Goal: Information Seeking & Learning: Learn about a topic

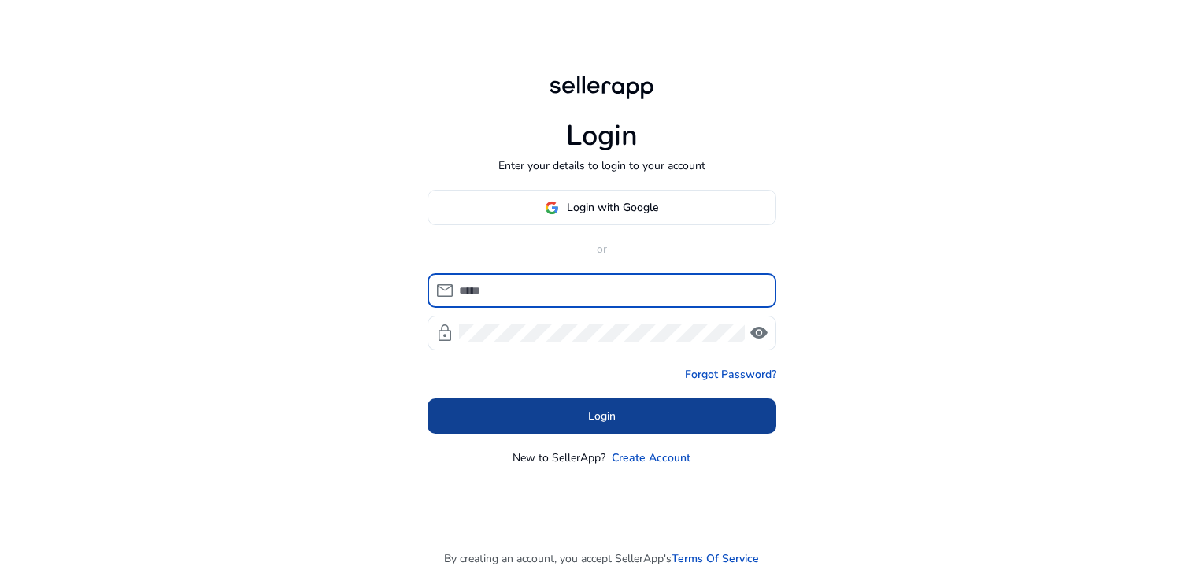
type input "**********"
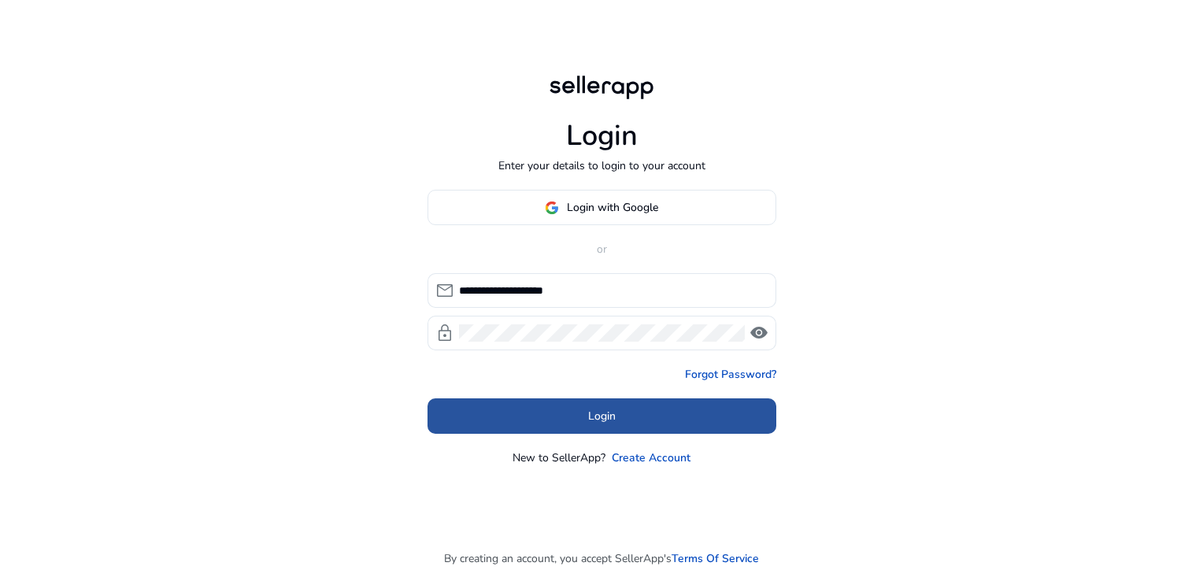
click at [573, 409] on span at bounding box center [602, 417] width 349 height 38
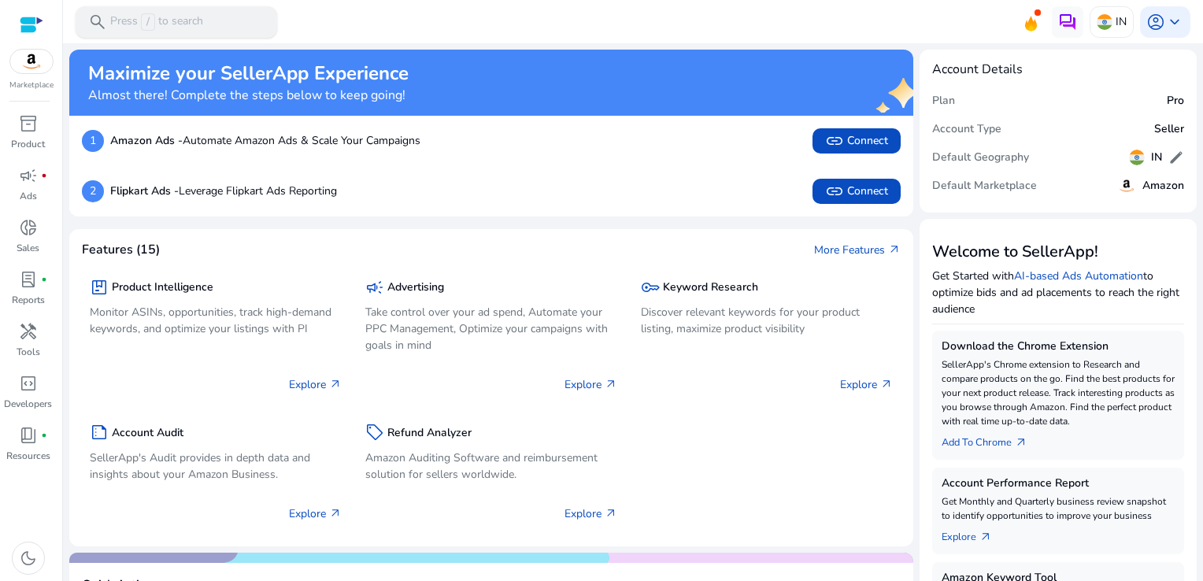
click at [150, 9] on div "search Press / to search" at bounding box center [177, 21] width 202 height 31
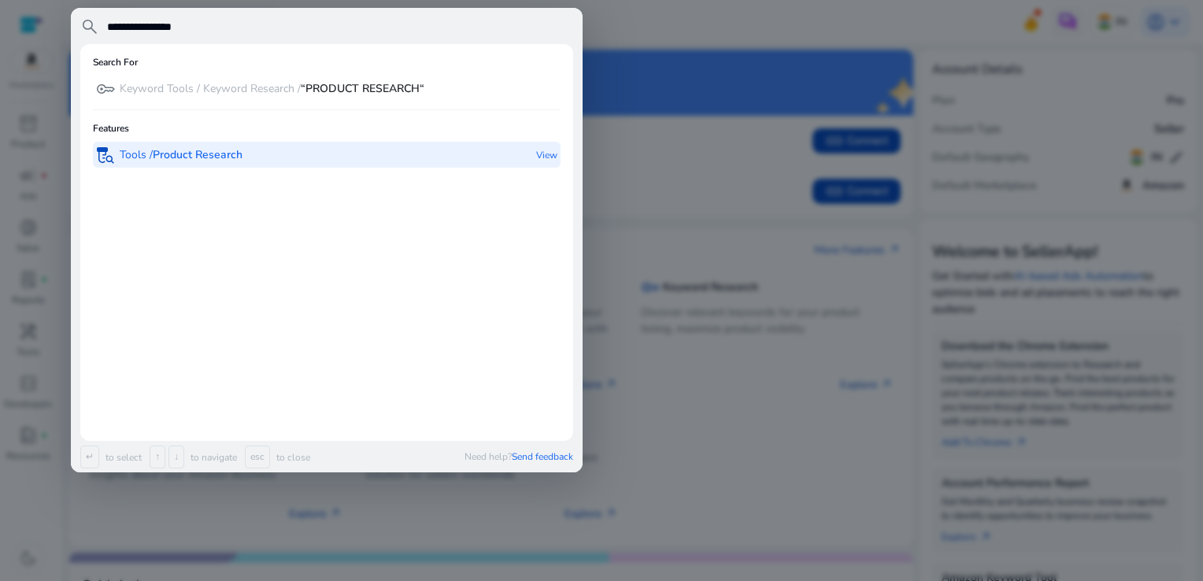
type input "**********"
click at [178, 159] on b "Product Research" at bounding box center [198, 154] width 90 height 15
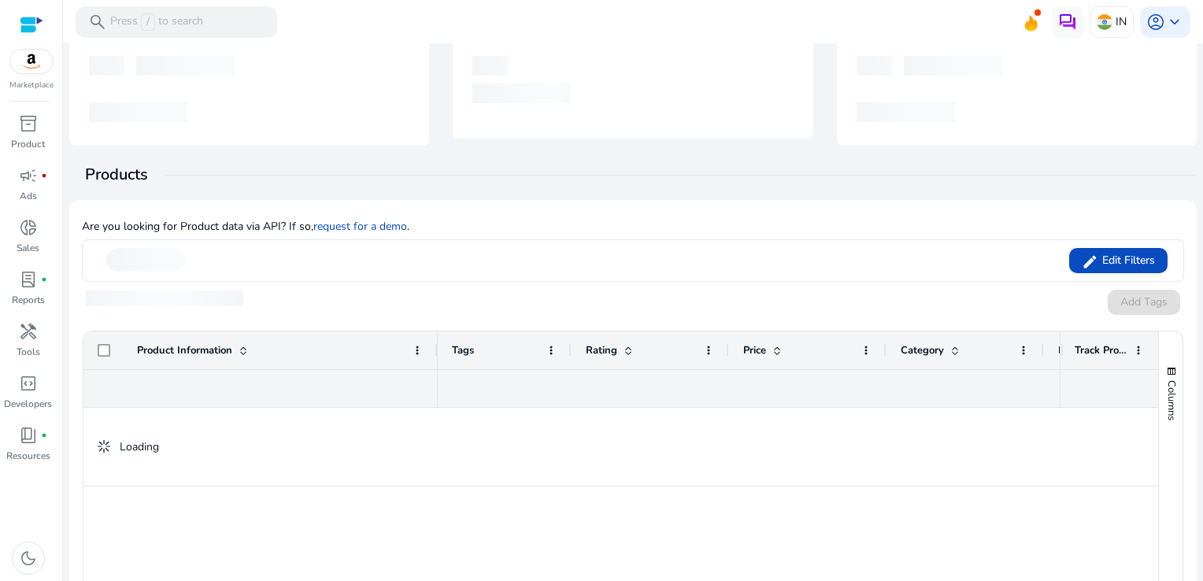
scroll to position [79, 0]
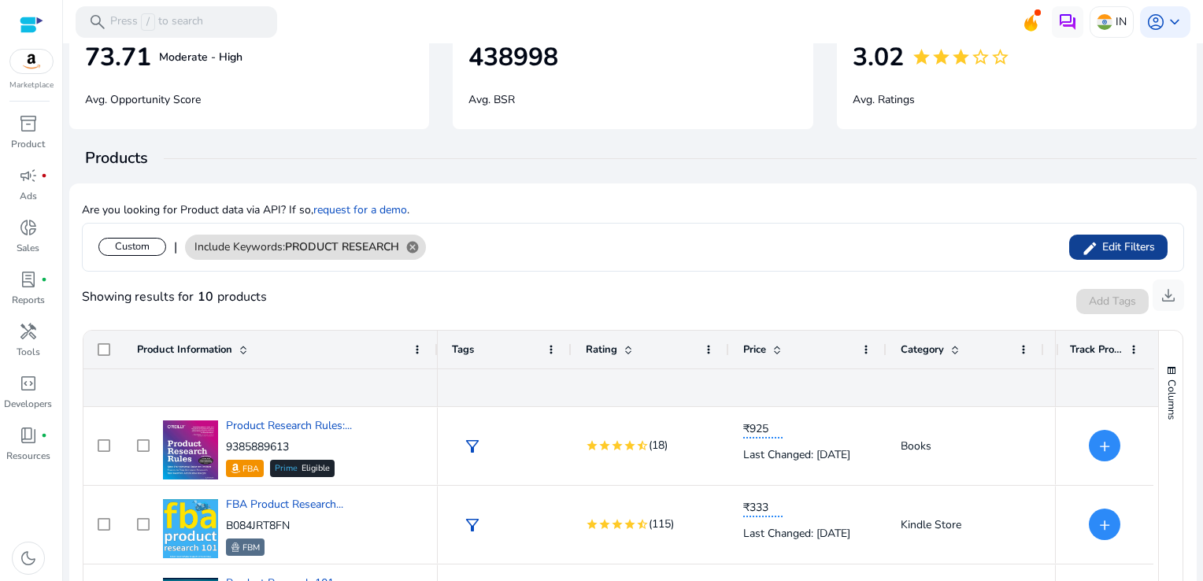
click at [1109, 251] on span "Edit Filters" at bounding box center [1126, 247] width 57 height 16
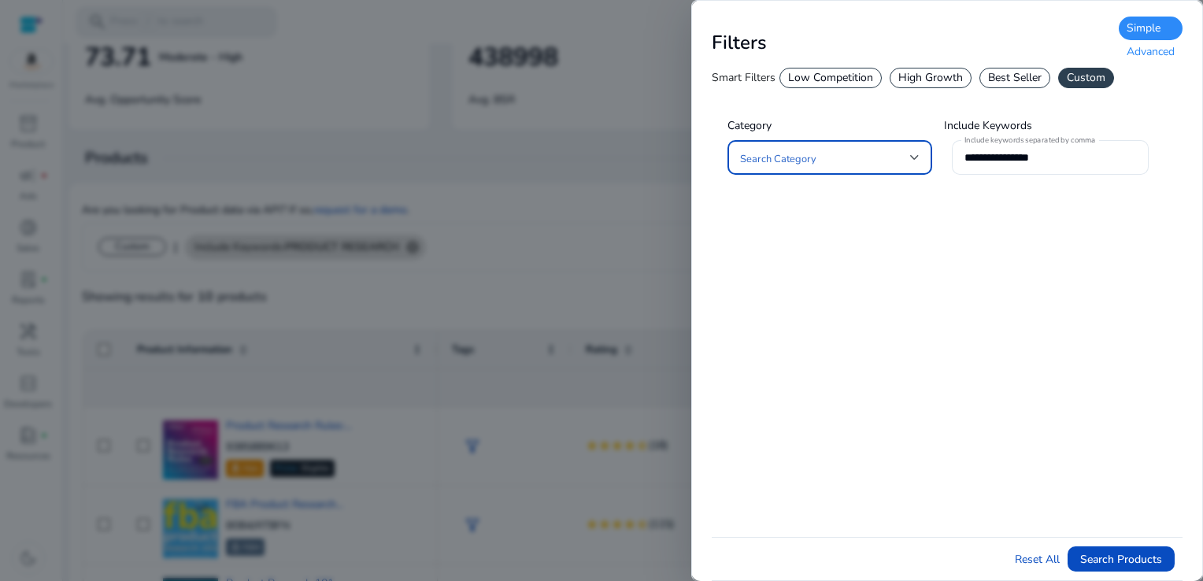
scroll to position [0, 0]
click at [1143, 54] on div "Advanced" at bounding box center [1151, 52] width 64 height 24
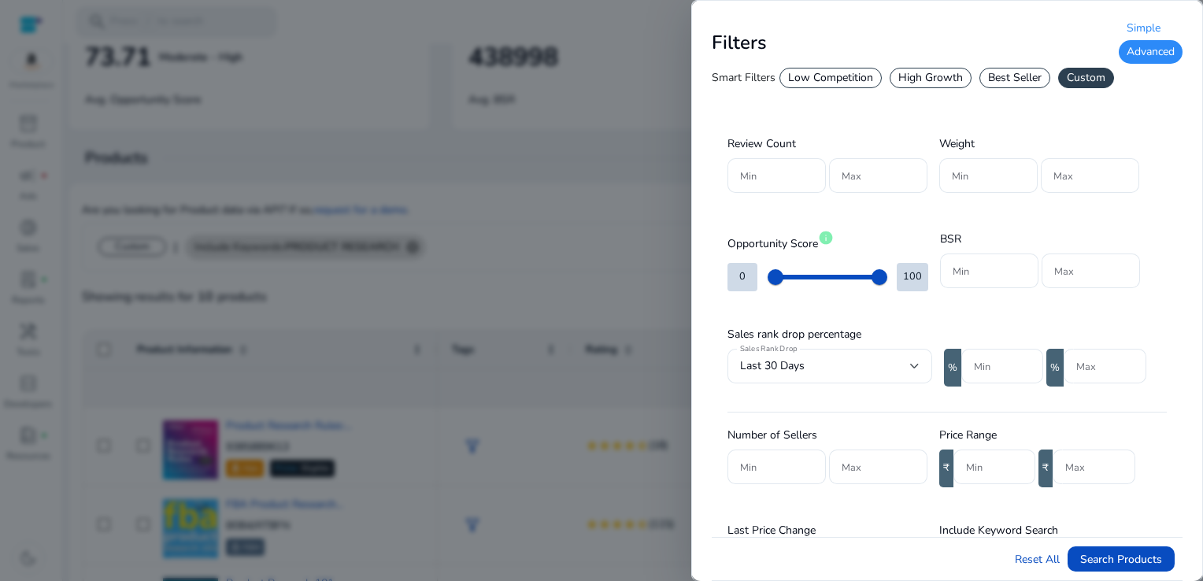
scroll to position [79, 0]
click at [993, 274] on input "Min" at bounding box center [989, 269] width 73 height 17
type input "*"
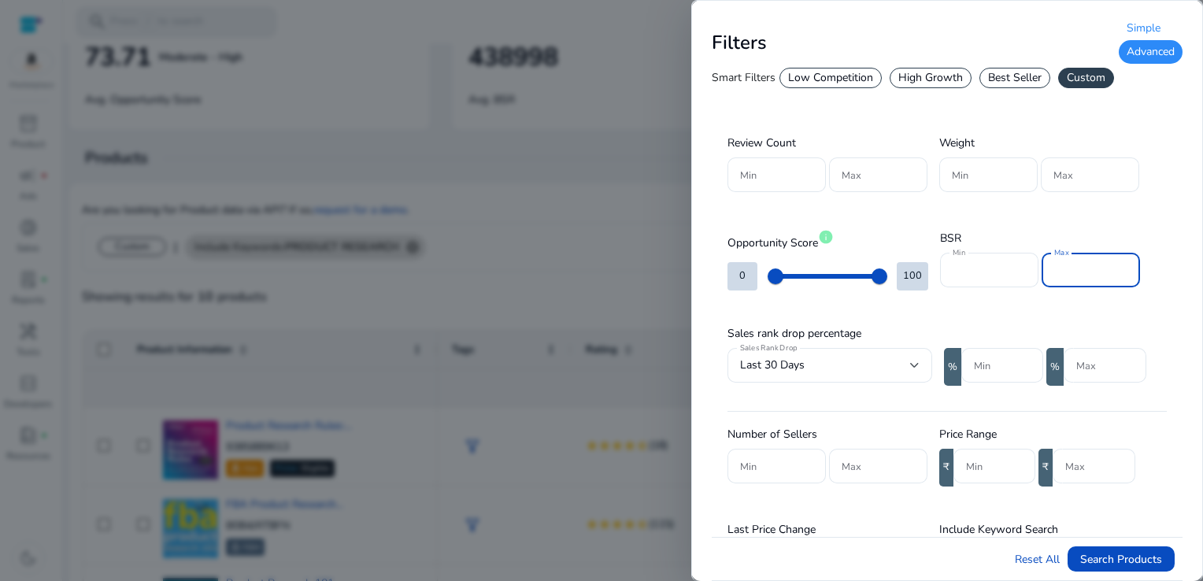
click at [1090, 267] on input "Max" at bounding box center [1090, 269] width 73 height 17
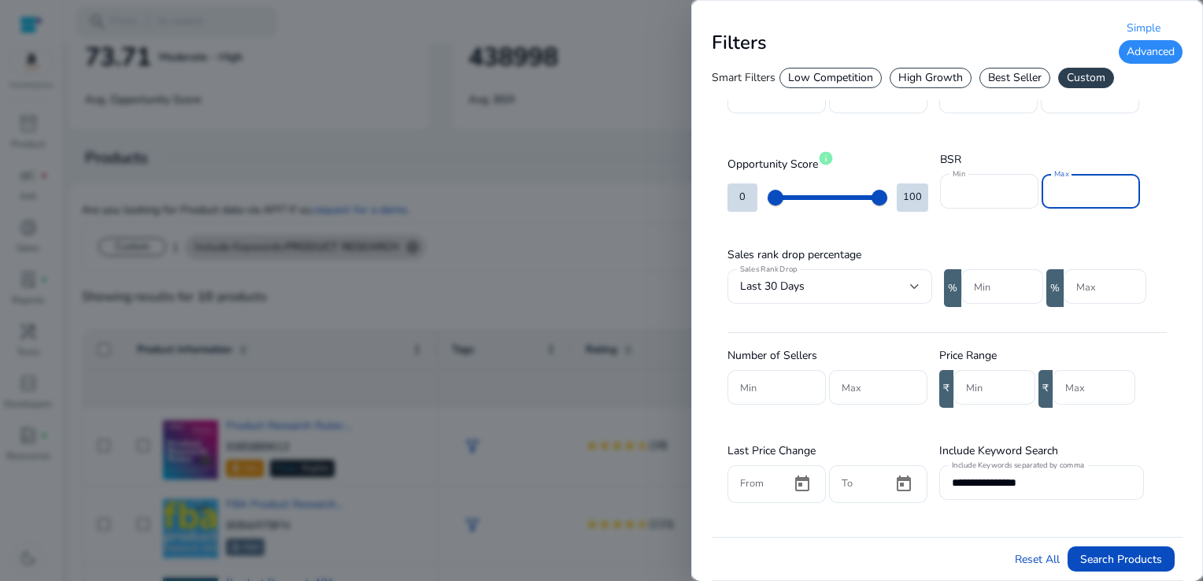
scroll to position [331, 0]
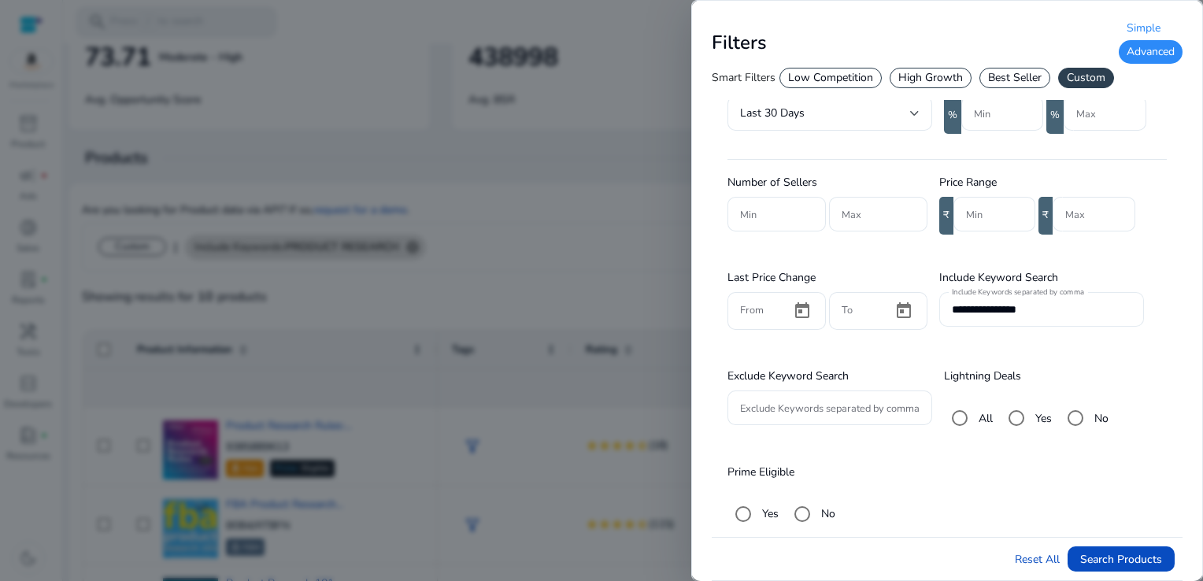
type input "******"
click at [1067, 309] on input "**********" at bounding box center [1042, 309] width 180 height 17
type input "*"
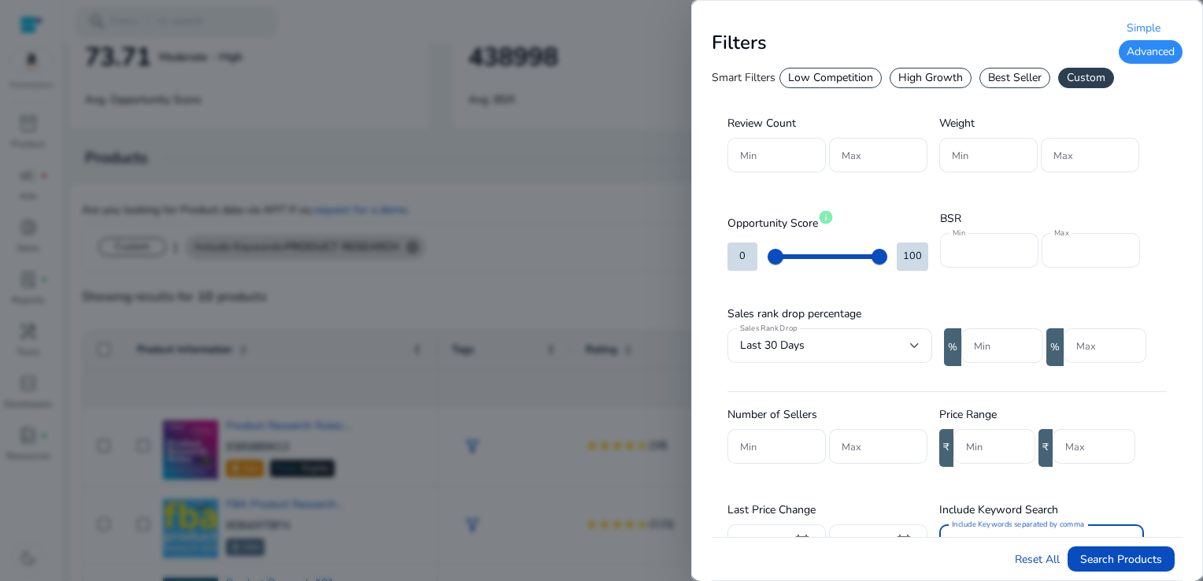
scroll to position [94, 0]
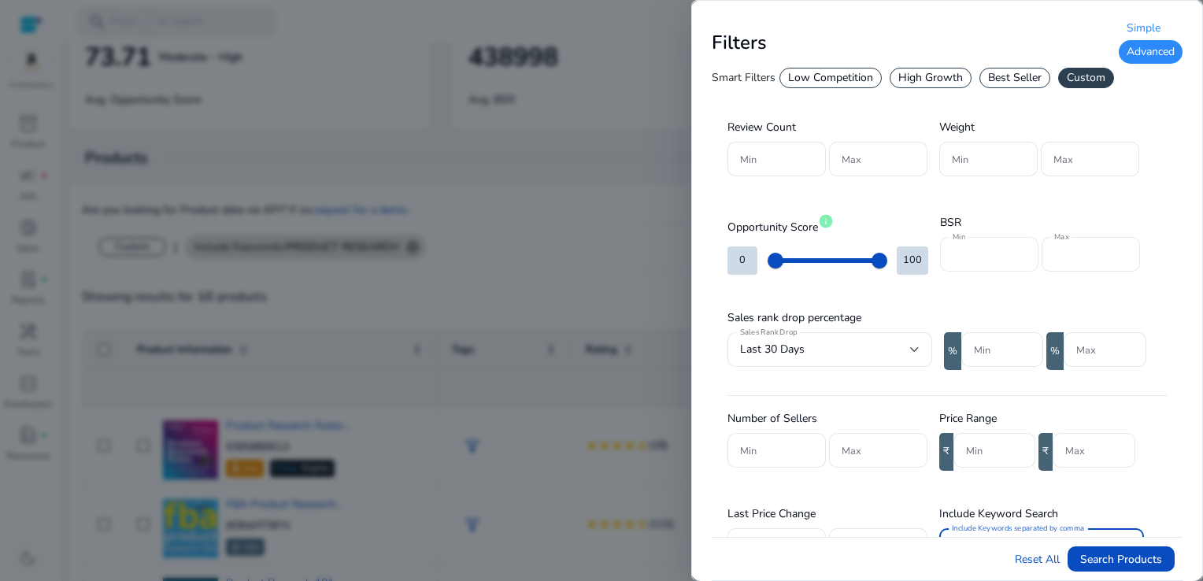
click at [961, 239] on mat-label "Min" at bounding box center [959, 236] width 13 height 11
click at [961, 246] on input "*" at bounding box center [989, 254] width 73 height 17
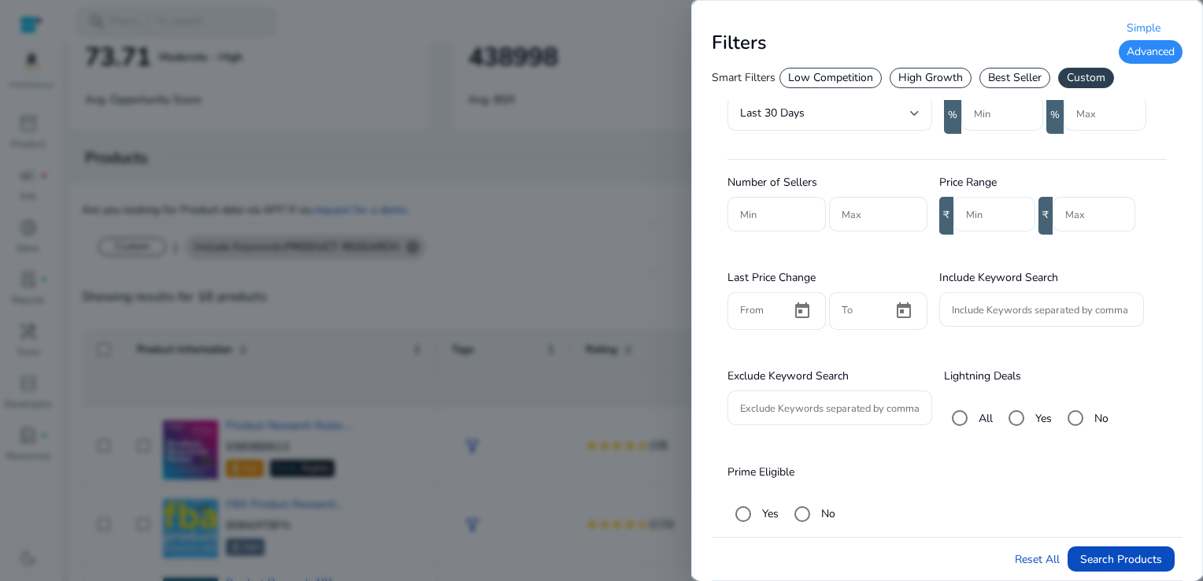
type input "****"
click at [974, 211] on input "Min" at bounding box center [994, 213] width 57 height 17
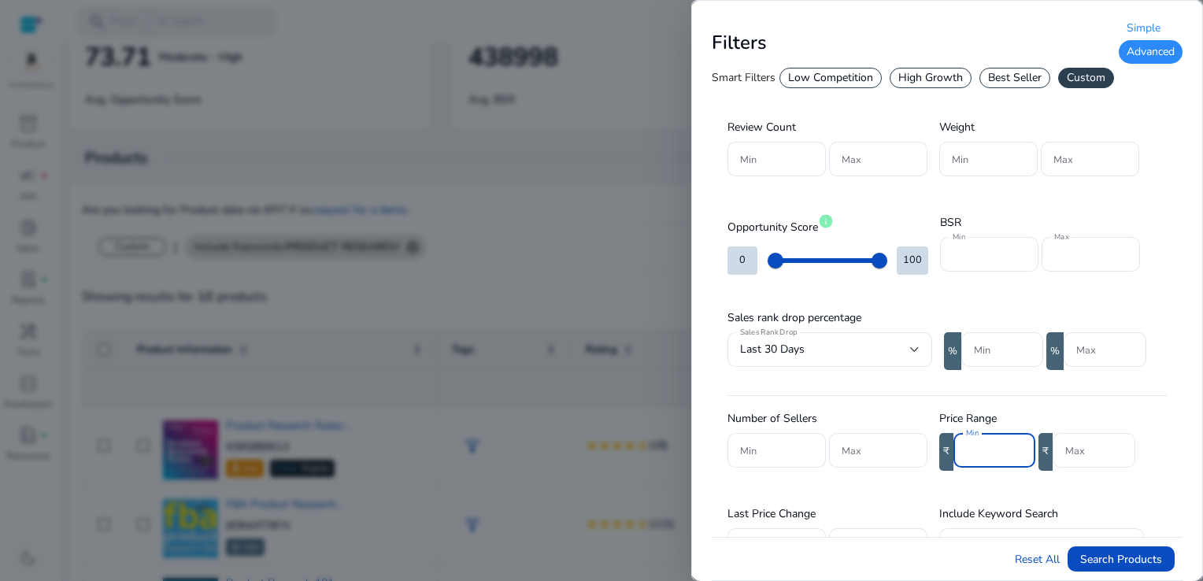
scroll to position [0, 0]
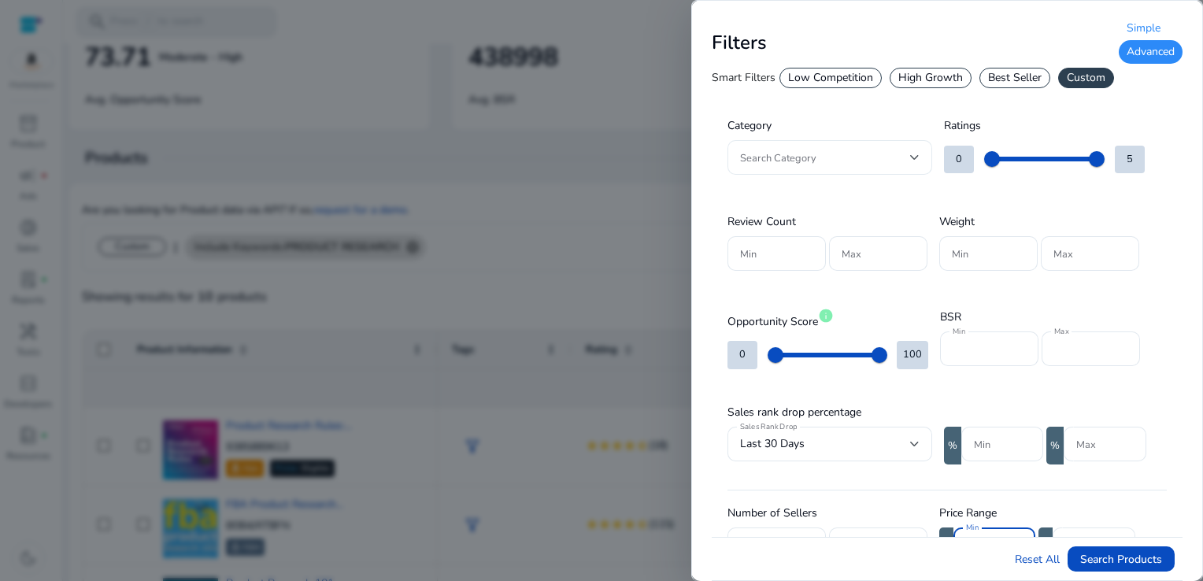
type input "***"
click at [916, 162] on div at bounding box center [914, 157] width 9 height 19
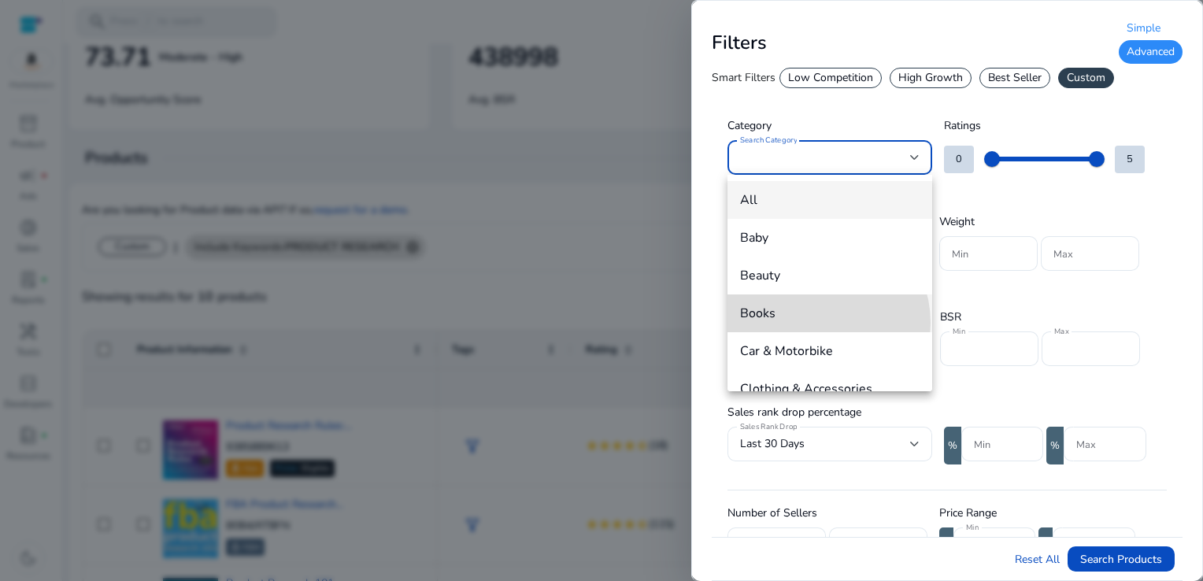
click at [814, 323] on mat-option "Books" at bounding box center [830, 313] width 205 height 38
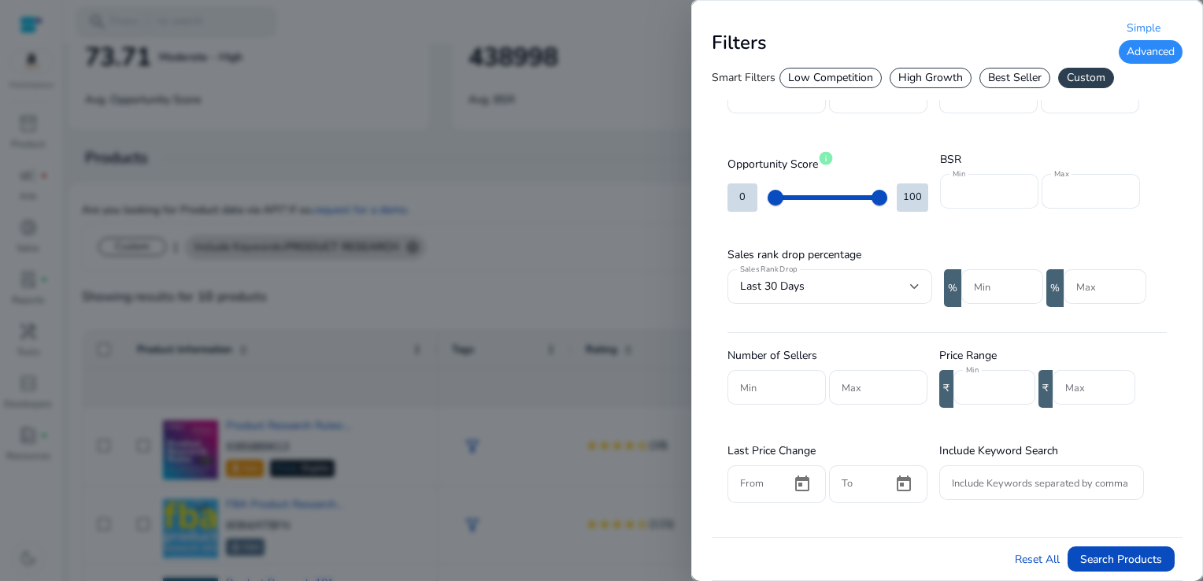
scroll to position [331, 0]
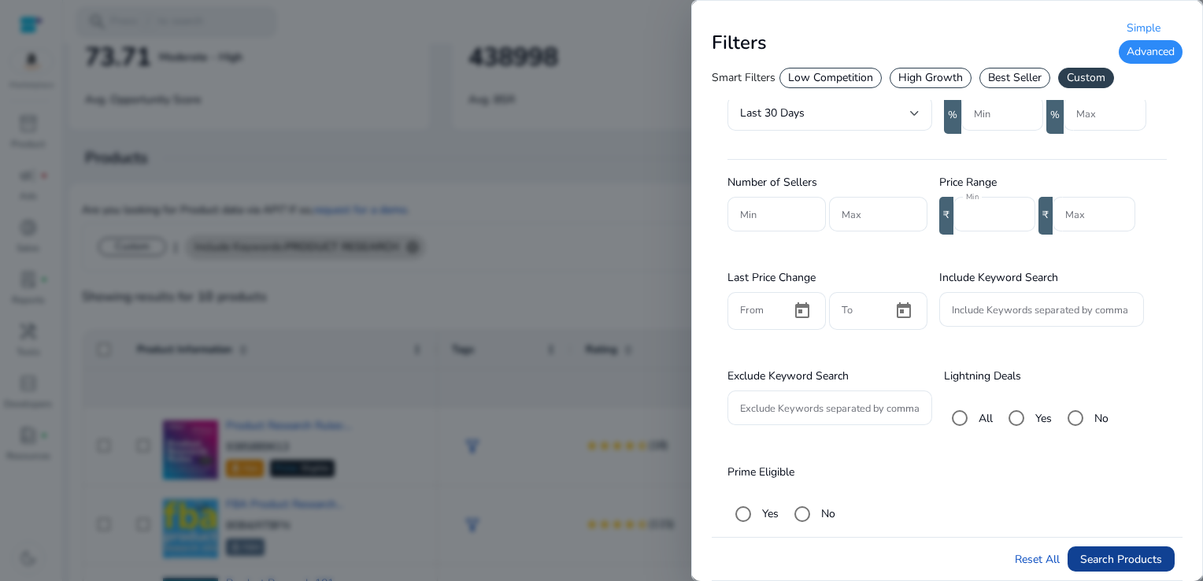
click at [1115, 556] on span "Search Products" at bounding box center [1121, 559] width 82 height 17
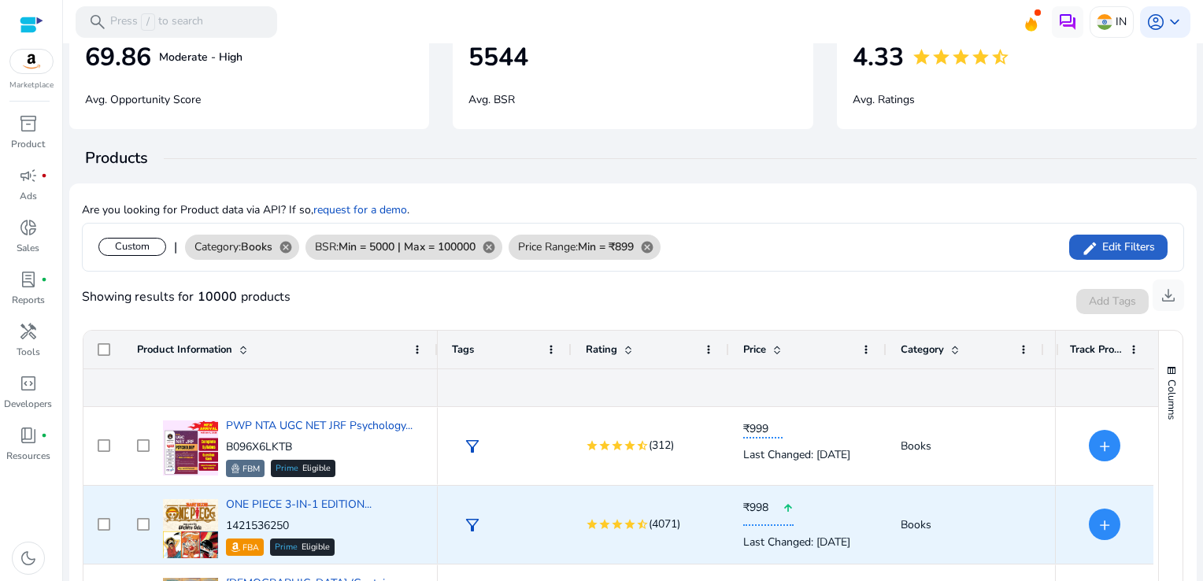
scroll to position [394, 0]
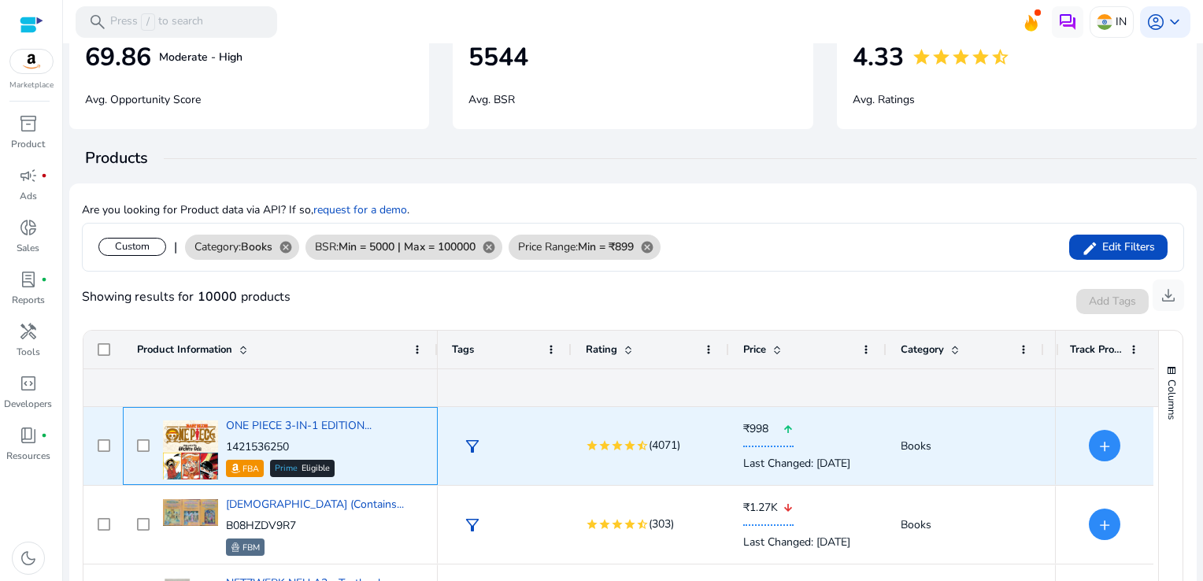
drag, startPoint x: 298, startPoint y: 441, endPoint x: 228, endPoint y: 448, distance: 71.2
click at [228, 448] on p "1421536250" at bounding box center [299, 447] width 146 height 16
copy p "1421536250"
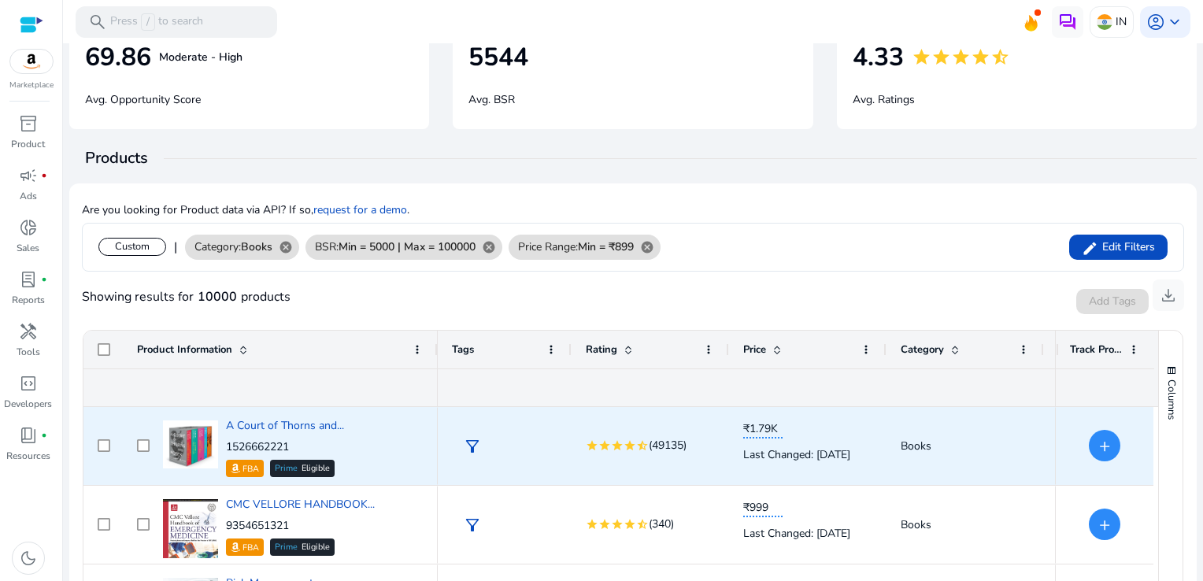
scroll to position [0, 0]
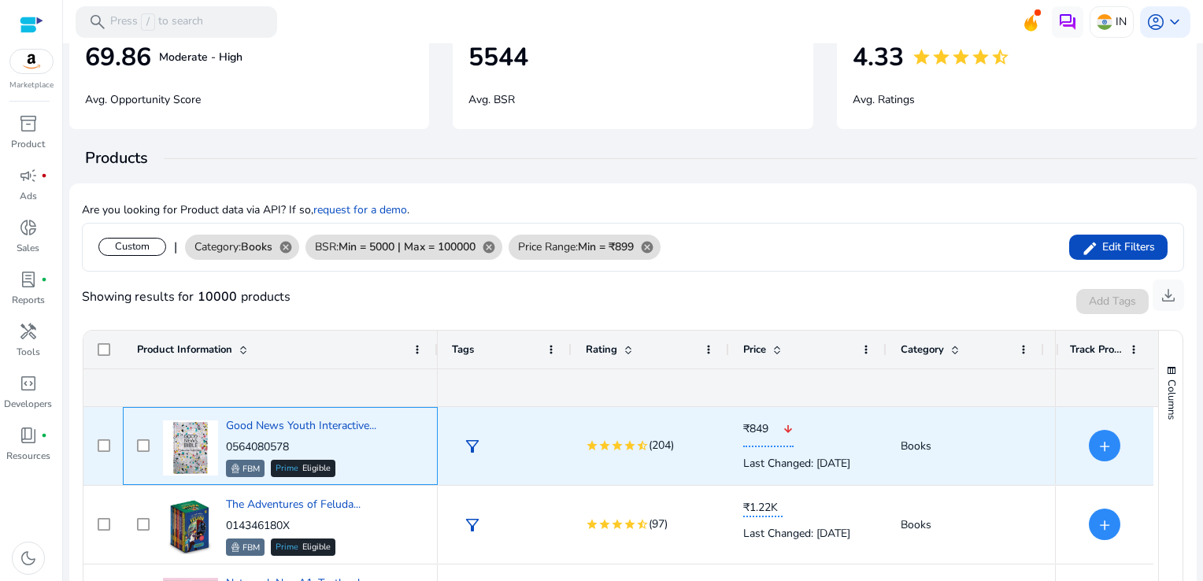
drag, startPoint x: 296, startPoint y: 445, endPoint x: 227, endPoint y: 446, distance: 69.3
click at [227, 446] on p "0564080578" at bounding box center [301, 447] width 150 height 16
copy p "0564080578"
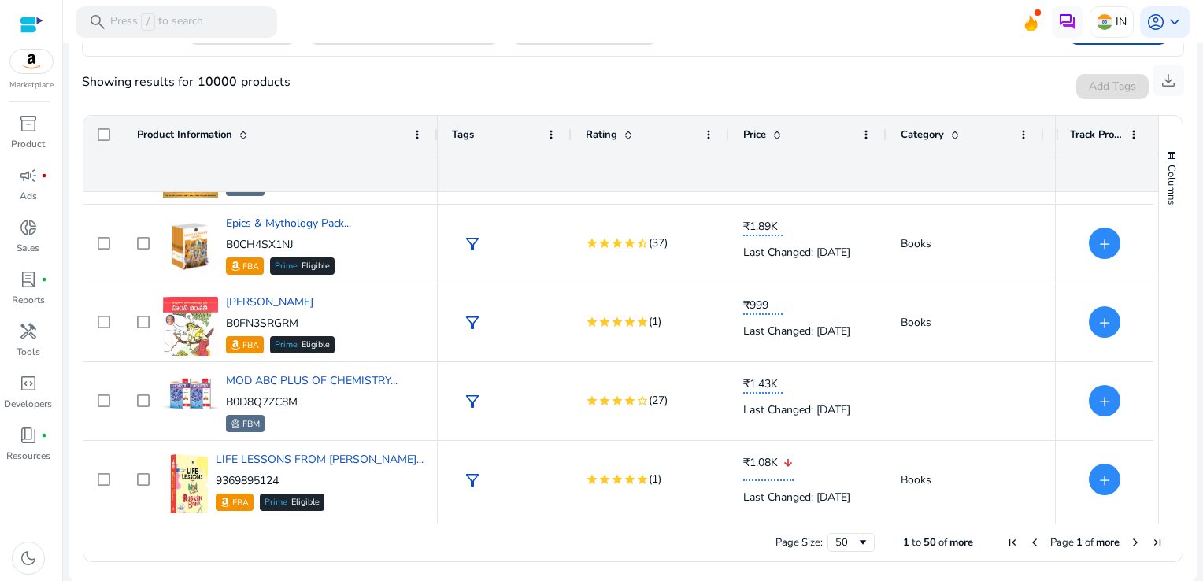
click at [1129, 540] on span "Next Page" at bounding box center [1135, 542] width 13 height 13
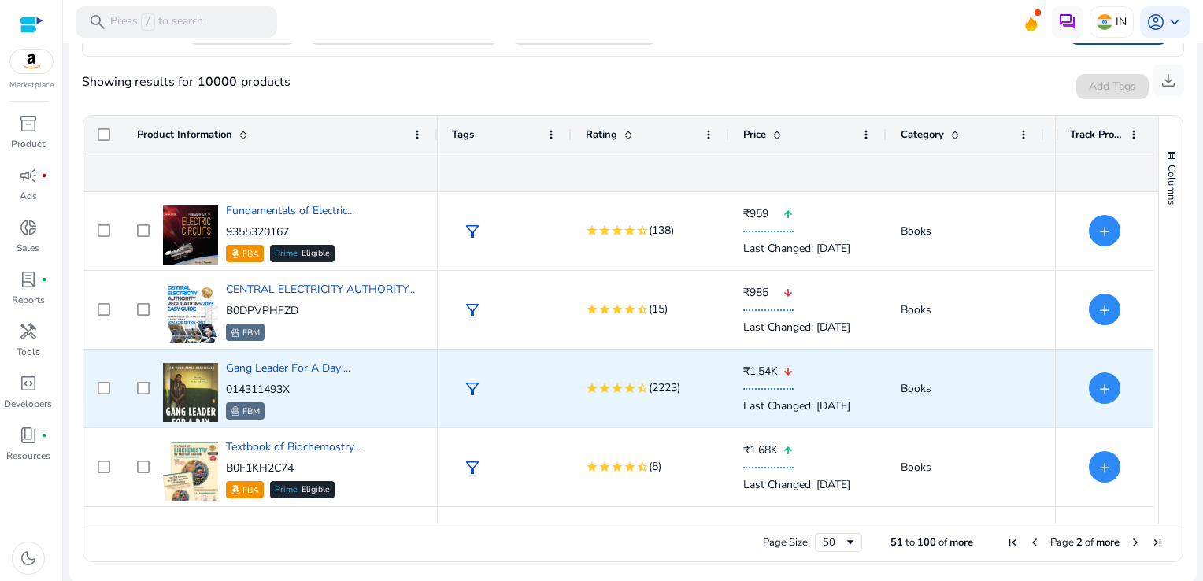
click at [346, 352] on div "Gang Leader For A Day:... 014311493X FBM" at bounding box center [280, 388] width 287 height 76
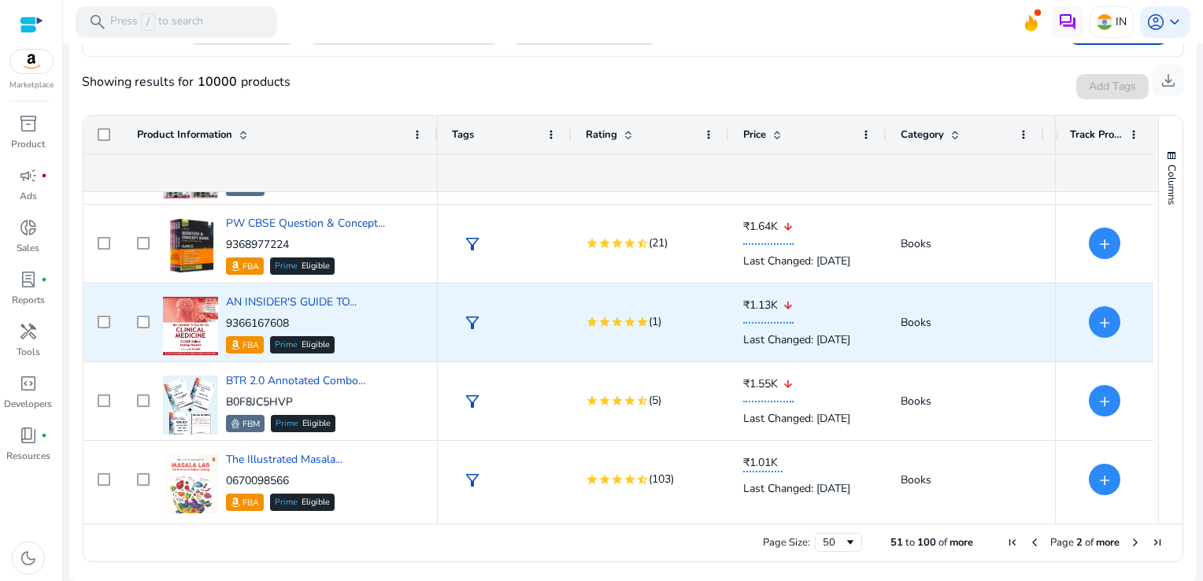
scroll to position [1090, 0]
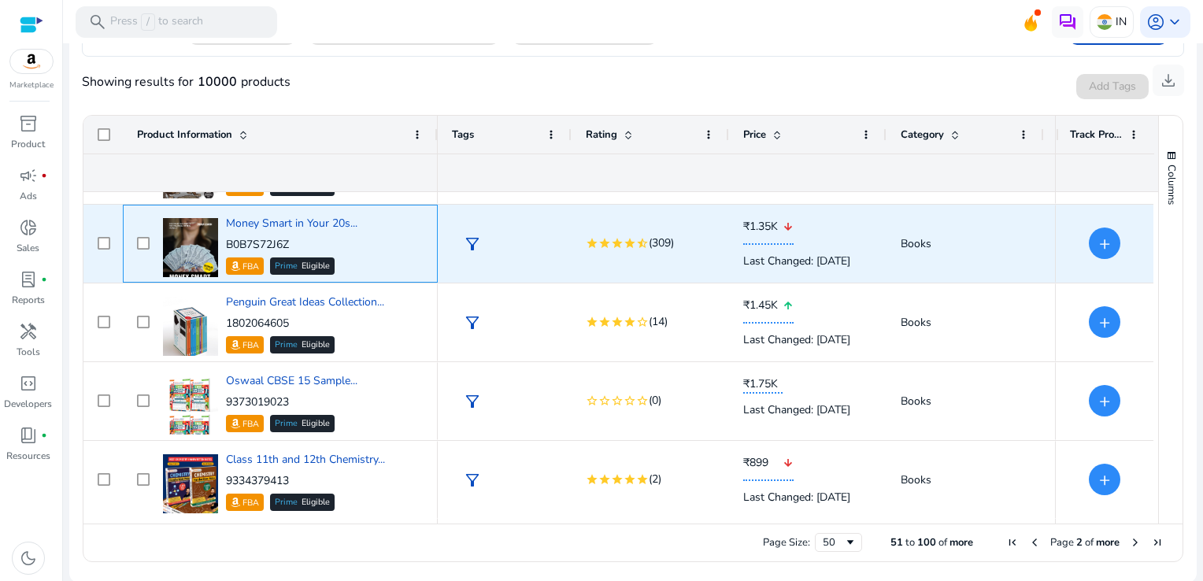
drag, startPoint x: 300, startPoint y: 244, endPoint x: 228, endPoint y: 244, distance: 72.4
click at [228, 244] on p "B0B7S72J6Z" at bounding box center [291, 245] width 131 height 16
copy p "B0B7S72J6Z"
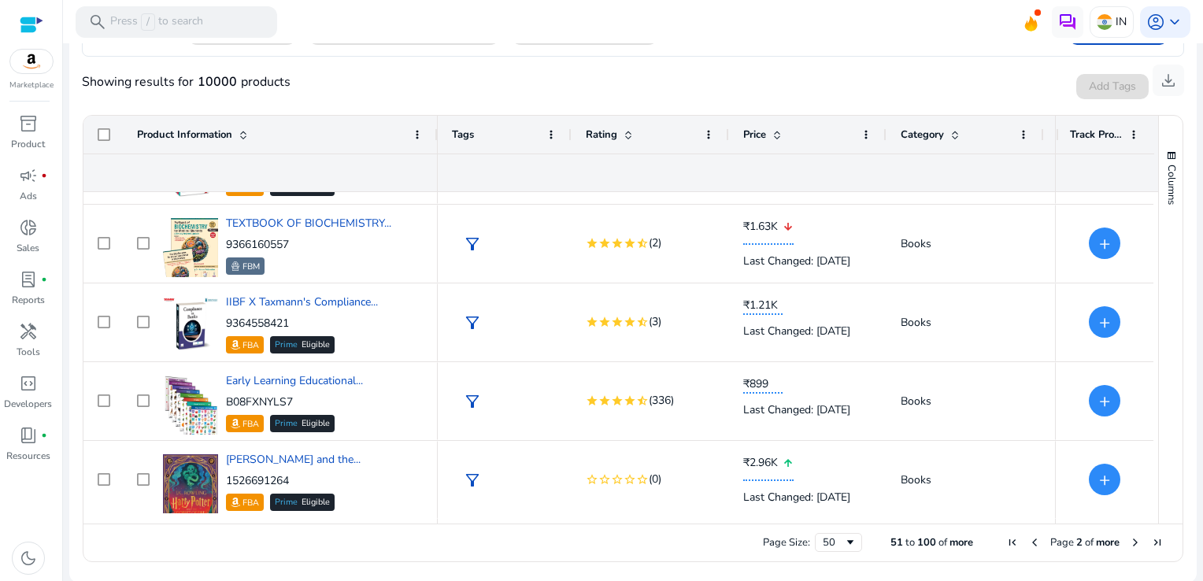
click at [1129, 539] on span "Next Page" at bounding box center [1135, 542] width 13 height 13
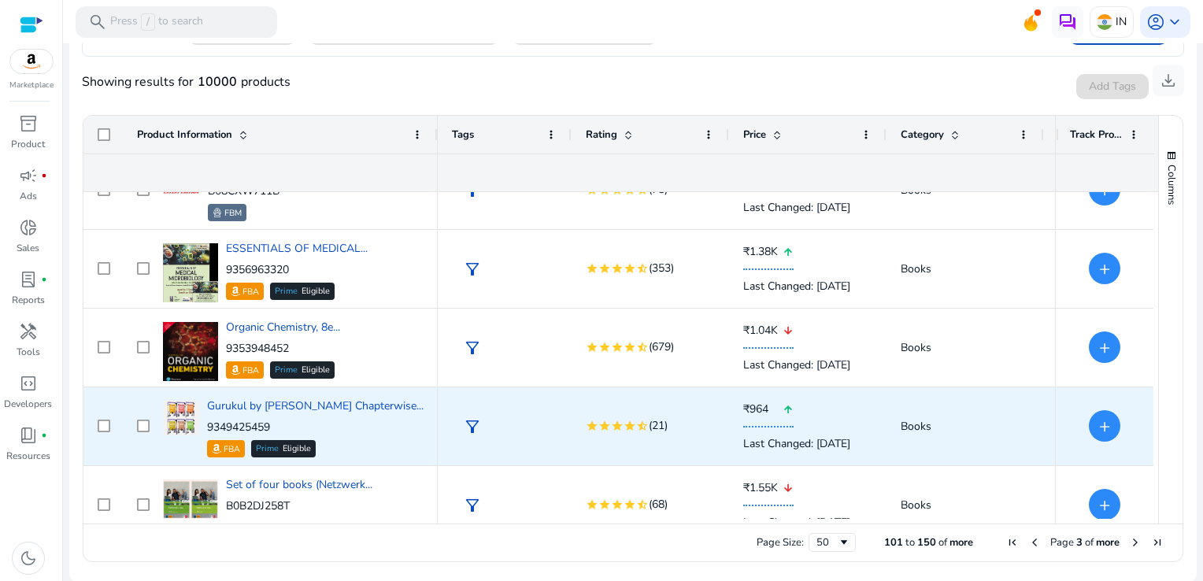
scroll to position [918, 0]
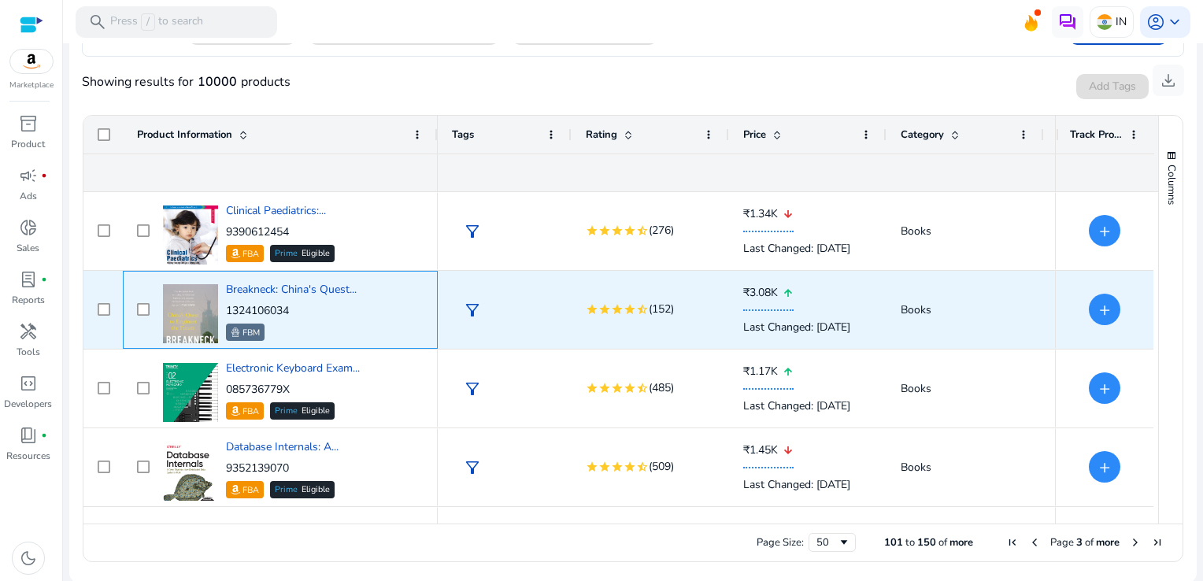
click at [296, 310] on p "1324106034" at bounding box center [291, 311] width 131 height 16
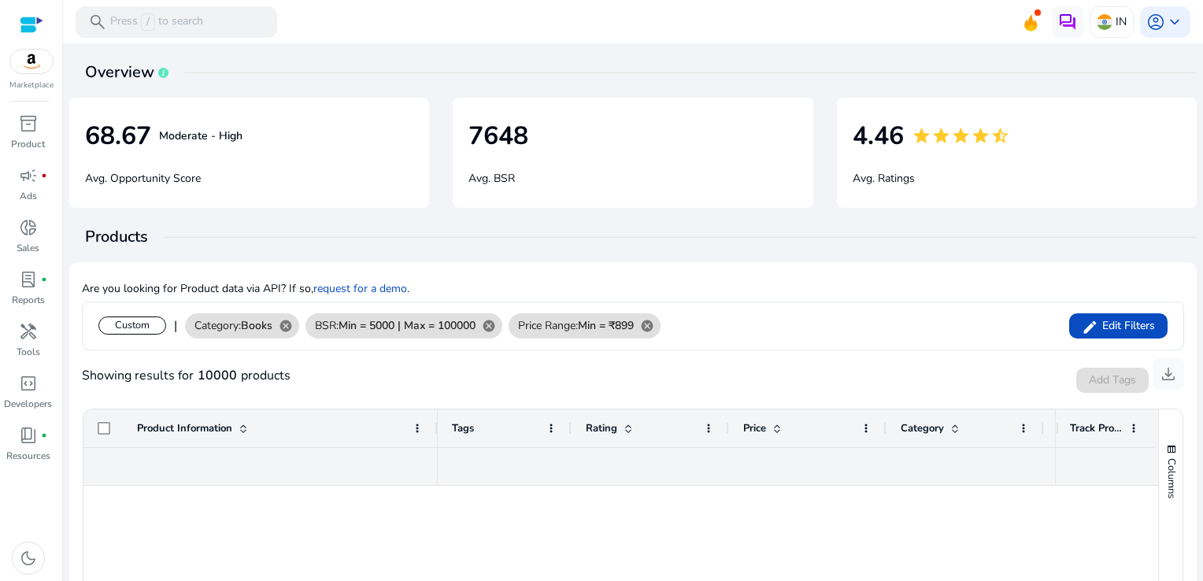
scroll to position [3609, 0]
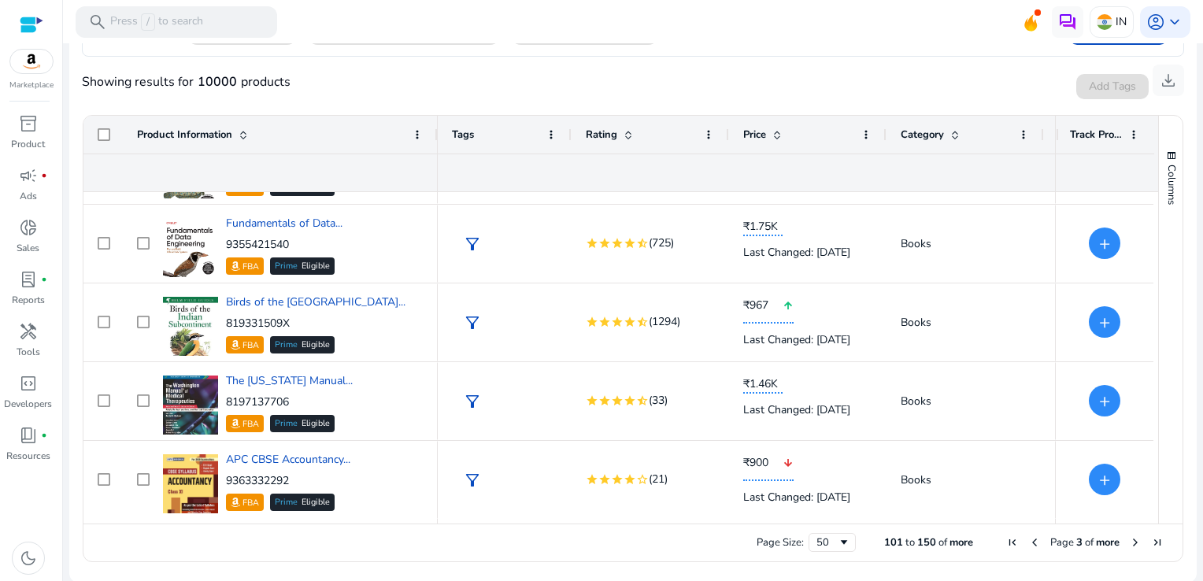
click at [1129, 540] on span "Next Page" at bounding box center [1135, 542] width 13 height 13
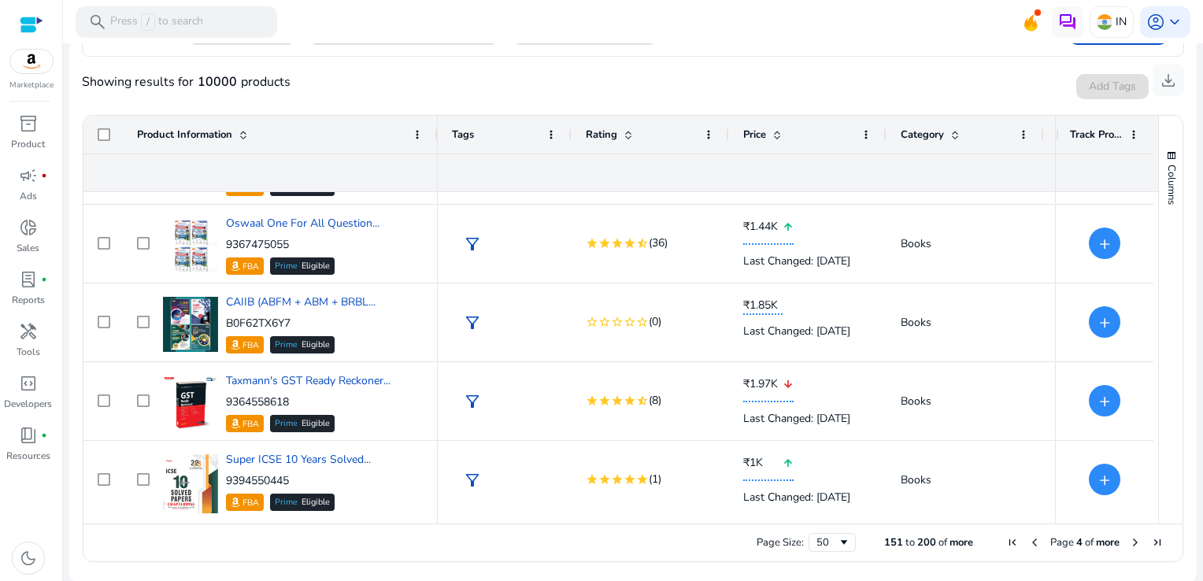
click at [1129, 539] on span "Next Page" at bounding box center [1135, 542] width 13 height 13
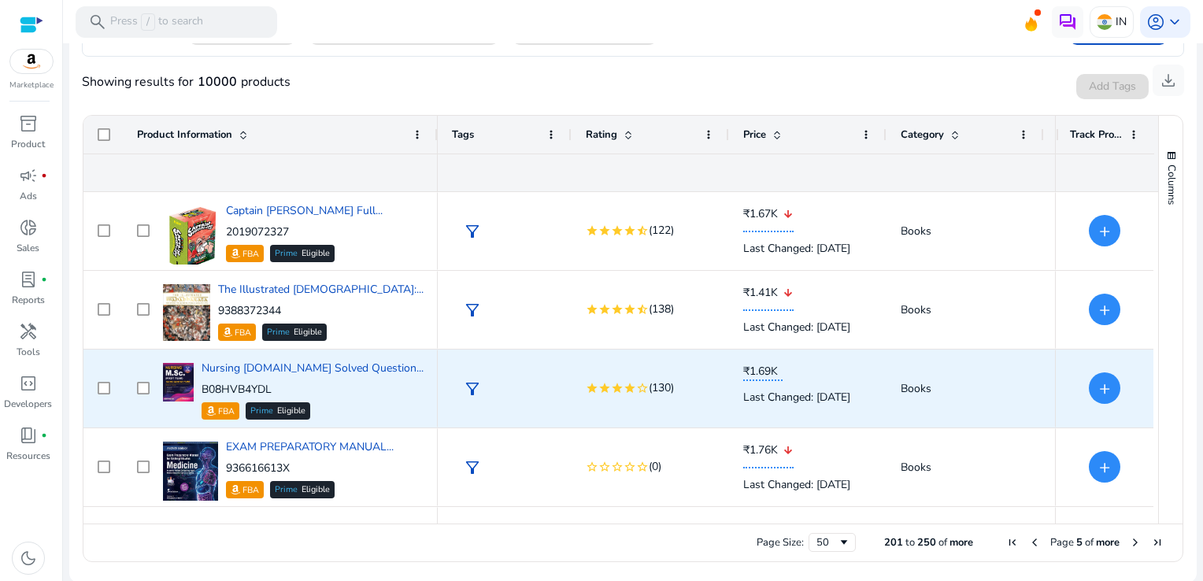
scroll to position [945, 0]
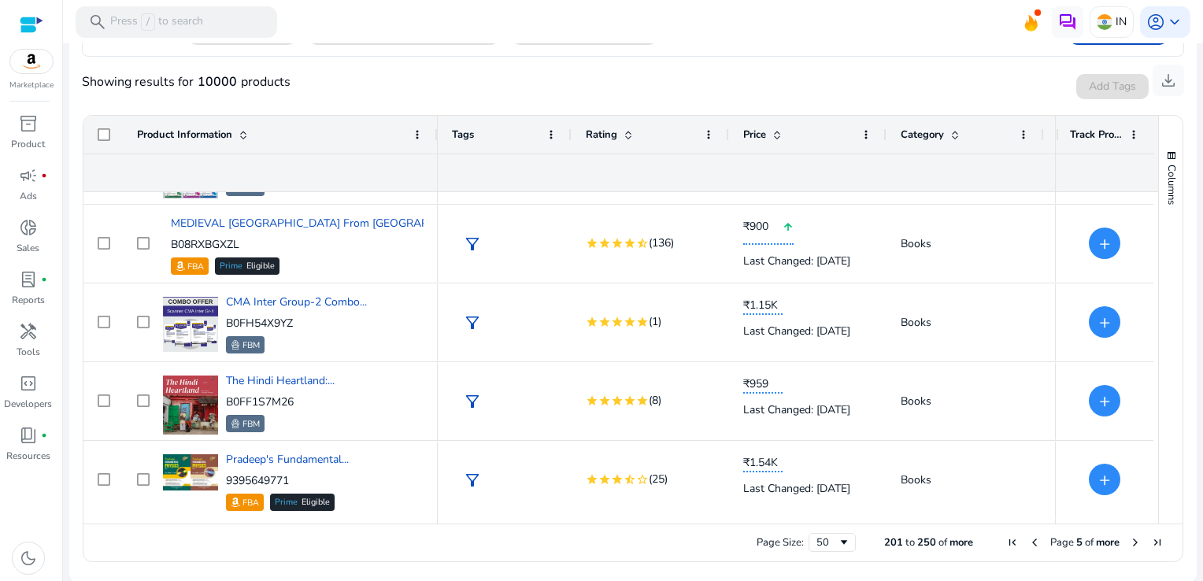
click at [1129, 540] on span "Next Page" at bounding box center [1135, 542] width 13 height 13
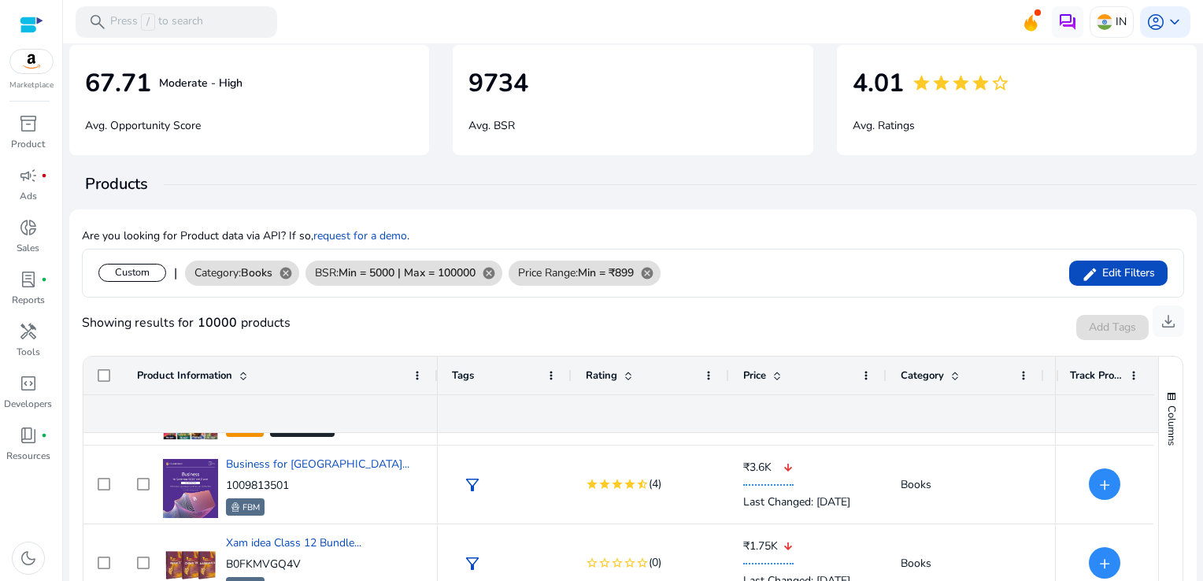
scroll to position [0, 0]
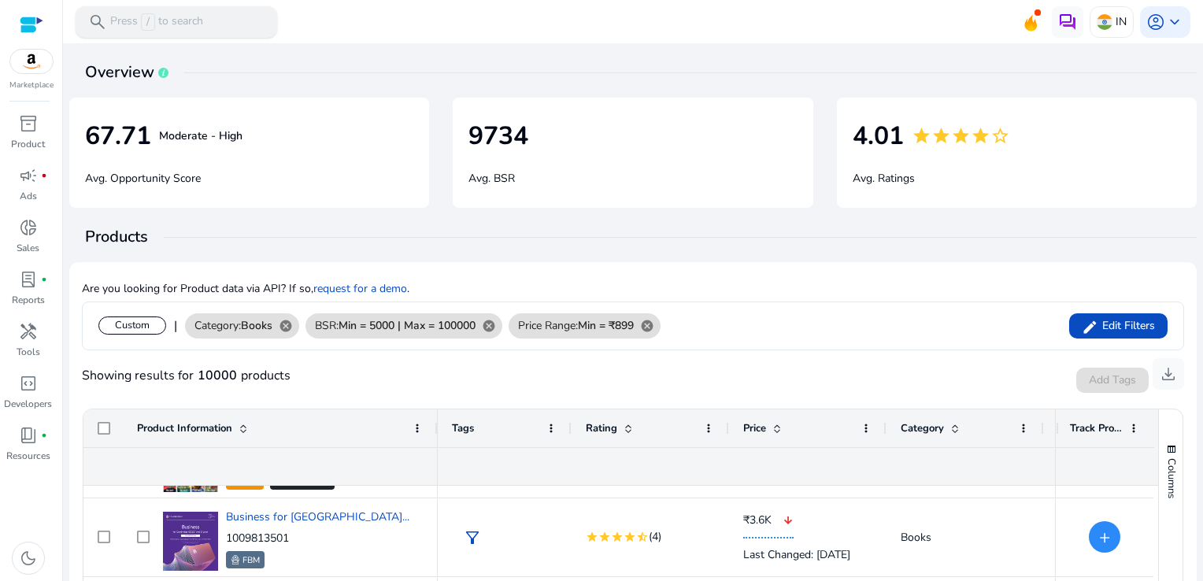
click at [224, 27] on div "search Press / to search" at bounding box center [177, 21] width 202 height 31
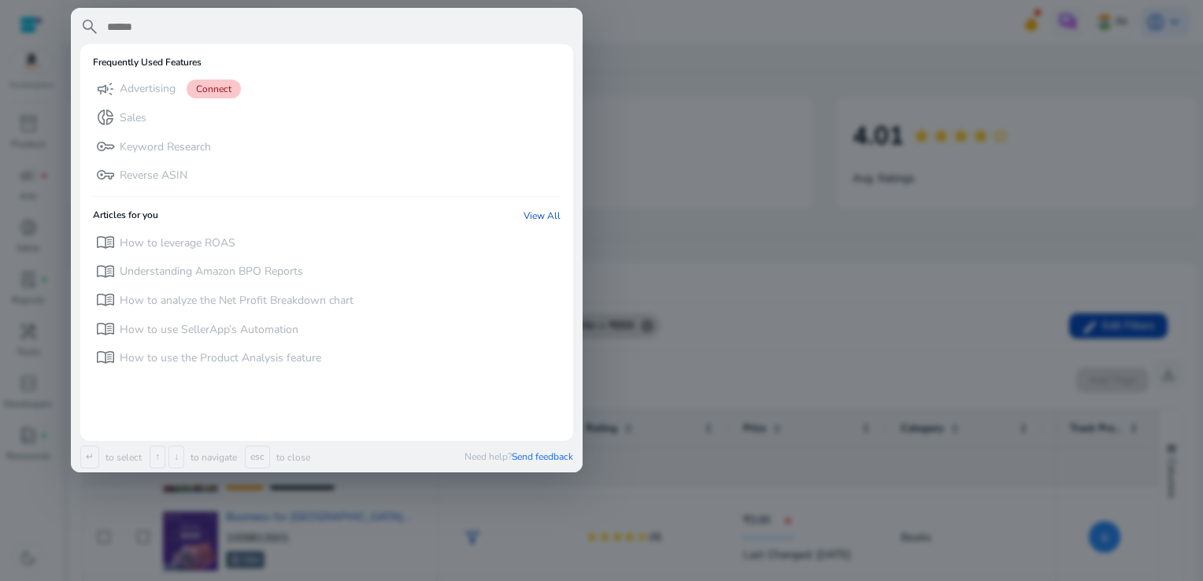
click at [666, 111] on div at bounding box center [601, 290] width 1203 height 581
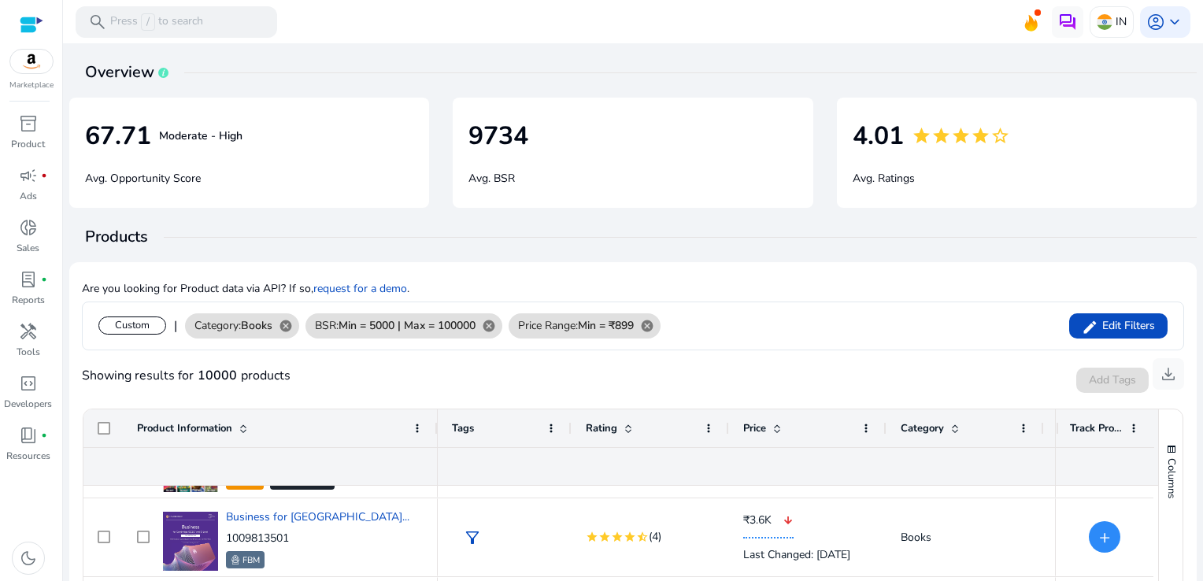
scroll to position [294, 0]
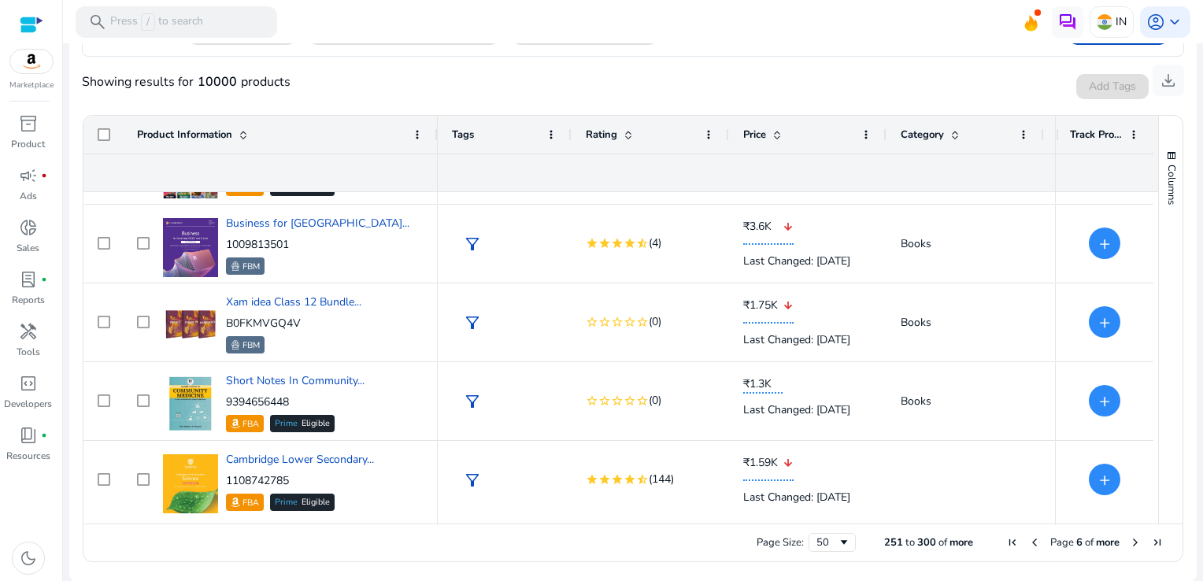
click at [1129, 536] on span "Next Page" at bounding box center [1135, 542] width 13 height 13
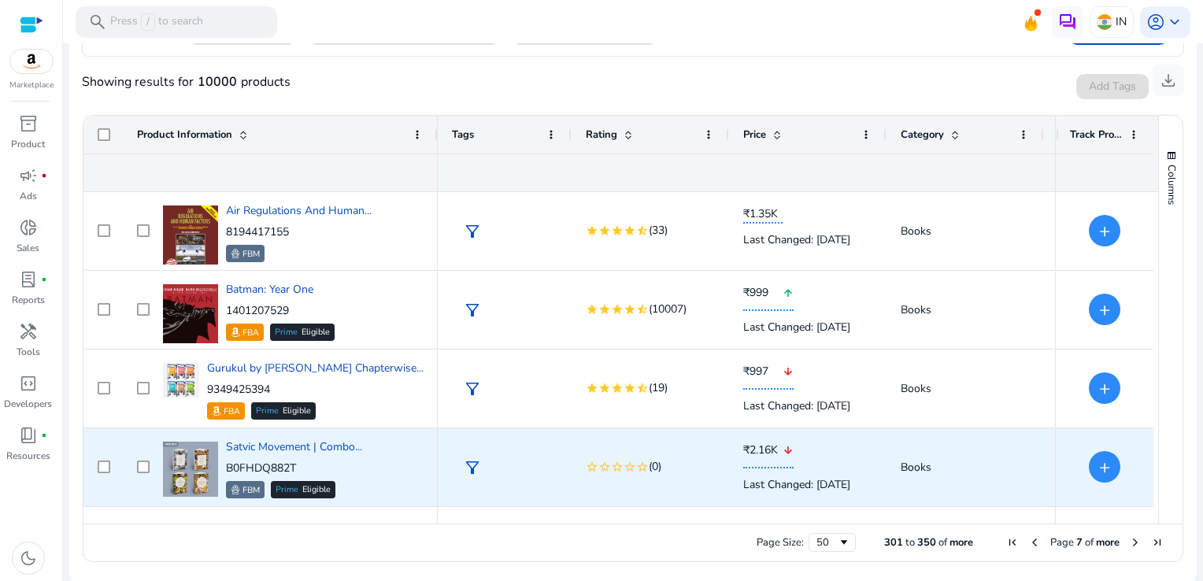
scroll to position [551, 0]
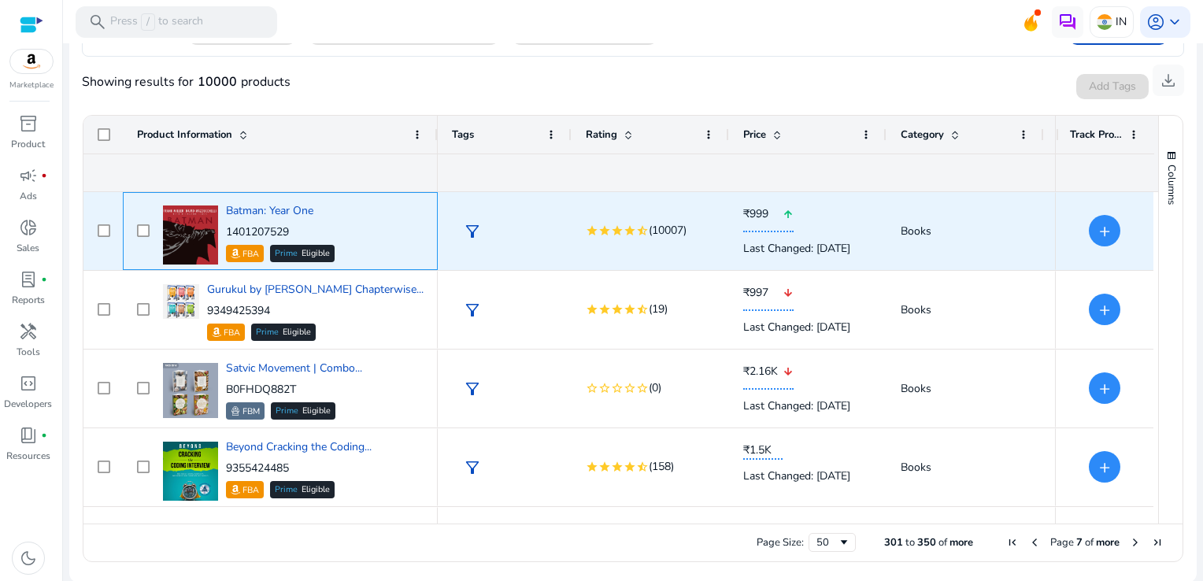
drag, startPoint x: 302, startPoint y: 231, endPoint x: 224, endPoint y: 235, distance: 77.3
click at [224, 235] on div "Batman: Year One 1401207529 FBA Prime Eligible" at bounding box center [291, 231] width 265 height 67
copy p "1401207529"
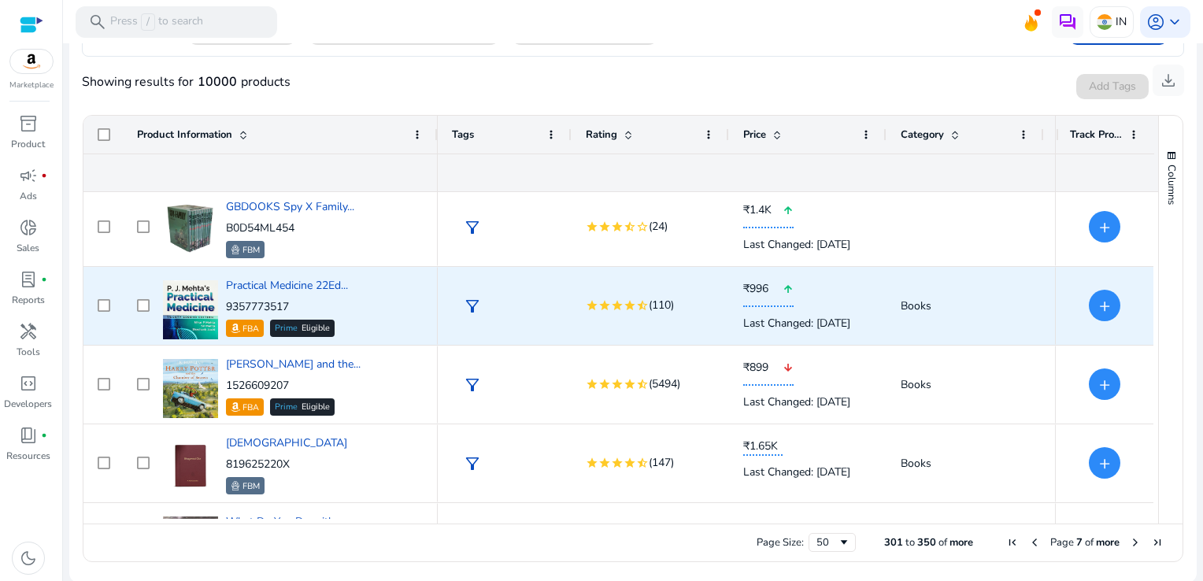
scroll to position [1024, 0]
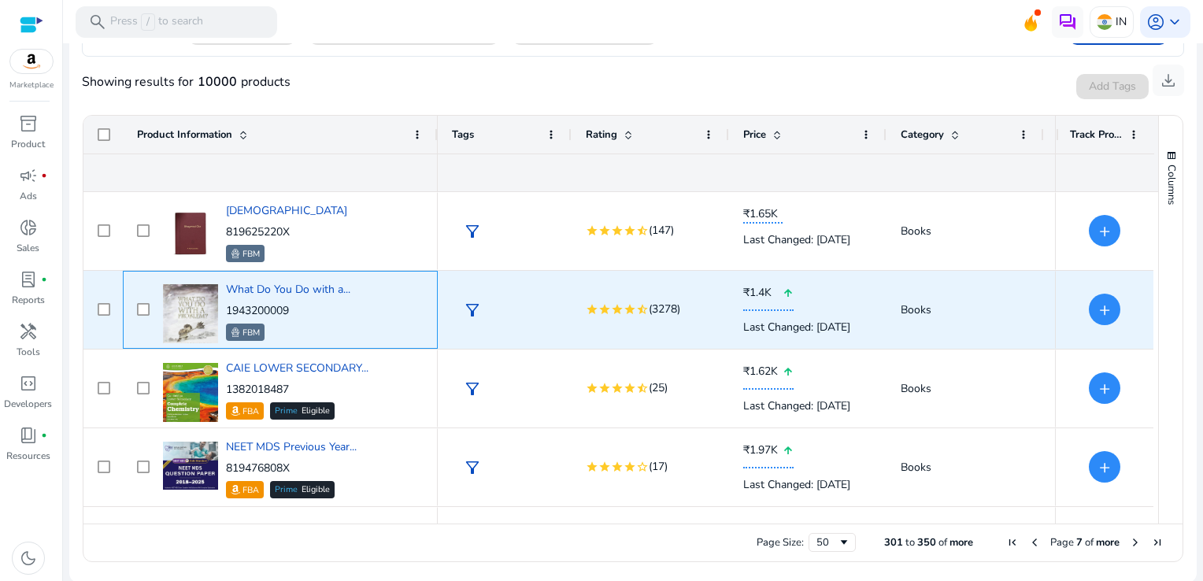
drag, startPoint x: 293, startPoint y: 313, endPoint x: 228, endPoint y: 307, distance: 65.7
click at [228, 307] on p "1943200009" at bounding box center [288, 311] width 124 height 16
copy p "1943200009"
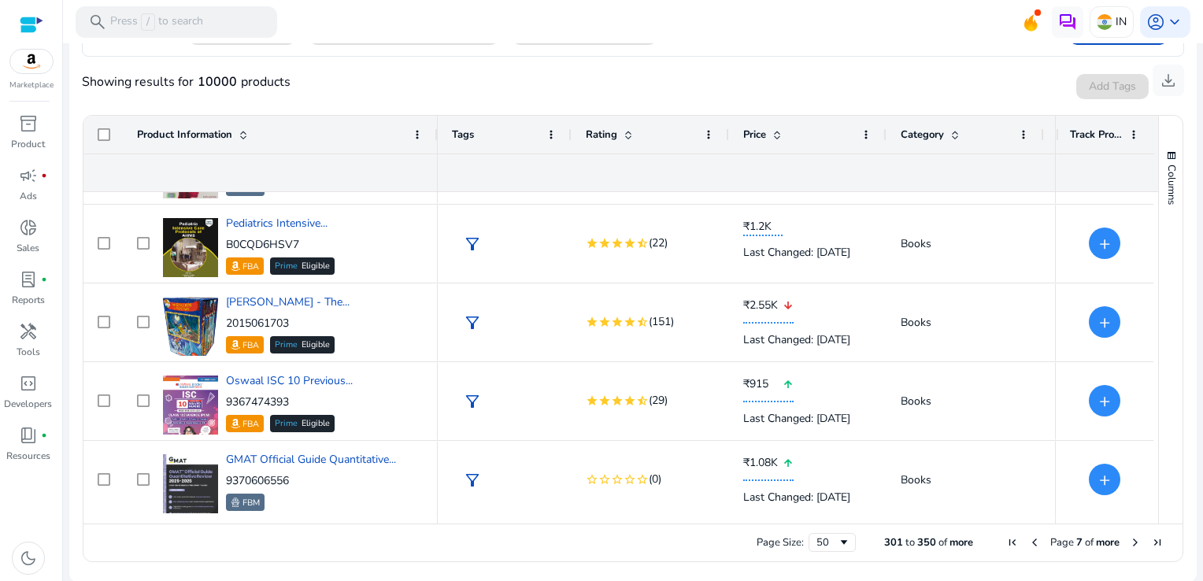
click at [1129, 541] on span "Next Page" at bounding box center [1135, 542] width 13 height 13
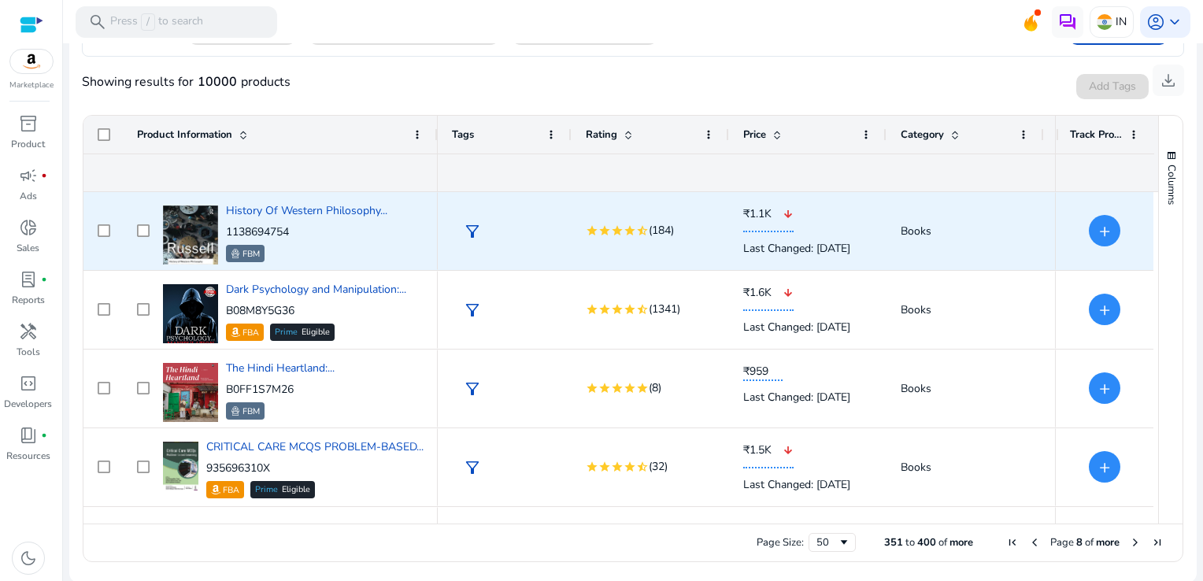
click at [845, 217] on p "₹1.1K arrow_downward" at bounding box center [807, 214] width 129 height 35
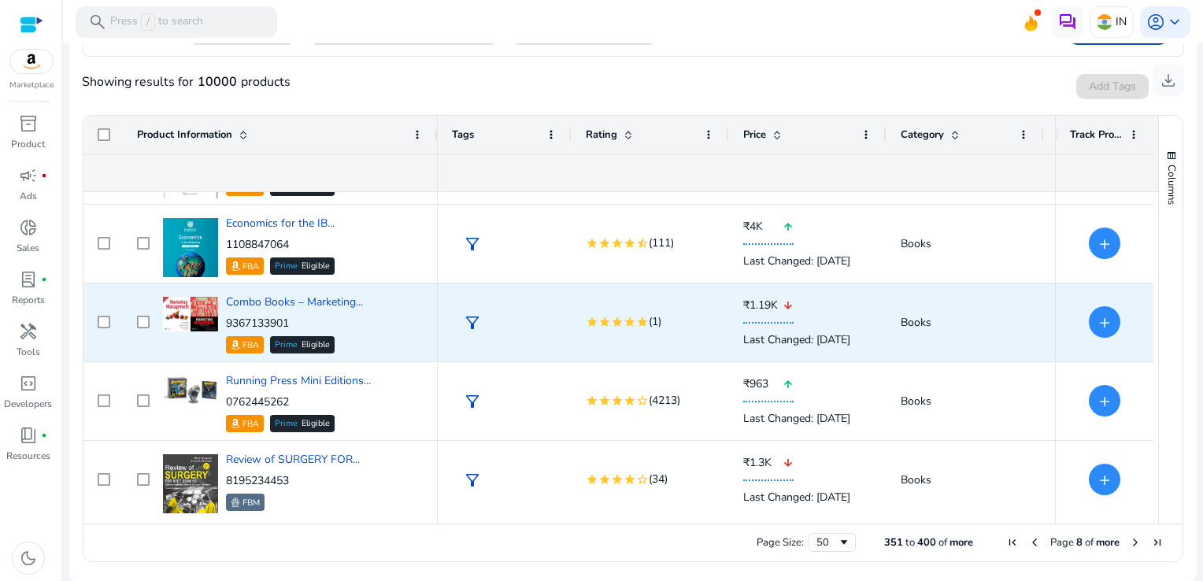
scroll to position [1168, 0]
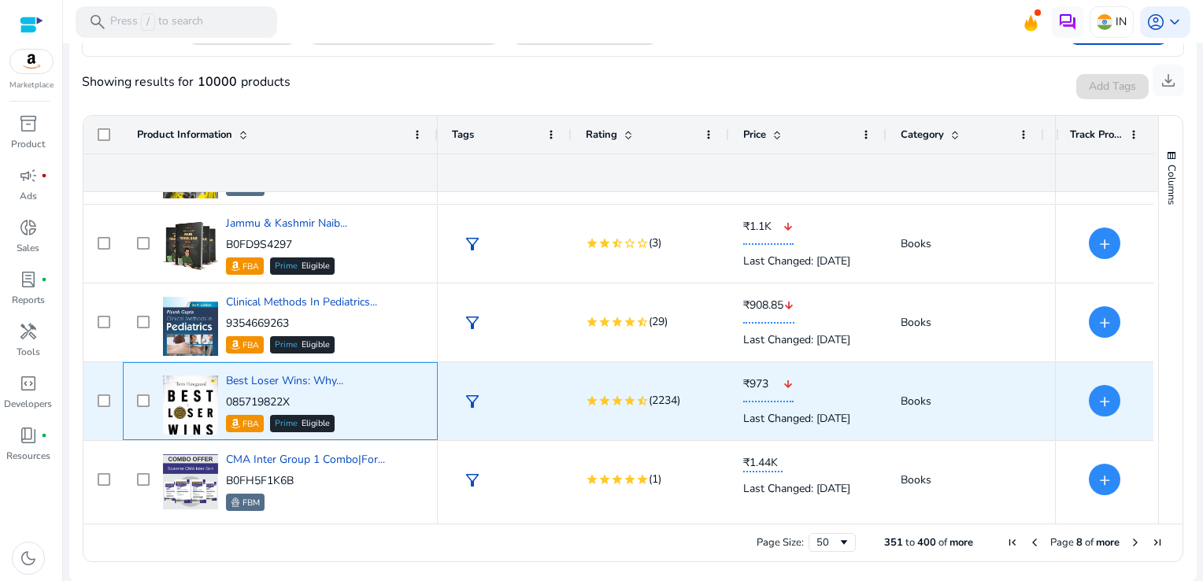
drag, startPoint x: 302, startPoint y: 398, endPoint x: 227, endPoint y: 404, distance: 75.8
click at [227, 404] on p "085719822X" at bounding box center [284, 402] width 117 height 16
copy p "085719822X"
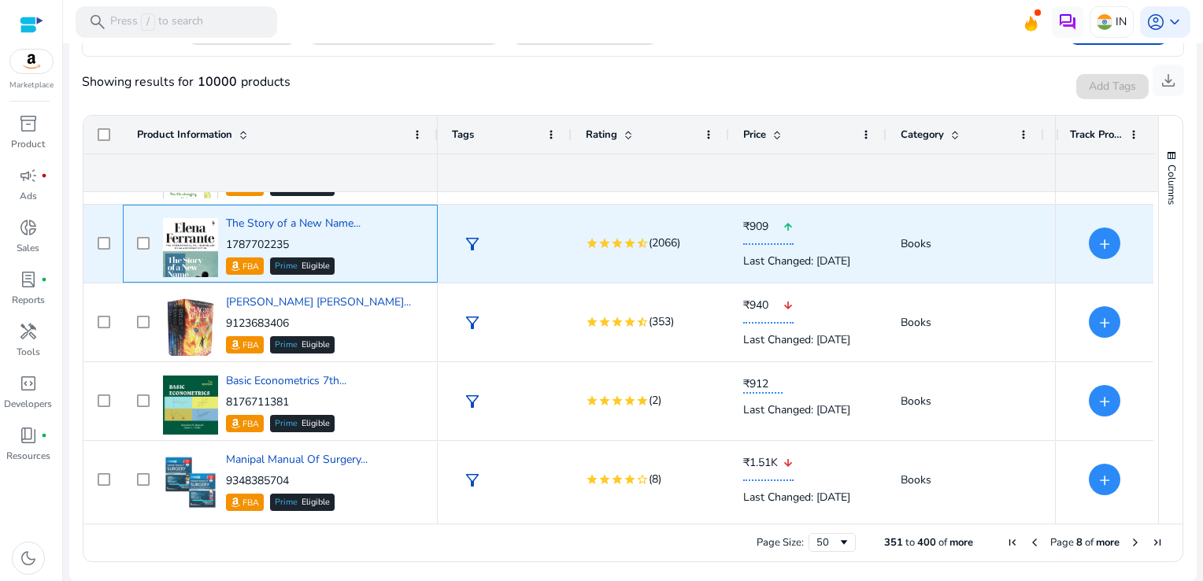
drag, startPoint x: 299, startPoint y: 239, endPoint x: 225, endPoint y: 242, distance: 74.1
click at [226, 242] on p "1787702235" at bounding box center [293, 245] width 135 height 16
copy p "1787702235"
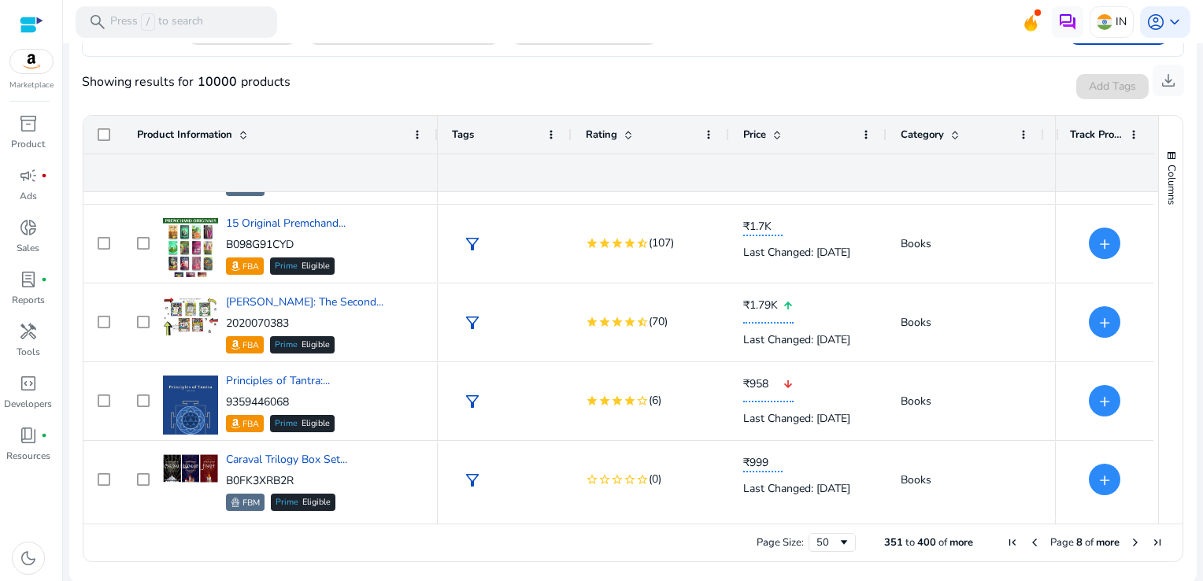
click at [1129, 541] on span "Next Page" at bounding box center [1135, 542] width 13 height 13
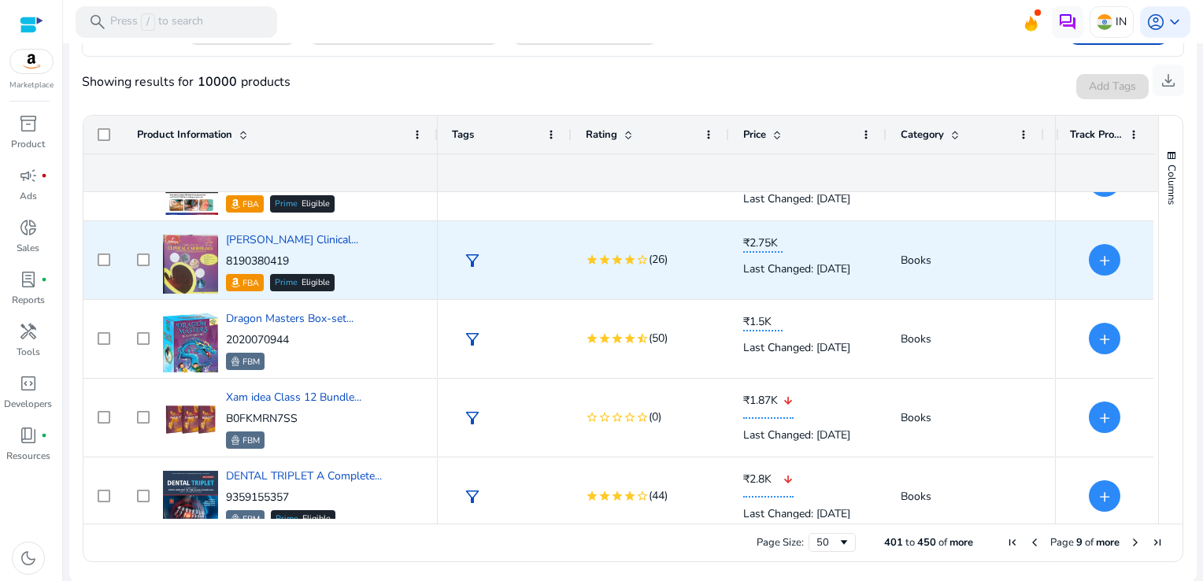
scroll to position [924, 0]
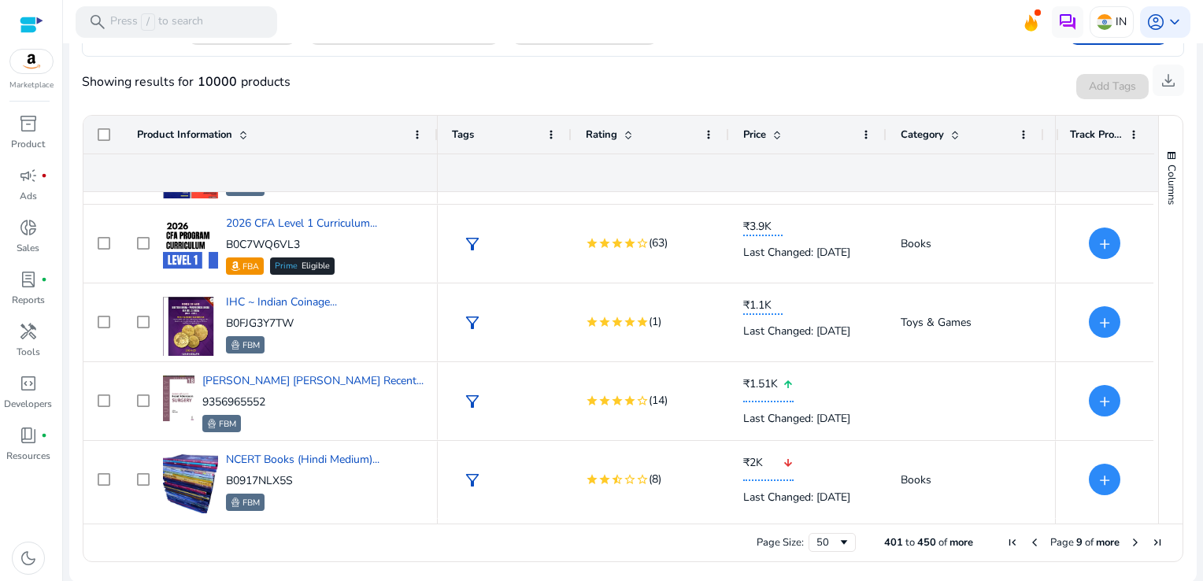
click at [1131, 544] on span "Next Page" at bounding box center [1135, 542] width 13 height 13
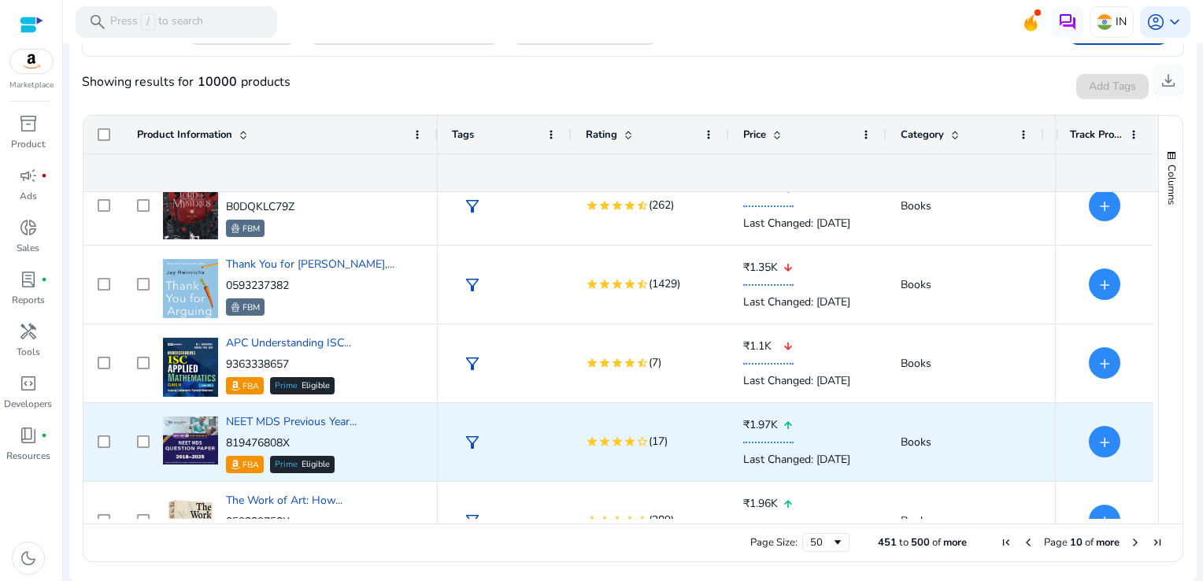
scroll to position [0, 0]
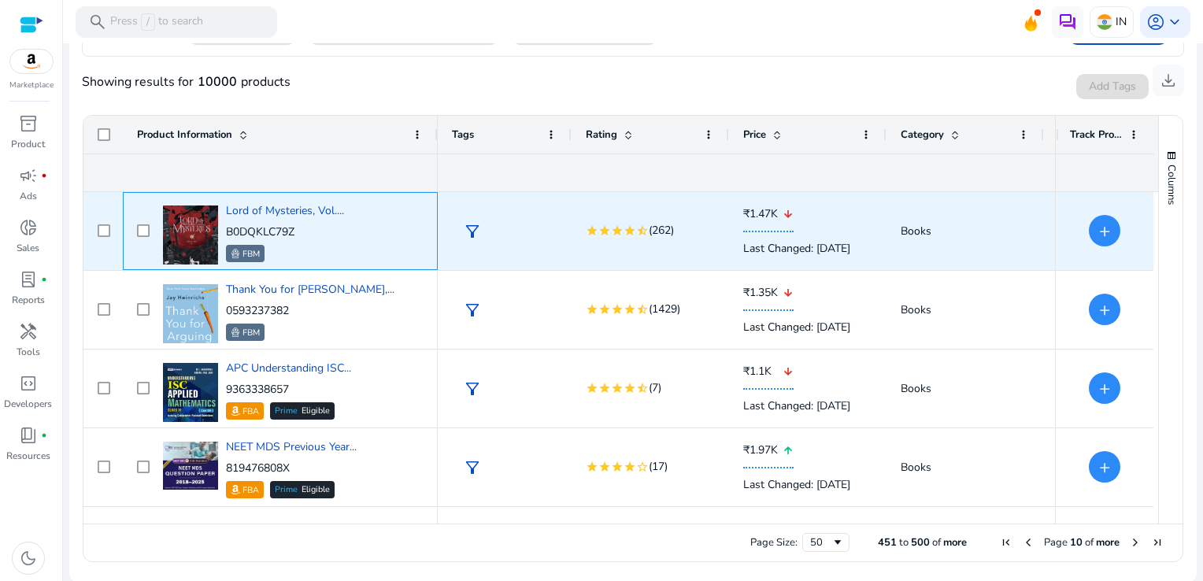
drag, startPoint x: 301, startPoint y: 232, endPoint x: 224, endPoint y: 231, distance: 77.2
click at [224, 231] on div "Lord of Mysteries, Vol.... B0DQKLC79Z FBM" at bounding box center [291, 231] width 265 height 67
copy p "B0DQKLC79Z"
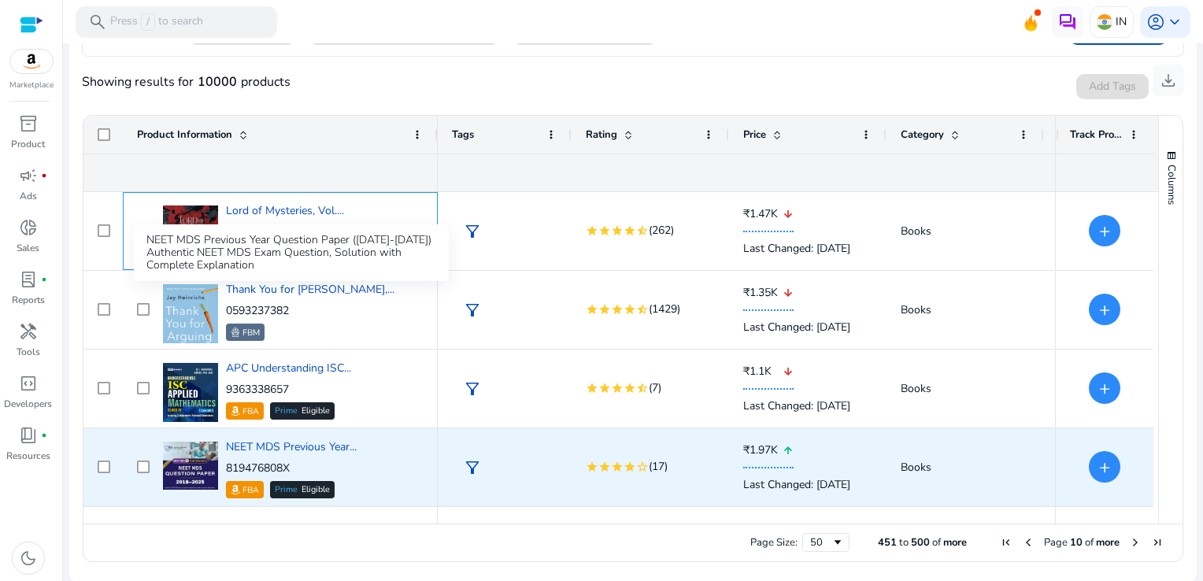
scroll to position [157, 0]
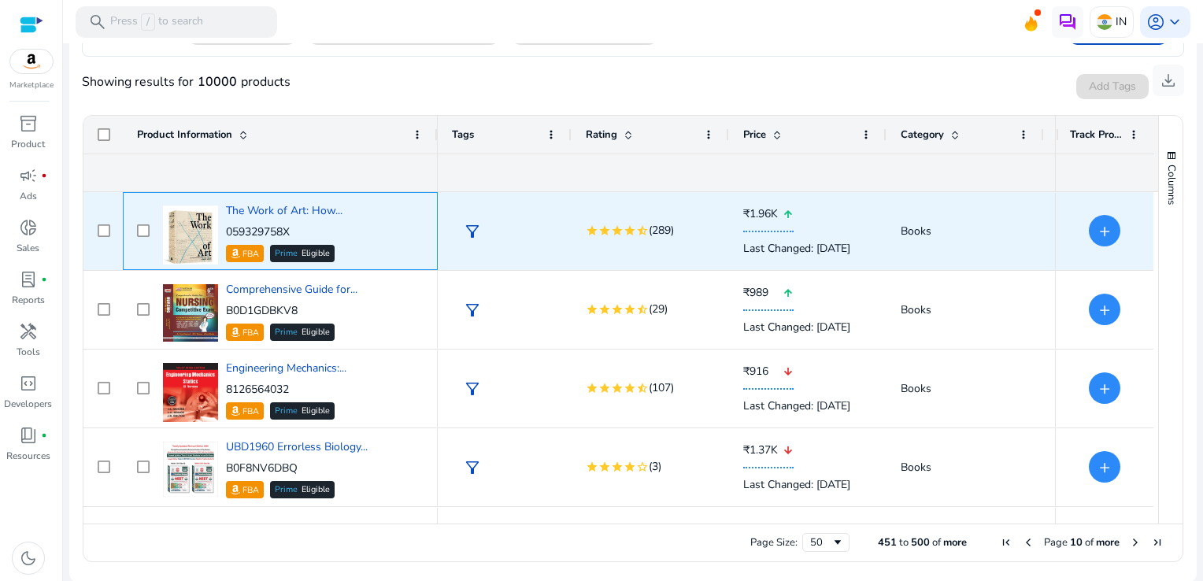
drag, startPoint x: 296, startPoint y: 229, endPoint x: 224, endPoint y: 233, distance: 72.5
click at [224, 233] on div "The Work of Art: How... 059329758X FBA Prime Eligible" at bounding box center [291, 231] width 265 height 67
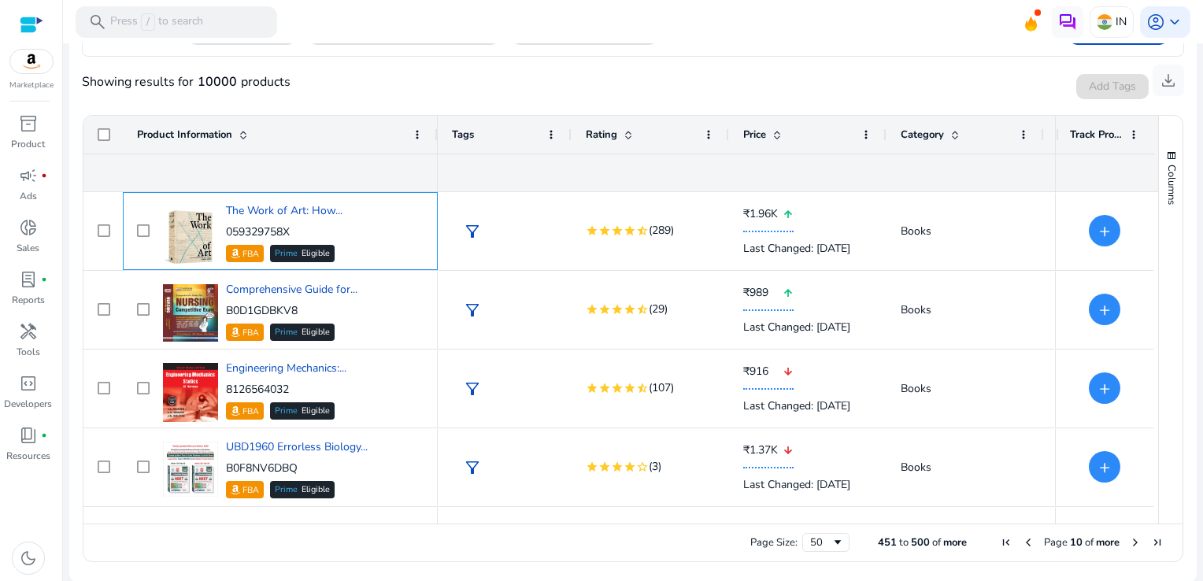
copy p "059329758X"
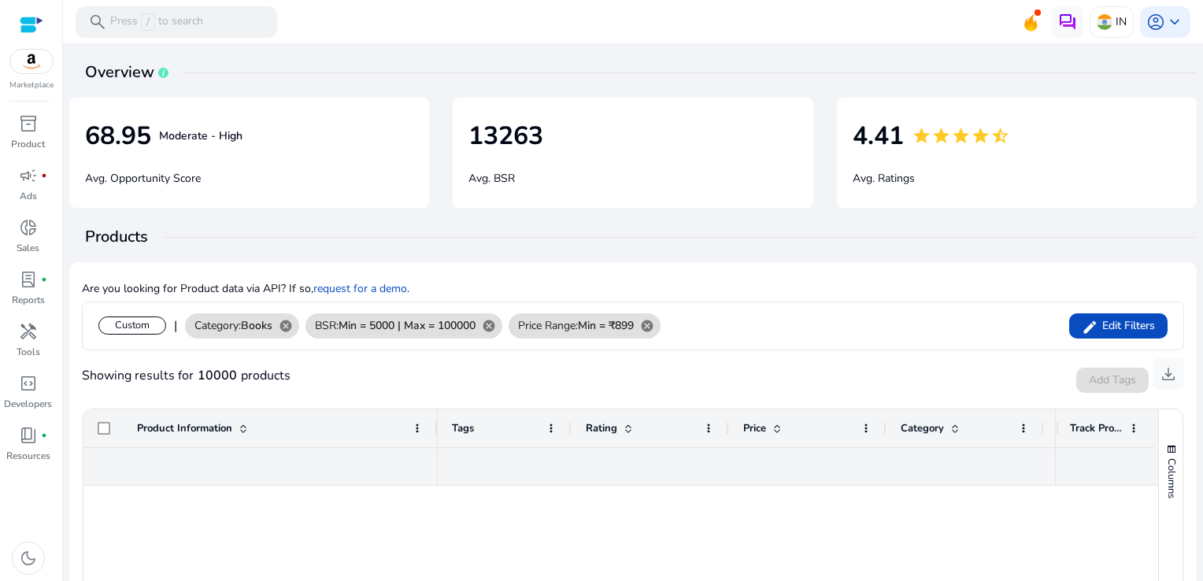
scroll to position [3609, 0]
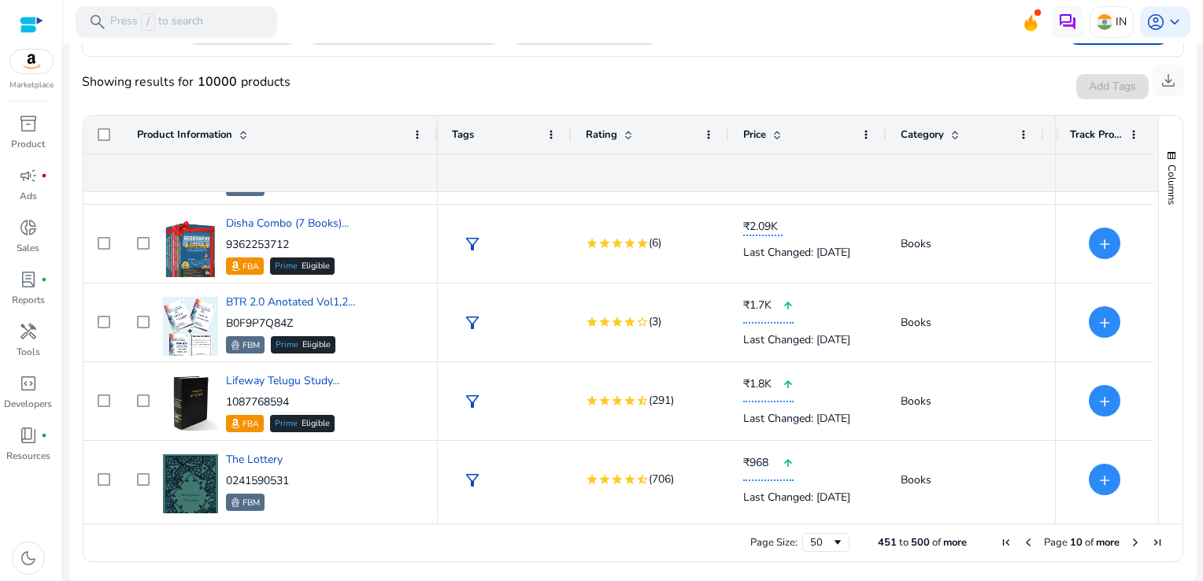
click at [1131, 543] on span "Next Page" at bounding box center [1135, 542] width 13 height 13
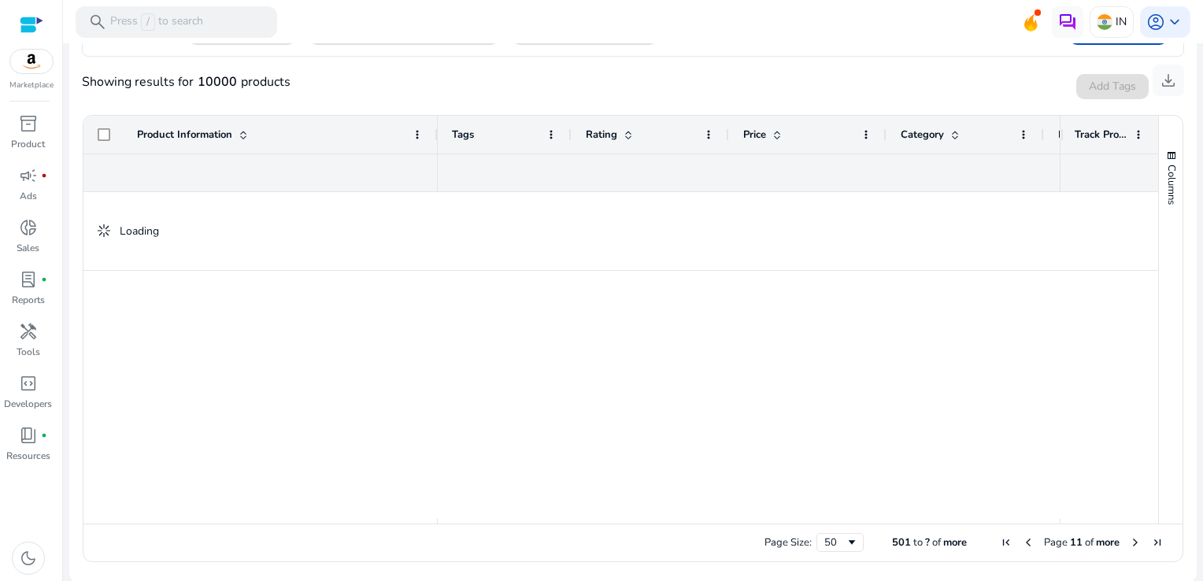
scroll to position [0, 0]
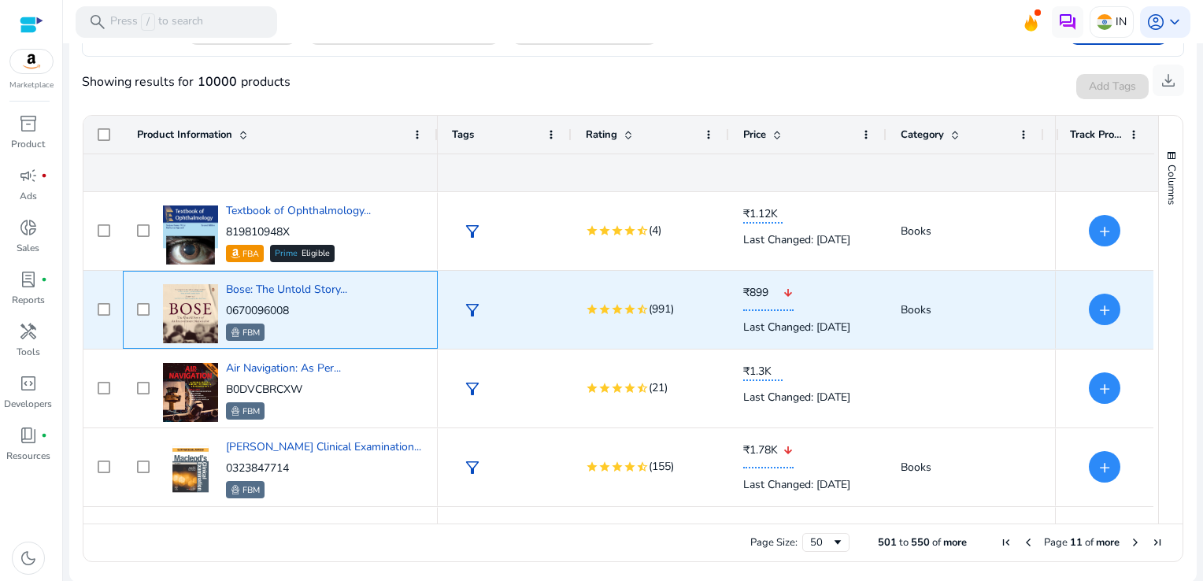
drag, startPoint x: 306, startPoint y: 305, endPoint x: 228, endPoint y: 310, distance: 78.9
click at [228, 310] on p "0670096008" at bounding box center [286, 311] width 121 height 16
copy p "0670096008"
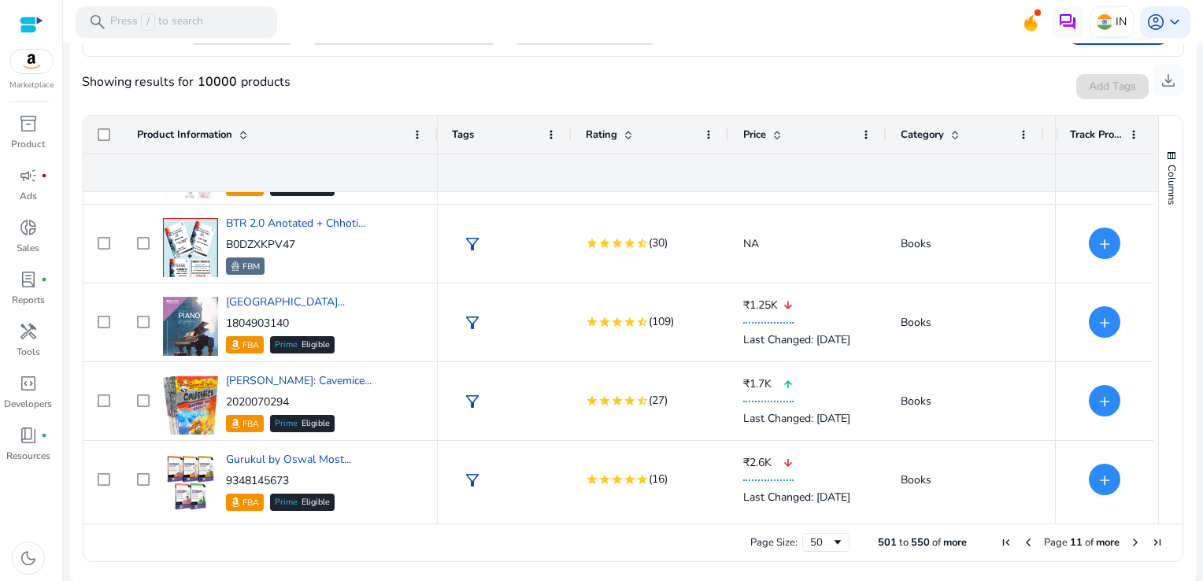
click at [1131, 542] on span "Next Page" at bounding box center [1135, 542] width 13 height 13
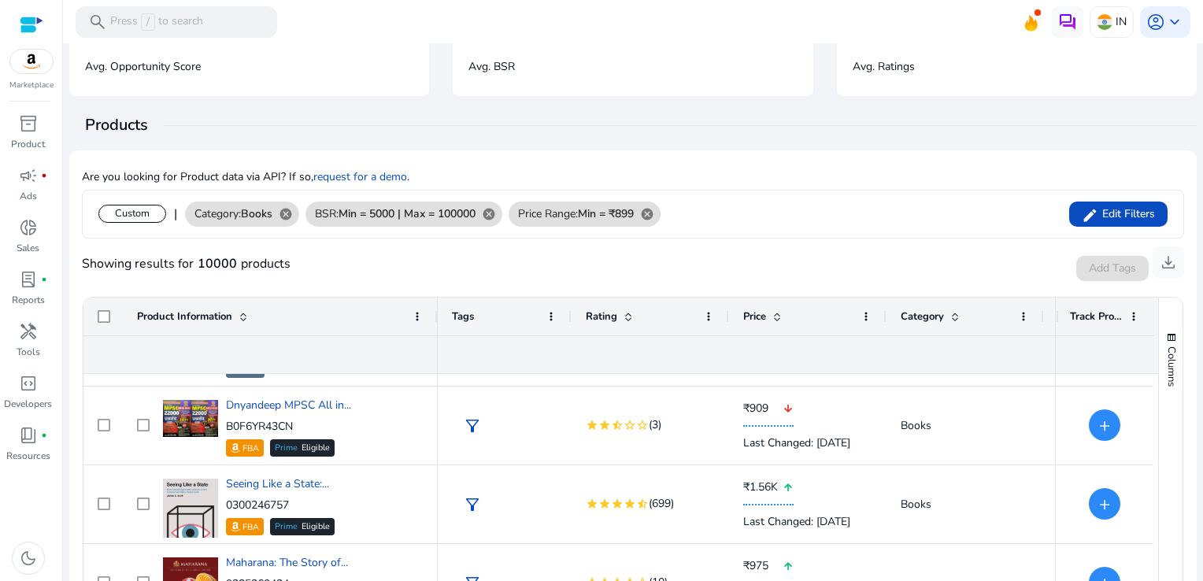
scroll to position [109, 0]
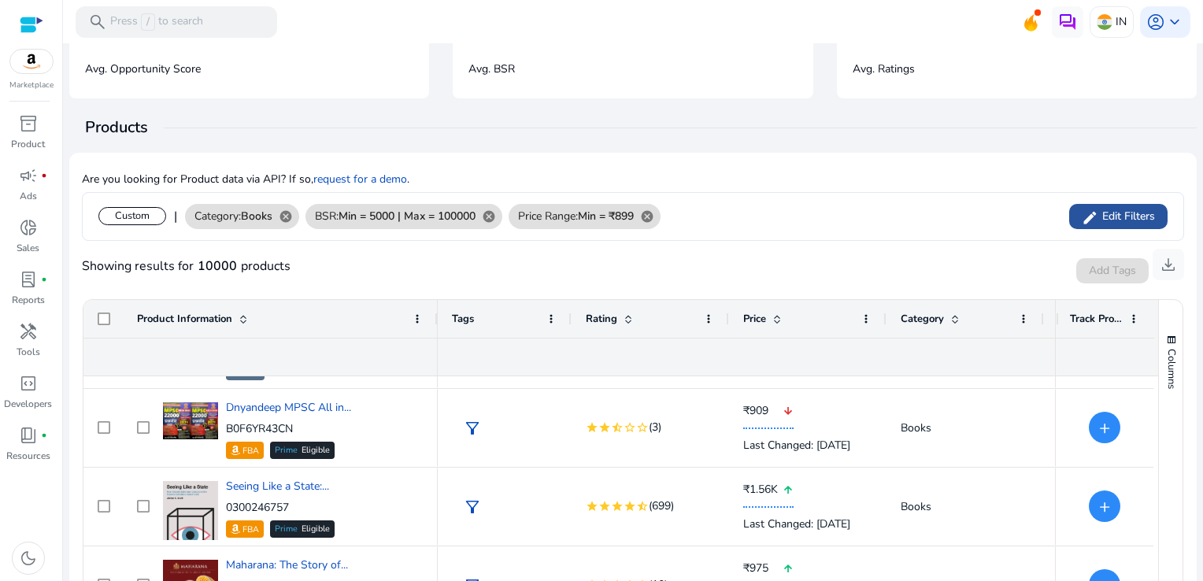
click at [1130, 203] on span at bounding box center [1118, 217] width 98 height 38
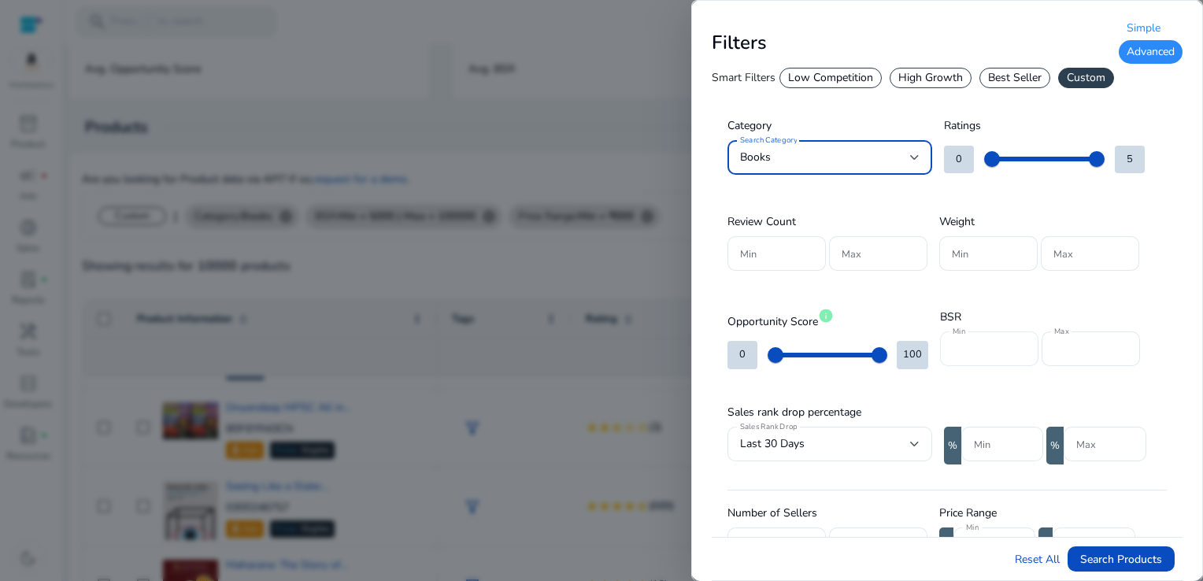
click at [954, 344] on input "****" at bounding box center [989, 348] width 73 height 17
click at [998, 351] on input "*****" at bounding box center [989, 348] width 73 height 17
type input "*"
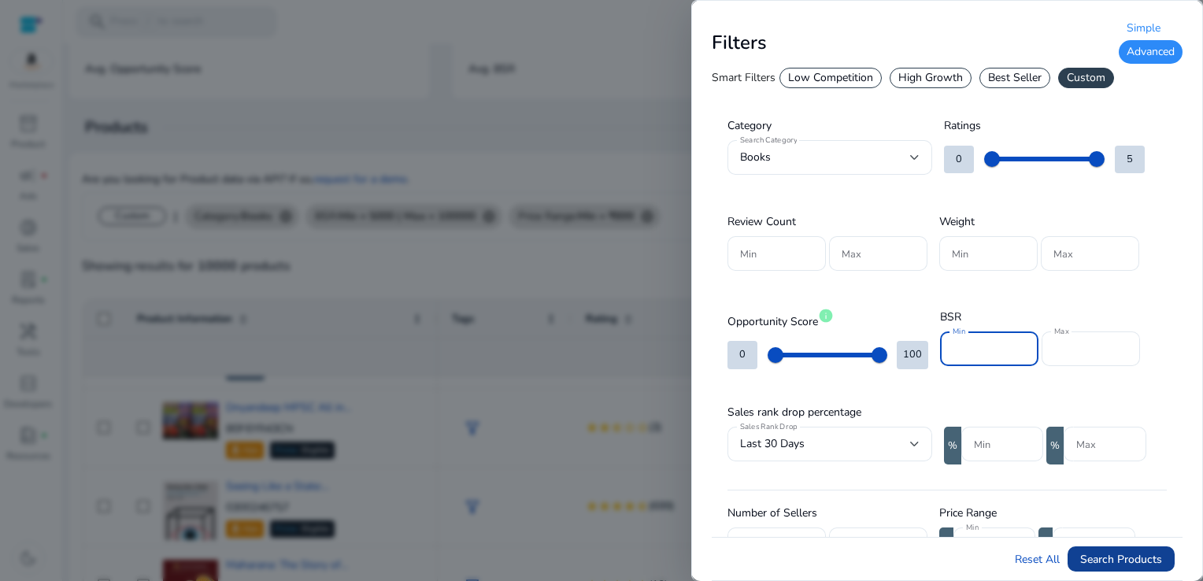
type input "*****"
click at [1125, 554] on span "Search Products" at bounding box center [1121, 559] width 82 height 17
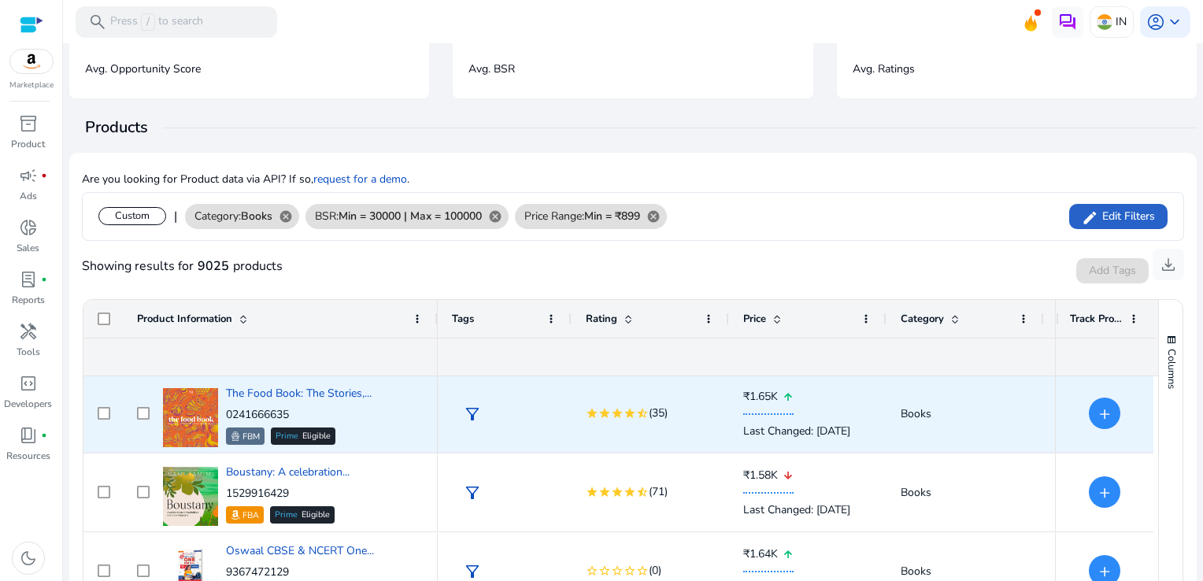
scroll to position [79, 0]
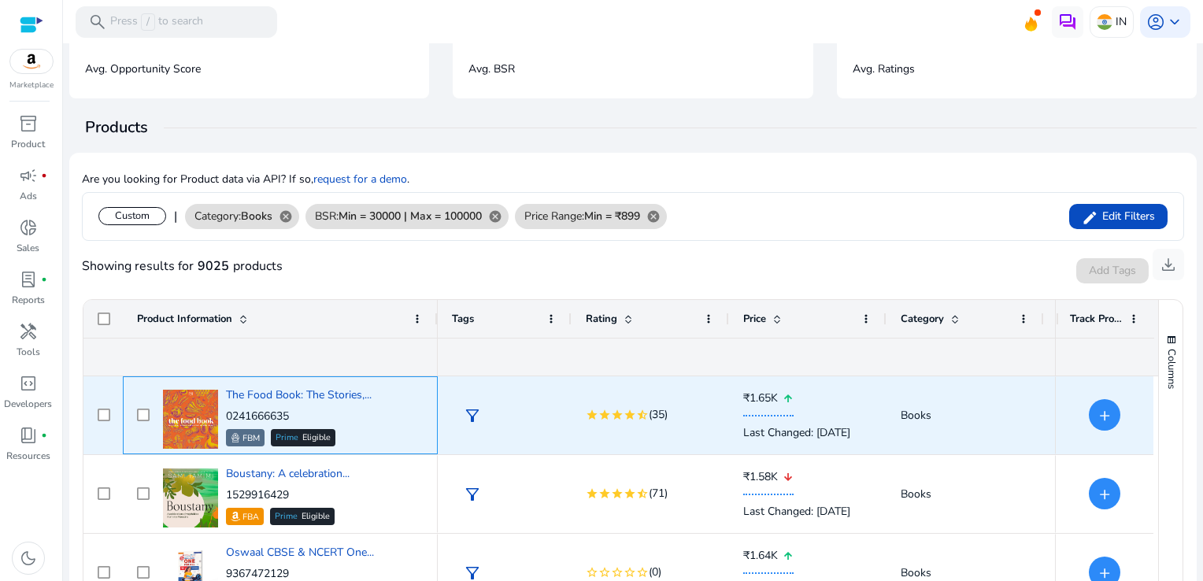
drag, startPoint x: 293, startPoint y: 413, endPoint x: 227, endPoint y: 411, distance: 66.2
click at [227, 411] on p "0241666635" at bounding box center [299, 417] width 146 height 16
copy p "0241666635"
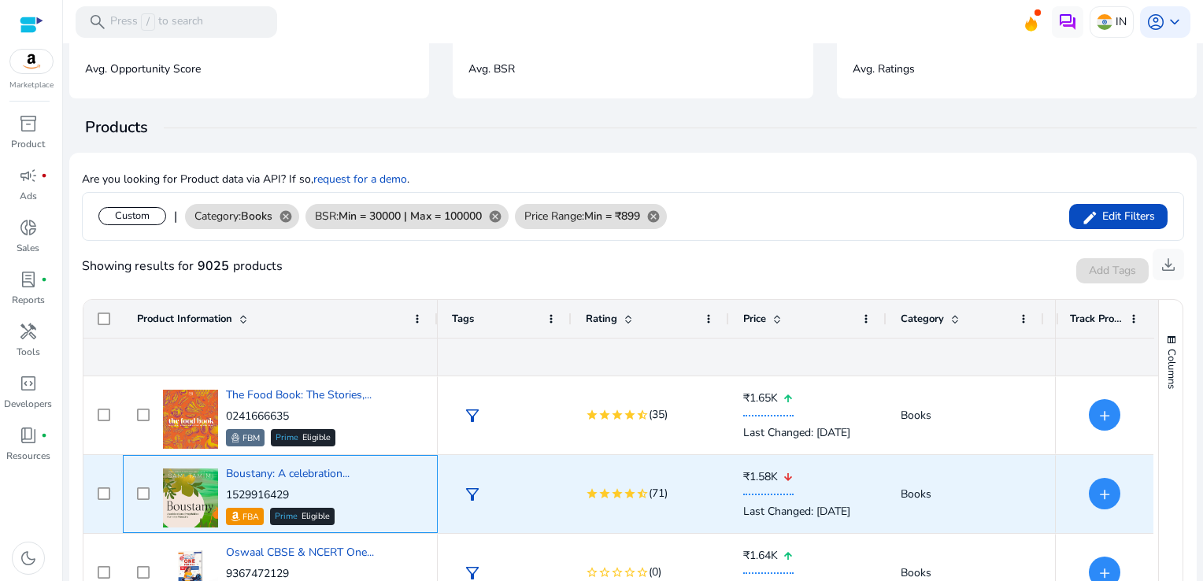
drag, startPoint x: 268, startPoint y: 487, endPoint x: 226, endPoint y: 490, distance: 42.6
click at [226, 490] on div "Boustany: A celebration... 1529916429 FBA Prime Eligible" at bounding box center [288, 495] width 124 height 59
copy p "1529916429"
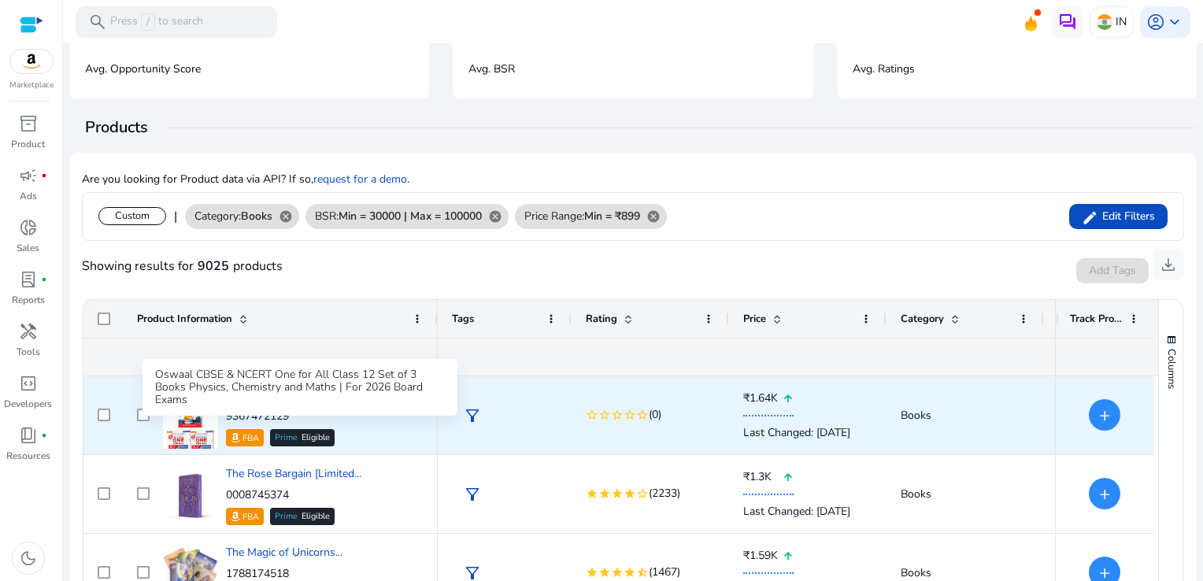
scroll to position [236, 0]
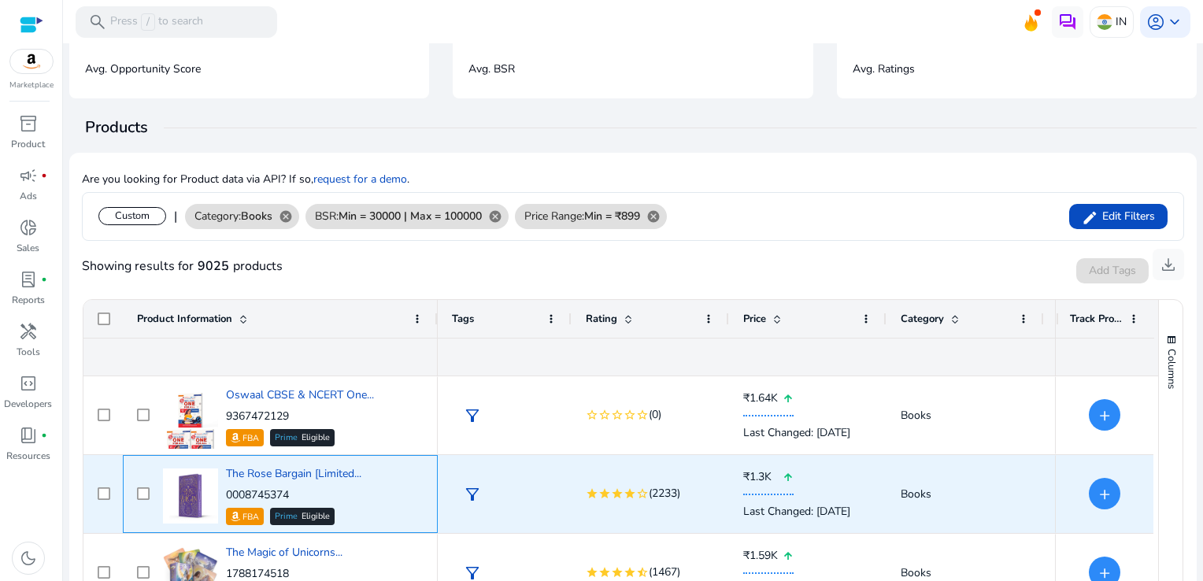
drag, startPoint x: 303, startPoint y: 489, endPoint x: 224, endPoint y: 492, distance: 79.6
click at [224, 492] on div "The Rose Bargain [Limited... 0008745374 FBA Prime Eligible" at bounding box center [291, 494] width 265 height 67
copy p "0008745374"
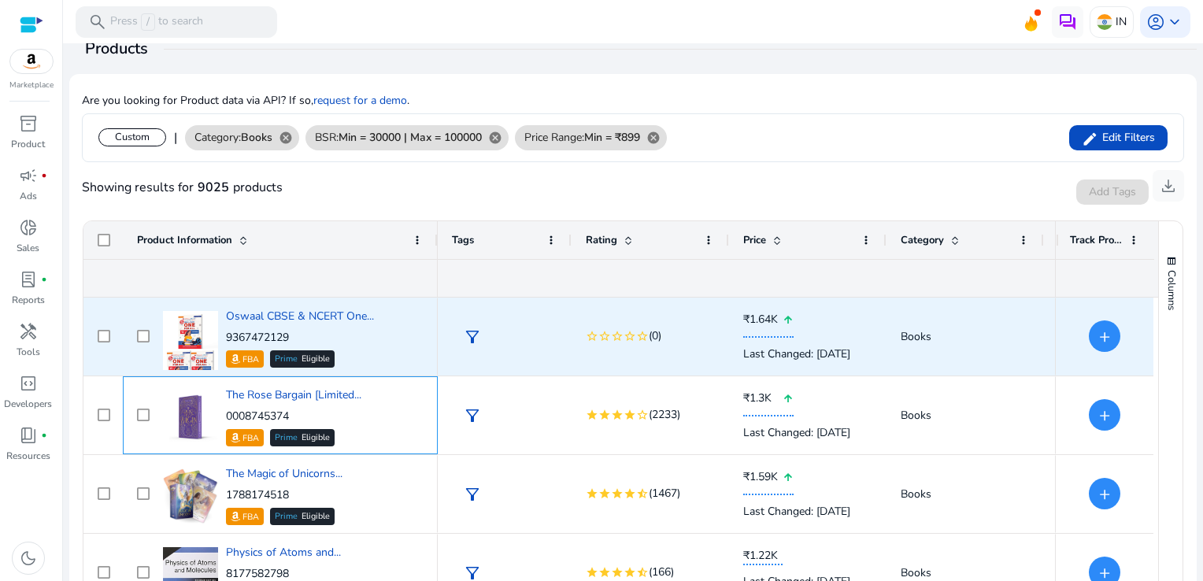
scroll to position [315, 0]
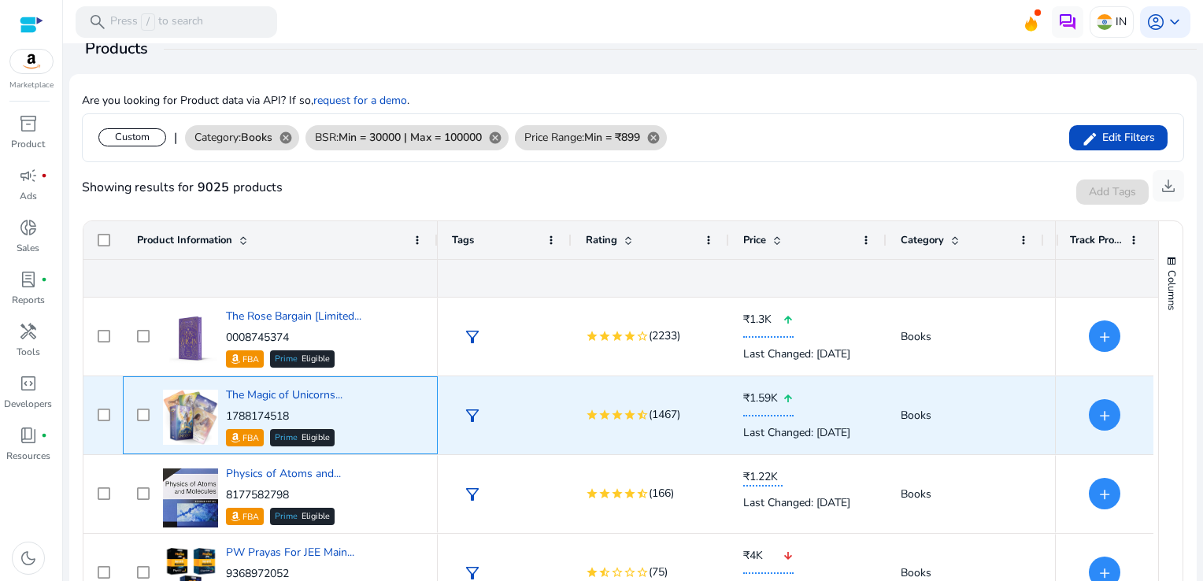
drag, startPoint x: 302, startPoint y: 413, endPoint x: 224, endPoint y: 414, distance: 78.0
click at [224, 414] on div "The Magic of Unicorns... 1788174518 FBA Prime Eligible" at bounding box center [291, 415] width 265 height 67
copy p "1788174518"
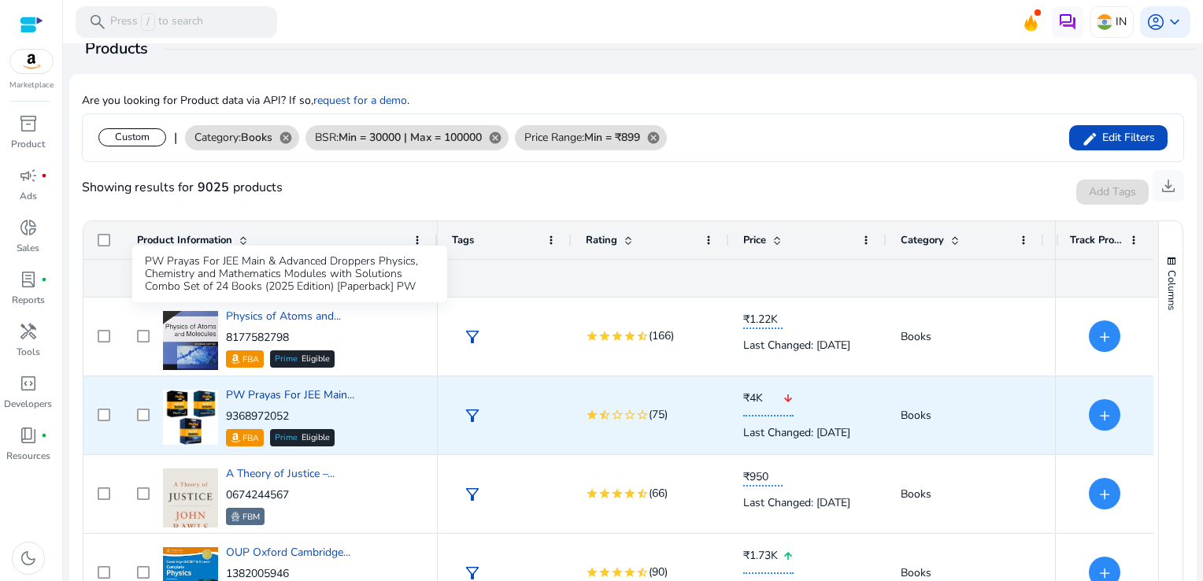
scroll to position [551, 0]
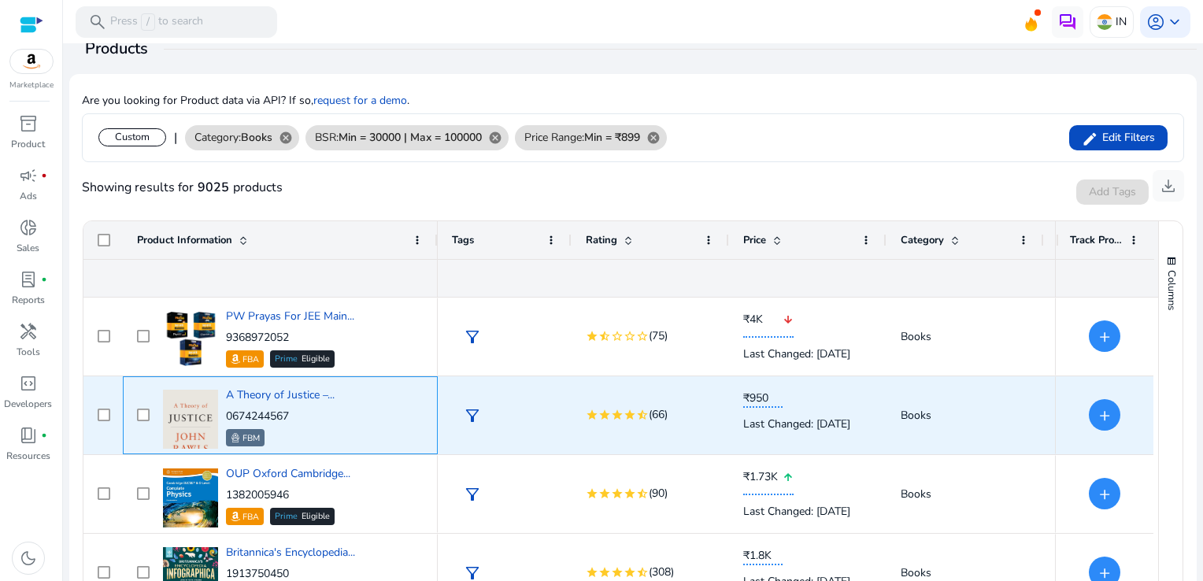
drag, startPoint x: 309, startPoint y: 414, endPoint x: 227, endPoint y: 410, distance: 82.0
click at [227, 411] on p "0674244567" at bounding box center [280, 417] width 109 height 16
copy p "0674244567"
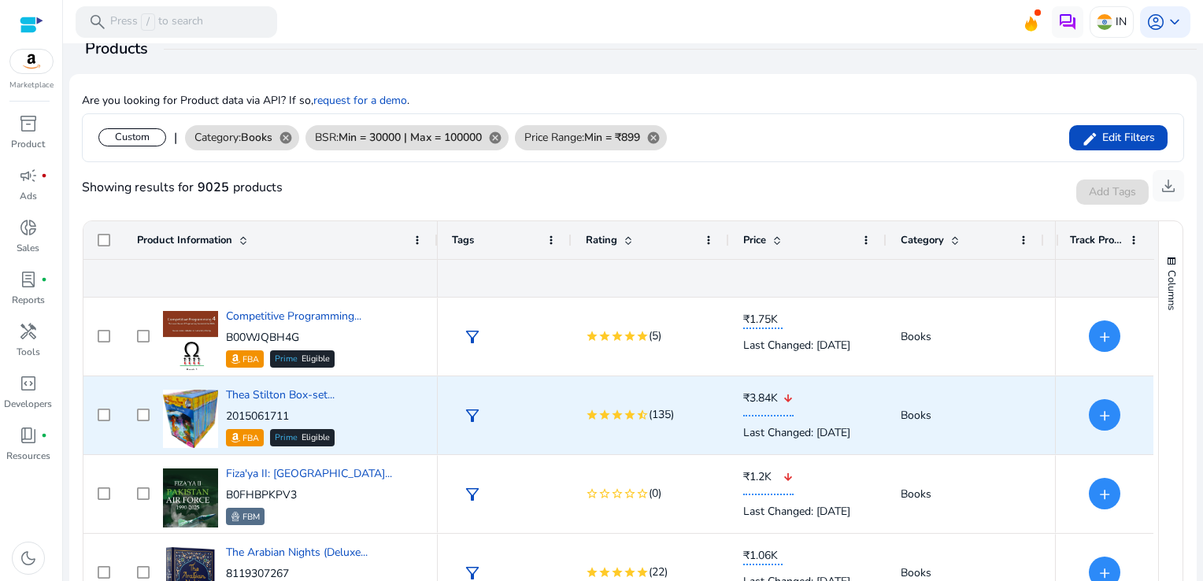
scroll to position [1061, 0]
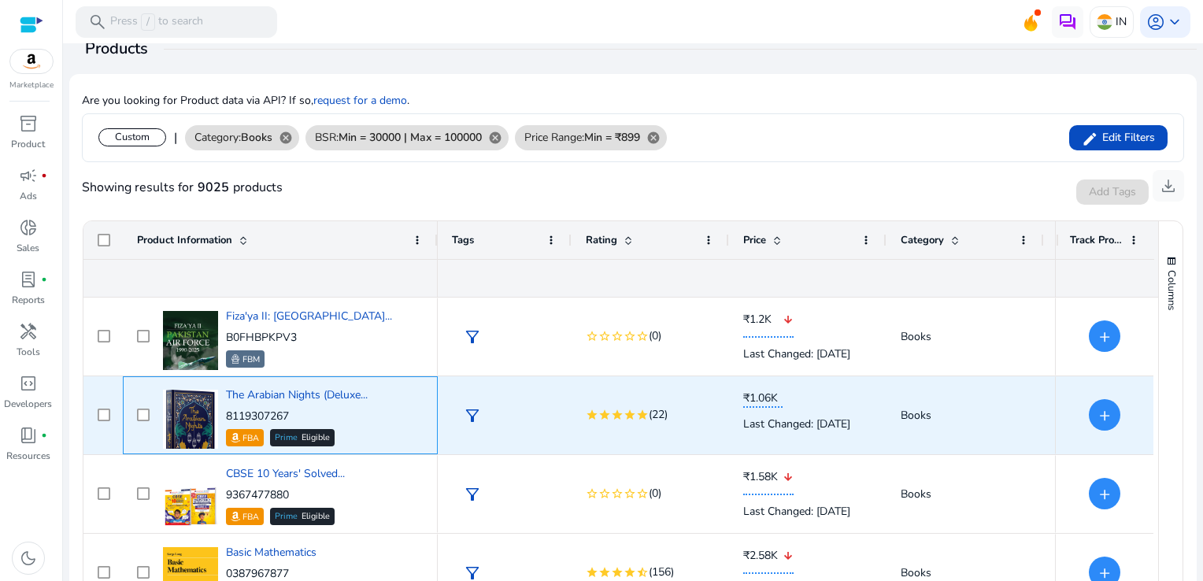
drag, startPoint x: 301, startPoint y: 410, endPoint x: 224, endPoint y: 417, distance: 77.5
click at [224, 417] on div "The Arabian Nights (Deluxe... 8119307267 FBA Prime Eligible" at bounding box center [291, 415] width 265 height 67
copy p "8119307267"
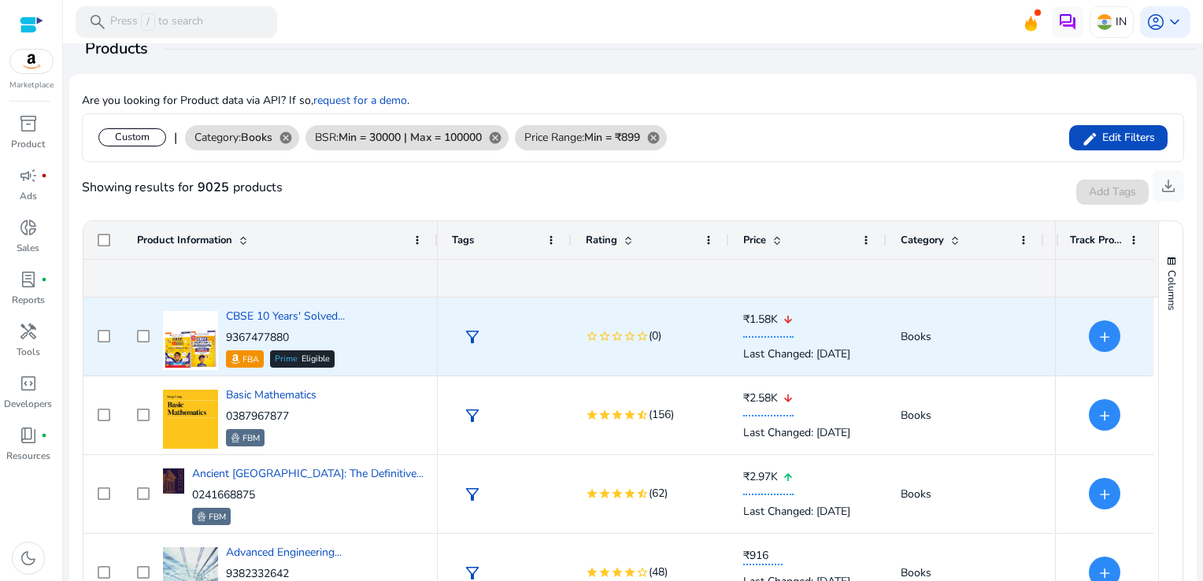
scroll to position [1384, 0]
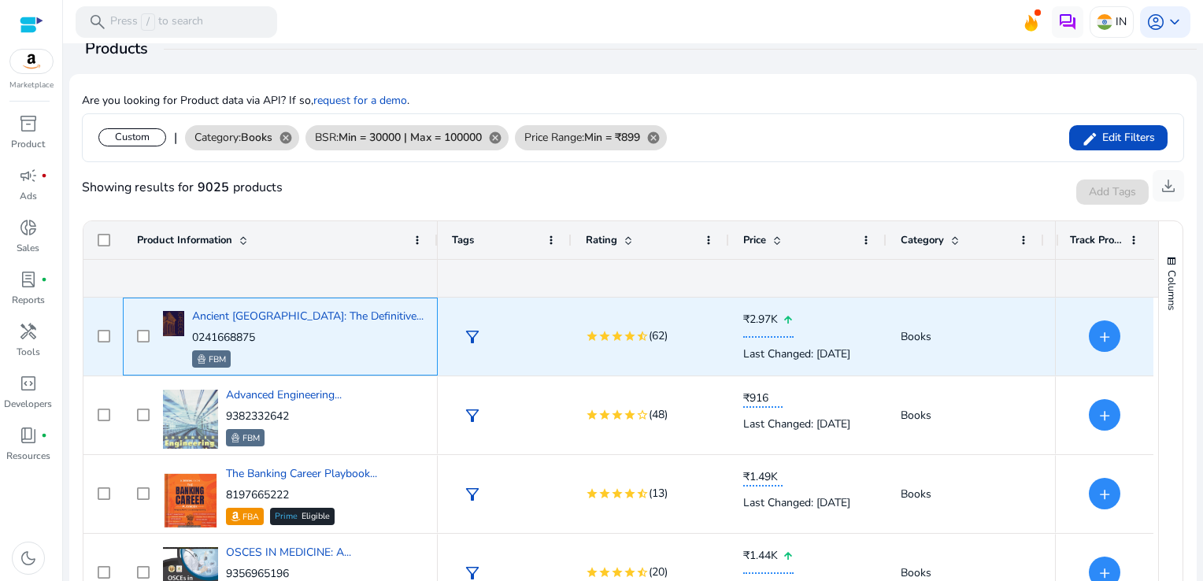
drag, startPoint x: 294, startPoint y: 335, endPoint x: 225, endPoint y: 334, distance: 69.3
click at [225, 334] on p "0241668875" at bounding box center [307, 338] width 231 height 16
copy p "0241668875"
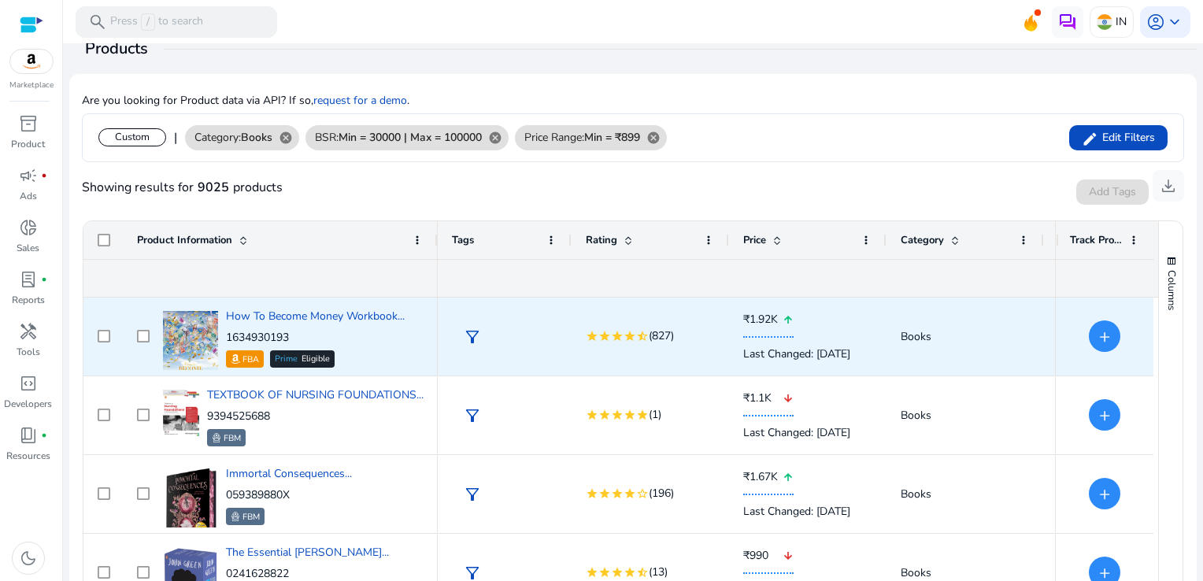
scroll to position [2205, 0]
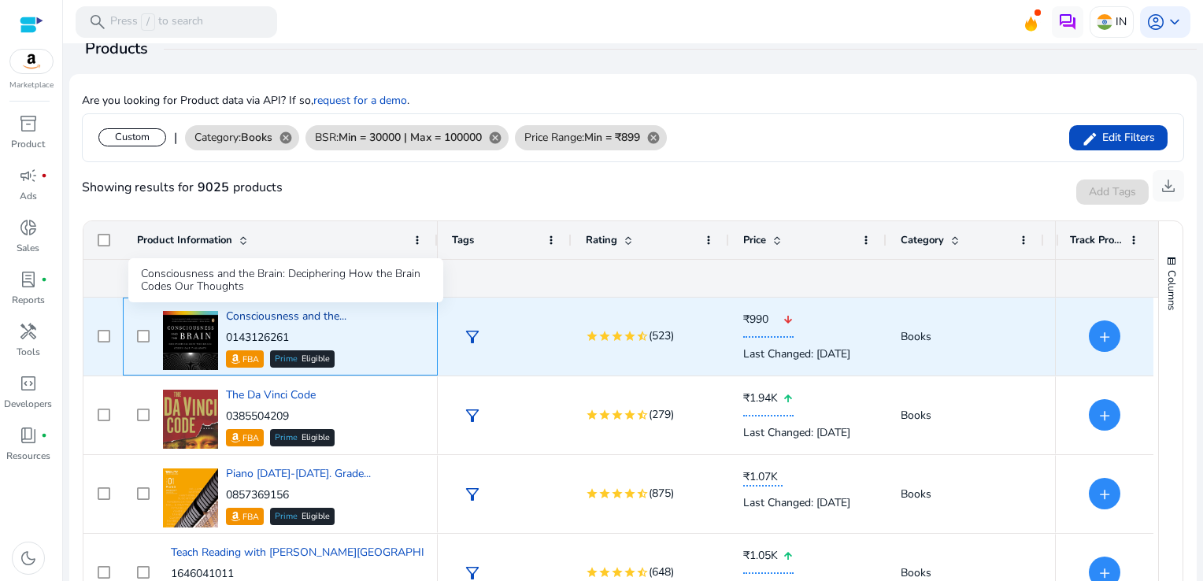
click at [321, 317] on span "Consciousness and the..." at bounding box center [286, 316] width 120 height 15
drag, startPoint x: 309, startPoint y: 335, endPoint x: 228, endPoint y: 339, distance: 82.0
click at [228, 339] on p "0143126261" at bounding box center [286, 338] width 120 height 16
copy p "0143126261"
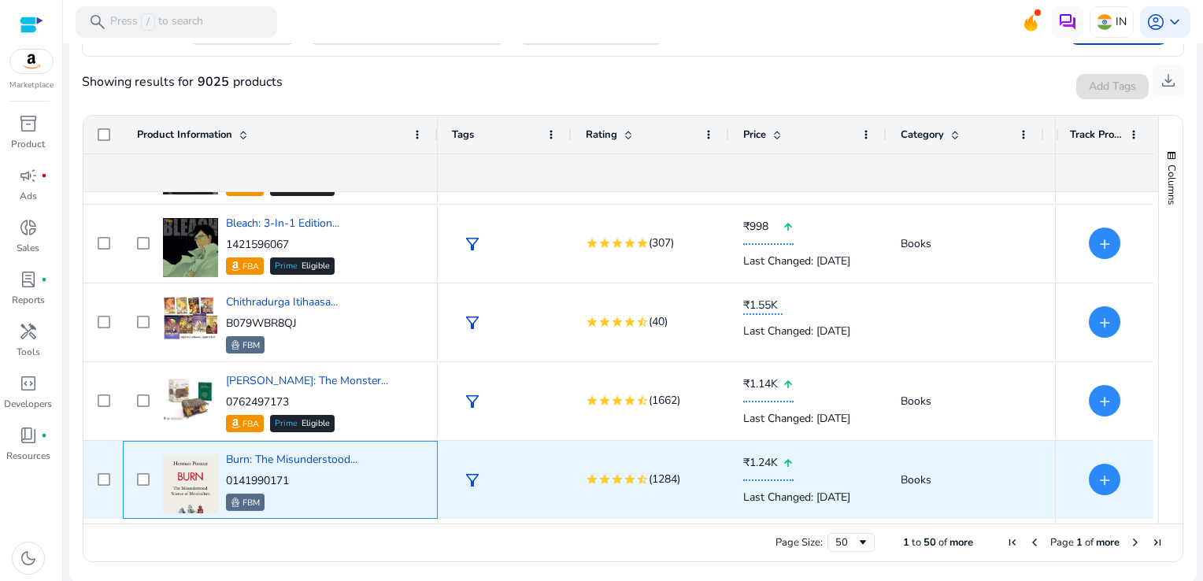
drag, startPoint x: 305, startPoint y: 483, endPoint x: 225, endPoint y: 483, distance: 80.3
click at [226, 483] on p "0141990171" at bounding box center [291, 481] width 131 height 16
copy p "0141990171"
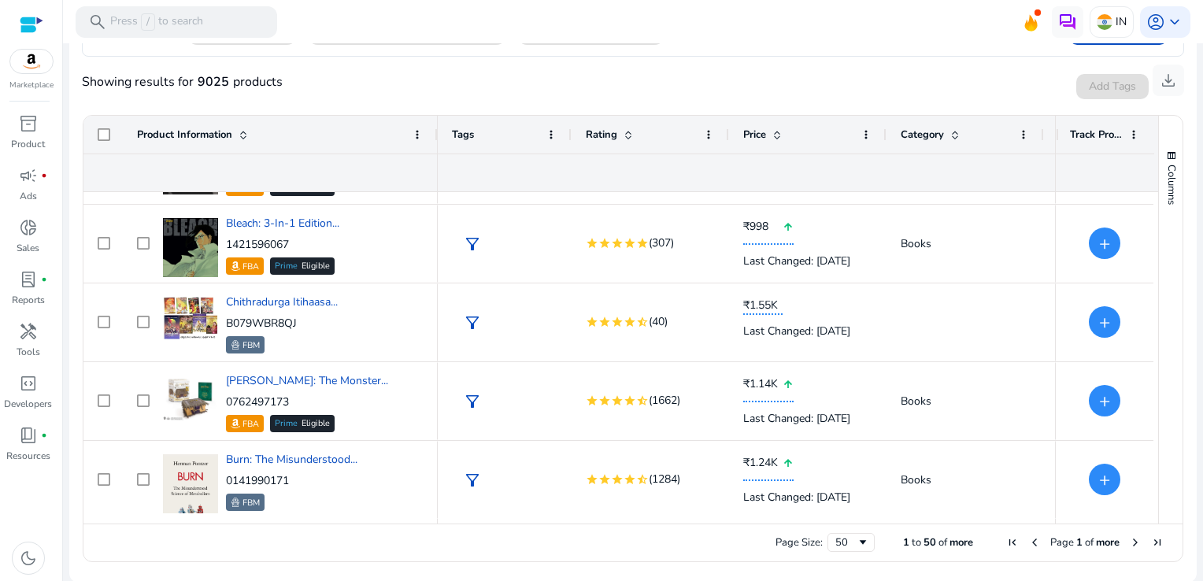
click at [1131, 541] on span "Next Page" at bounding box center [1135, 542] width 13 height 13
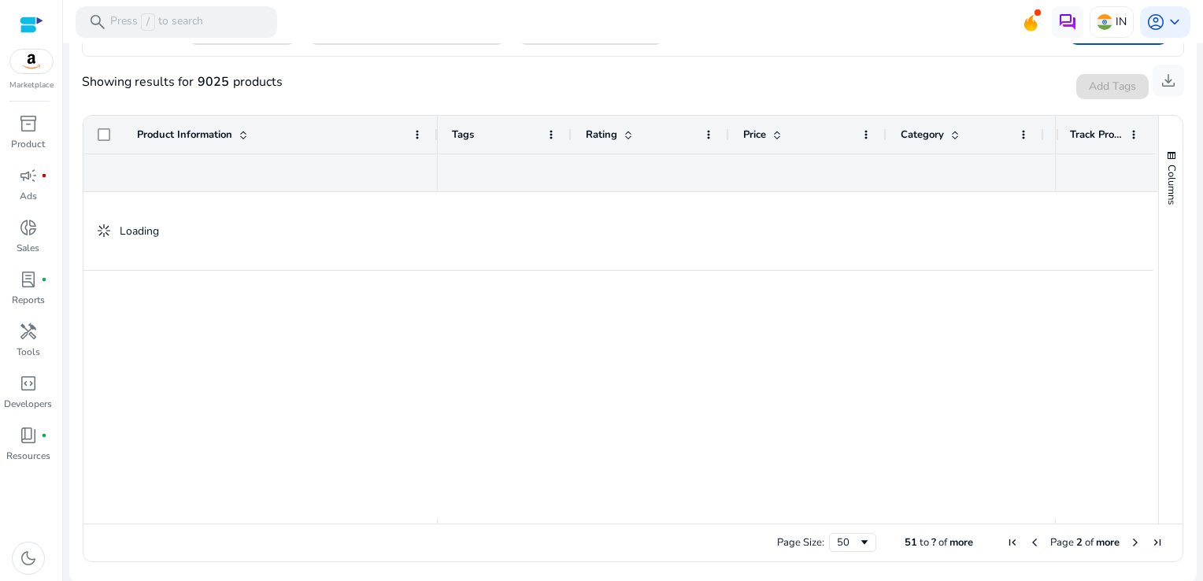
scroll to position [0, 0]
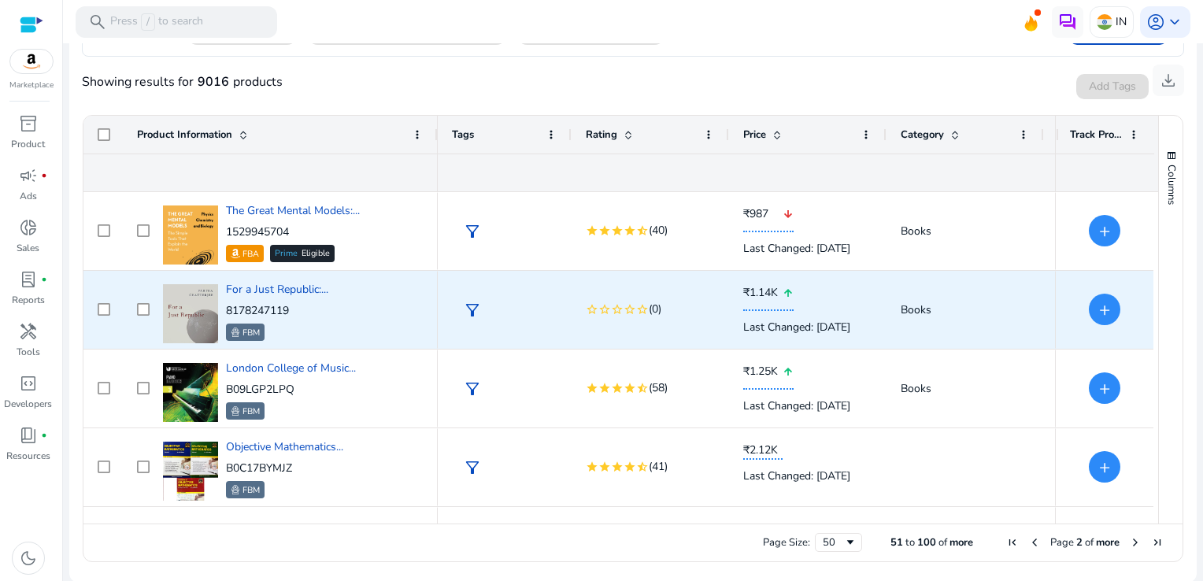
scroll to position [630, 0]
drag, startPoint x: 298, startPoint y: 309, endPoint x: 236, endPoint y: 315, distance: 61.7
click at [236, 315] on p "8178247119" at bounding box center [277, 311] width 102 height 16
drag, startPoint x: 236, startPoint y: 315, endPoint x: 246, endPoint y: 306, distance: 13.4
click at [246, 306] on p "8178247119" at bounding box center [277, 311] width 102 height 16
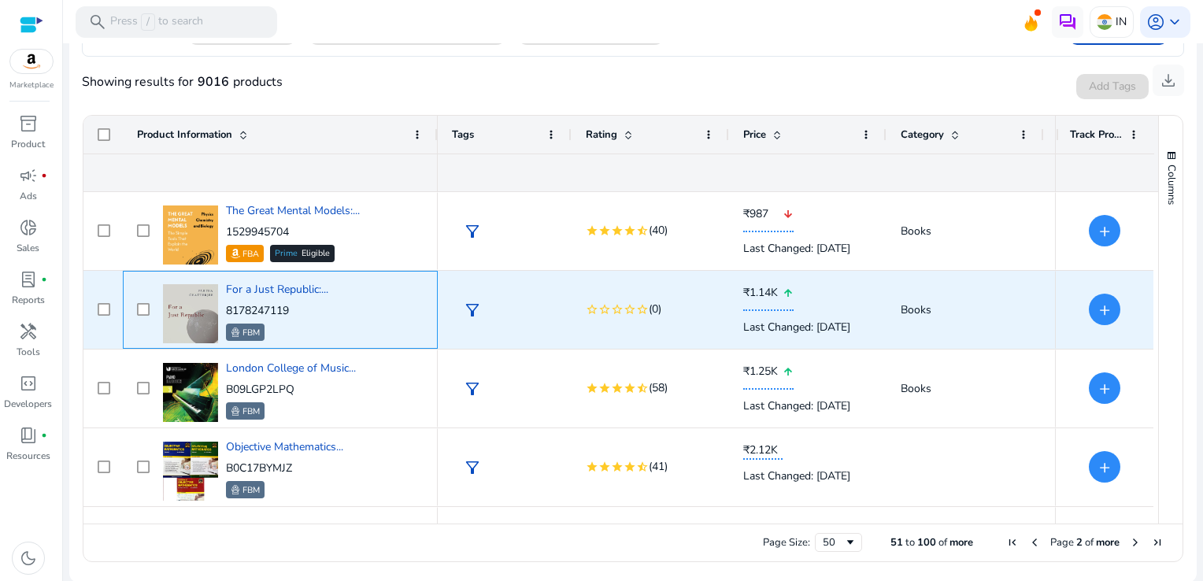
drag, startPoint x: 246, startPoint y: 306, endPoint x: 318, endPoint y: 301, distance: 71.9
click at [318, 301] on div "For a Just Republic:... 8178247119 FBM" at bounding box center [277, 311] width 102 height 59
drag, startPoint x: 300, startPoint y: 306, endPoint x: 227, endPoint y: 310, distance: 73.3
click at [227, 310] on p "8178247119" at bounding box center [277, 311] width 102 height 16
copy p "8178247119"
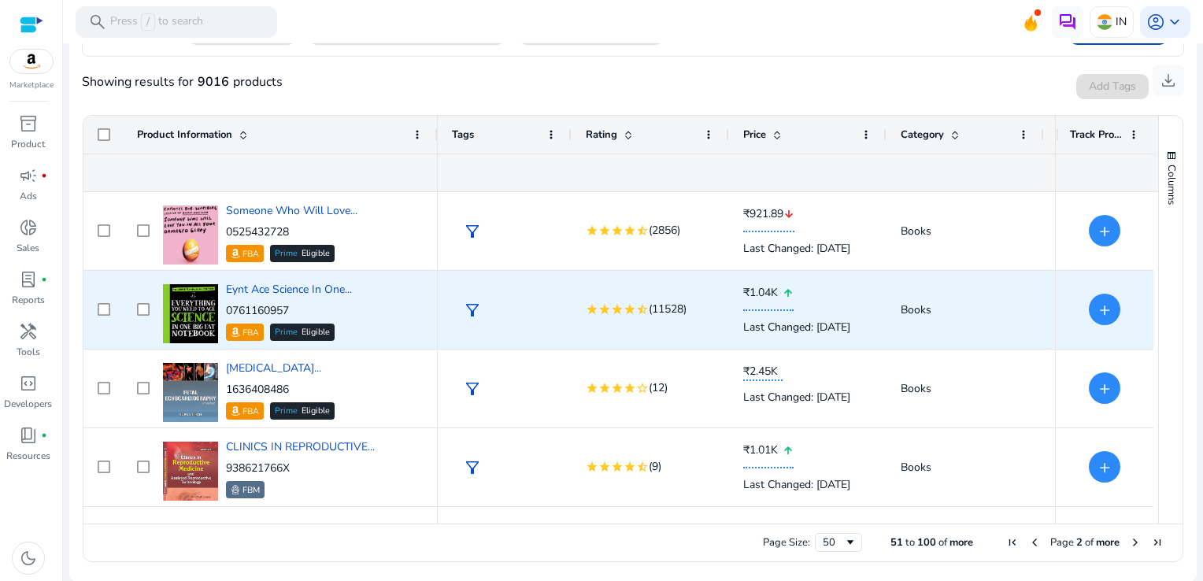
scroll to position [0, 0]
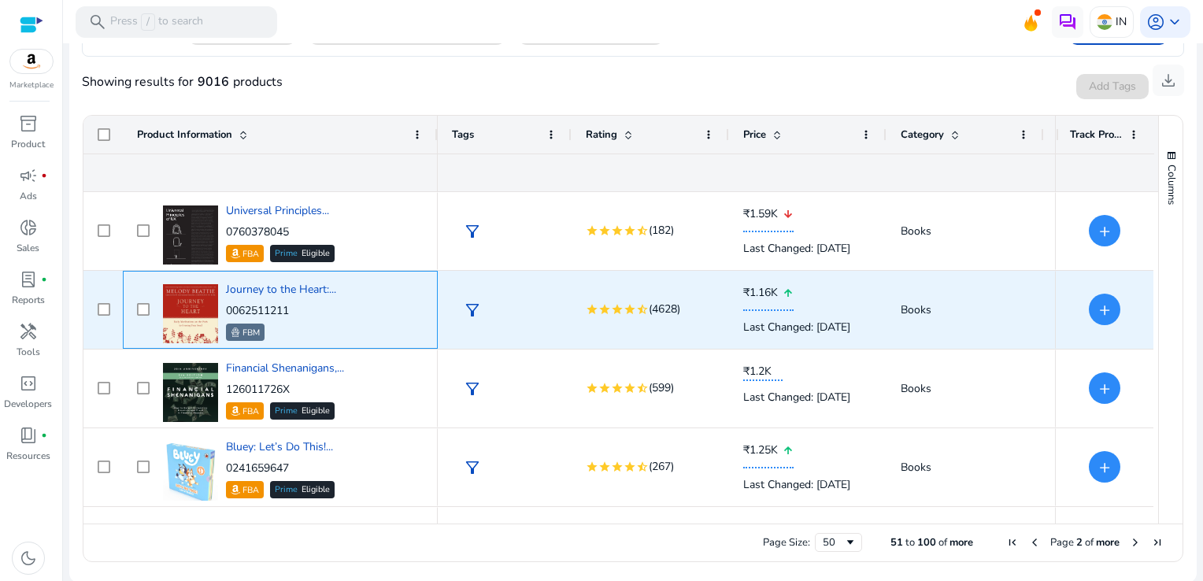
drag, startPoint x: 301, startPoint y: 305, endPoint x: 225, endPoint y: 313, distance: 76.1
click at [226, 313] on p "0062511211" at bounding box center [281, 311] width 110 height 16
copy p "0062511211"
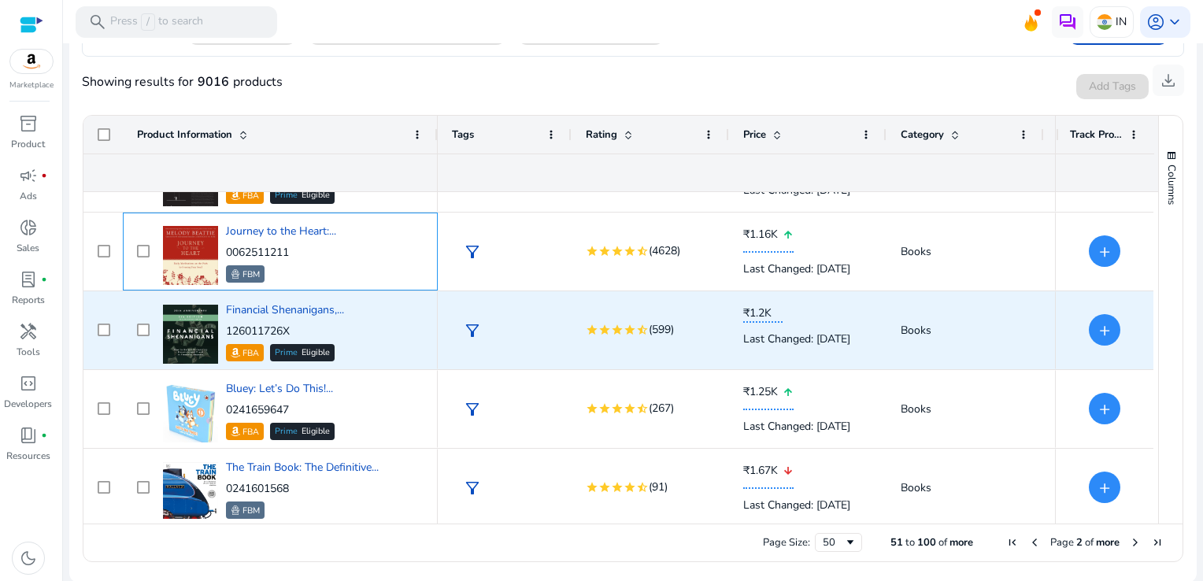
scroll to position [1732, 0]
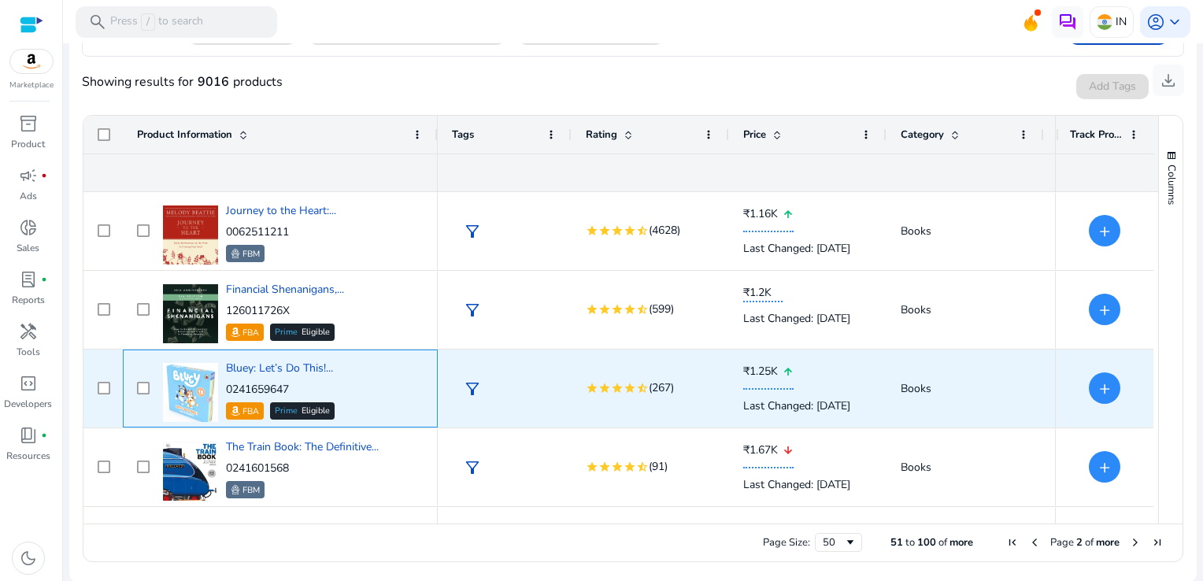
drag, startPoint x: 302, startPoint y: 389, endPoint x: 232, endPoint y: 387, distance: 69.3
click at [232, 387] on p "0241659647" at bounding box center [280, 390] width 109 height 16
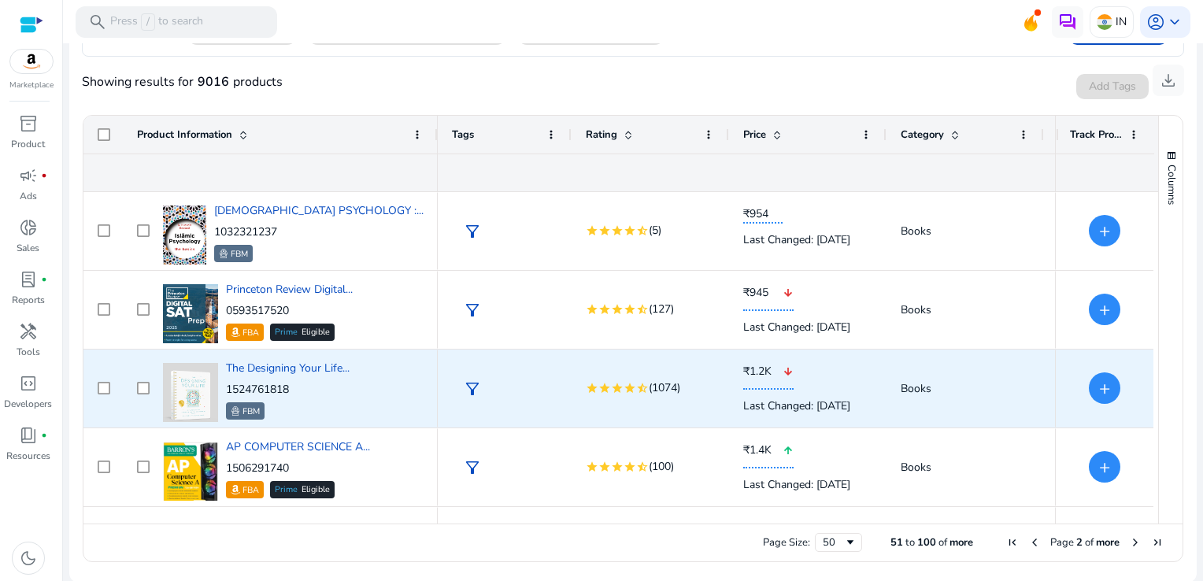
scroll to position [2677, 0]
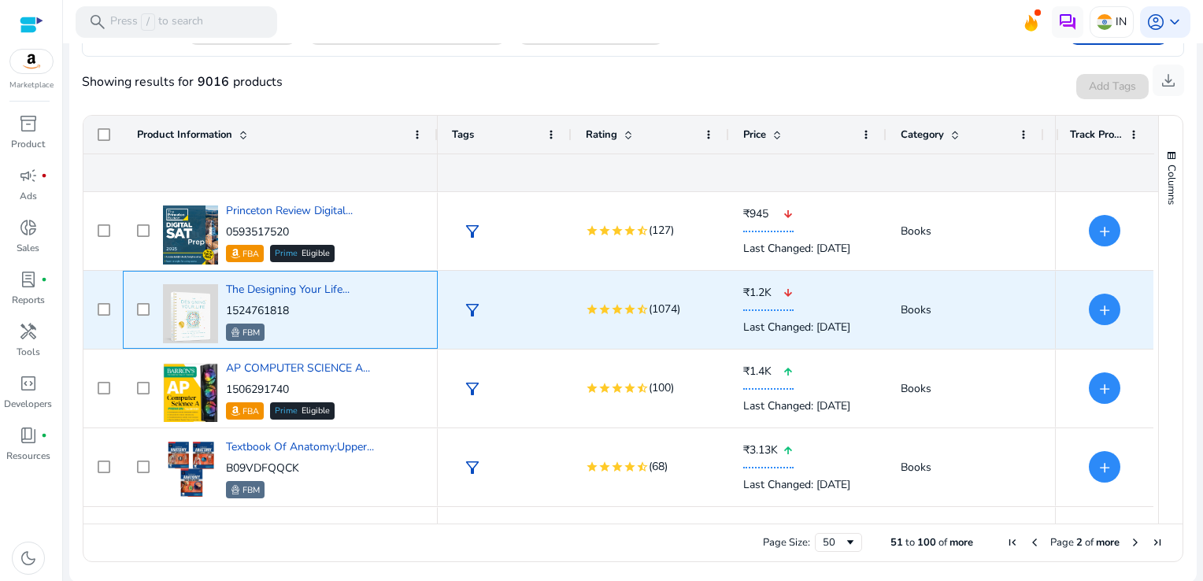
drag, startPoint x: 310, startPoint y: 309, endPoint x: 235, endPoint y: 311, distance: 74.8
click at [235, 311] on p "1524761818" at bounding box center [288, 311] width 124 height 16
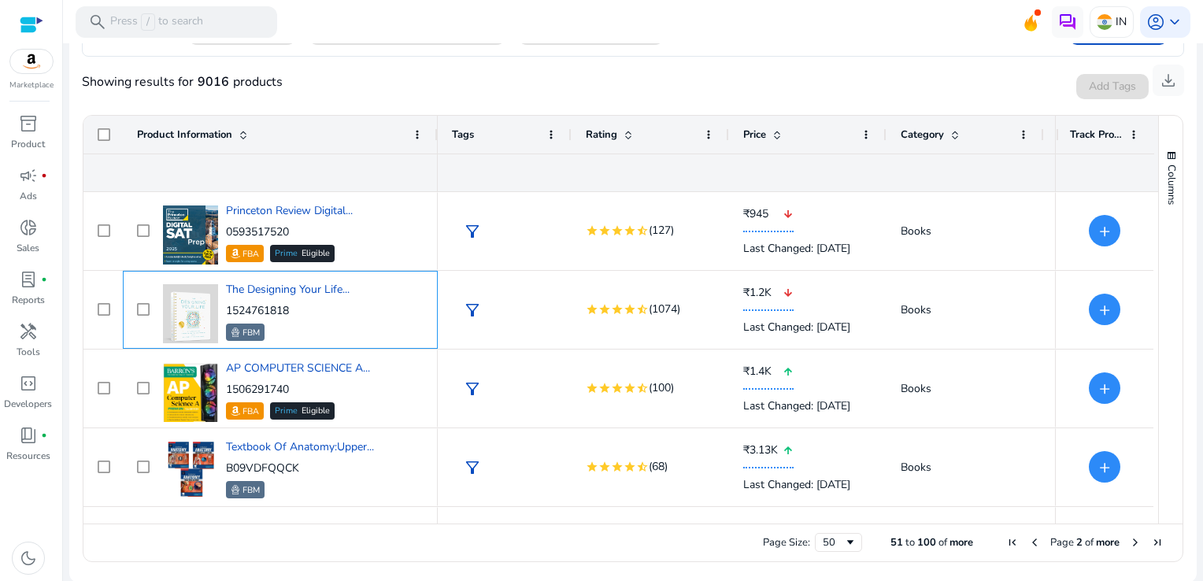
drag, startPoint x: 235, startPoint y: 311, endPoint x: 331, endPoint y: 338, distance: 99.0
click at [331, 338] on div "FBM" at bounding box center [288, 332] width 124 height 17
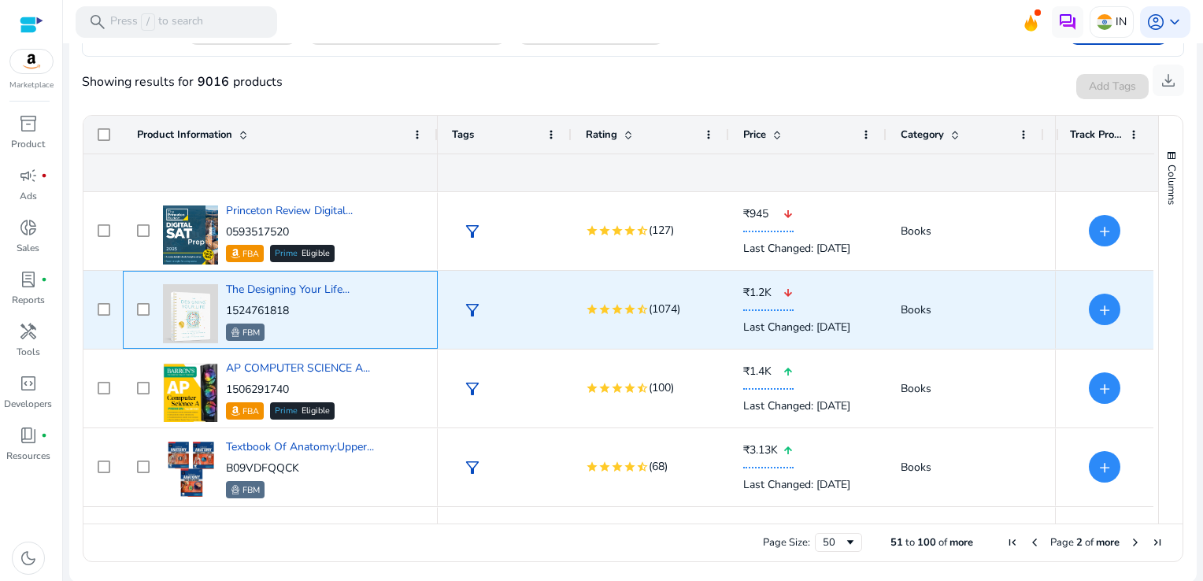
drag, startPoint x: 294, startPoint y: 310, endPoint x: 224, endPoint y: 310, distance: 70.1
click at [224, 310] on div "The Designing Your Life... 1524761818 FBM" at bounding box center [291, 309] width 265 height 67
copy p "1524761818"
click at [387, 329] on div "The Designing Your Life... 1524761818 FBM" at bounding box center [291, 309] width 265 height 67
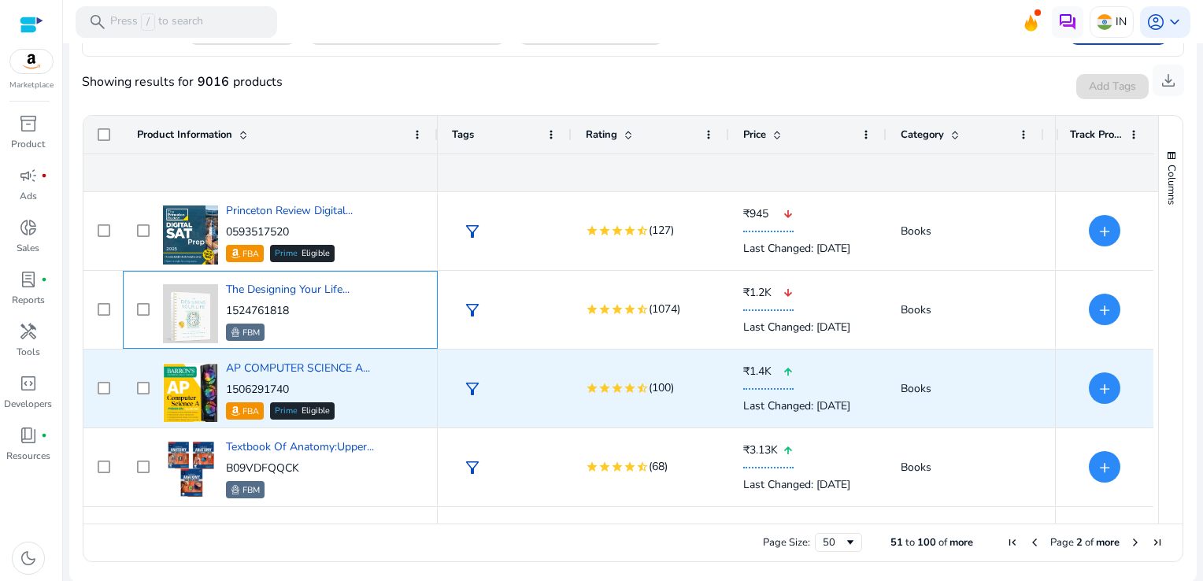
scroll to position [2740, 0]
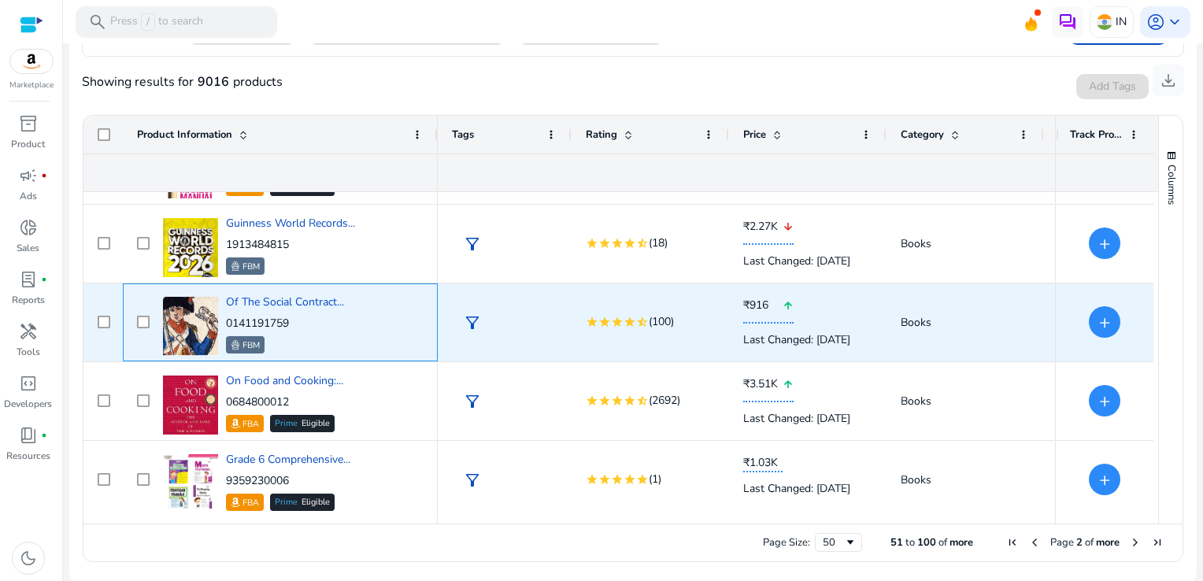
drag, startPoint x: 300, startPoint y: 321, endPoint x: 228, endPoint y: 320, distance: 72.5
click at [228, 320] on p "0141191759" at bounding box center [285, 324] width 118 height 16
copy p "0141191759"
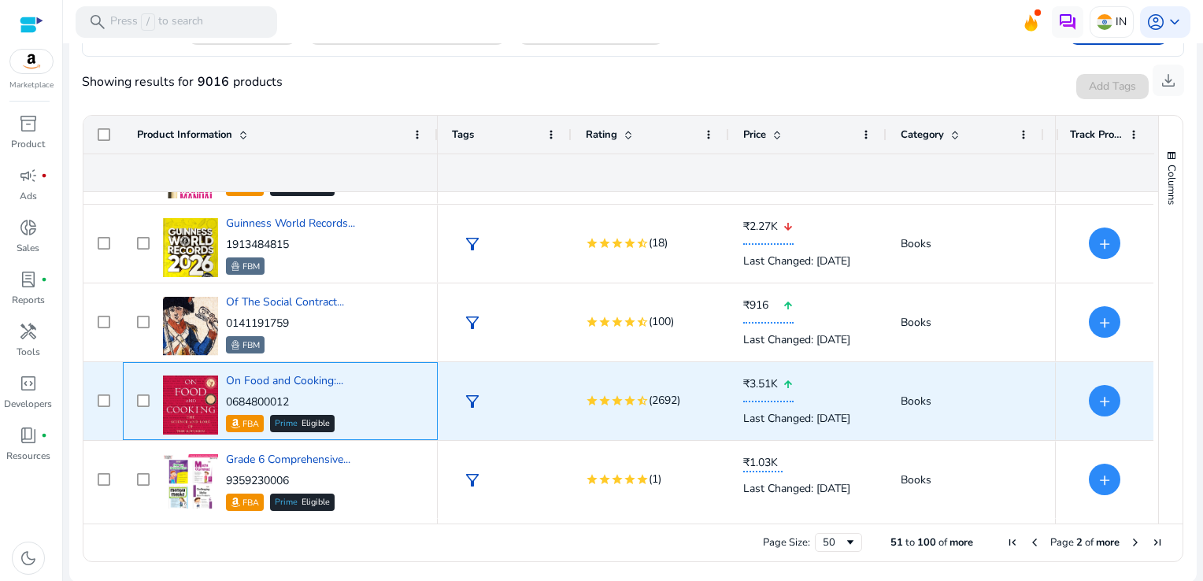
drag, startPoint x: 302, startPoint y: 399, endPoint x: 226, endPoint y: 402, distance: 75.6
click at [226, 402] on p "0684800012" at bounding box center [284, 402] width 117 height 16
copy p "0684800012"
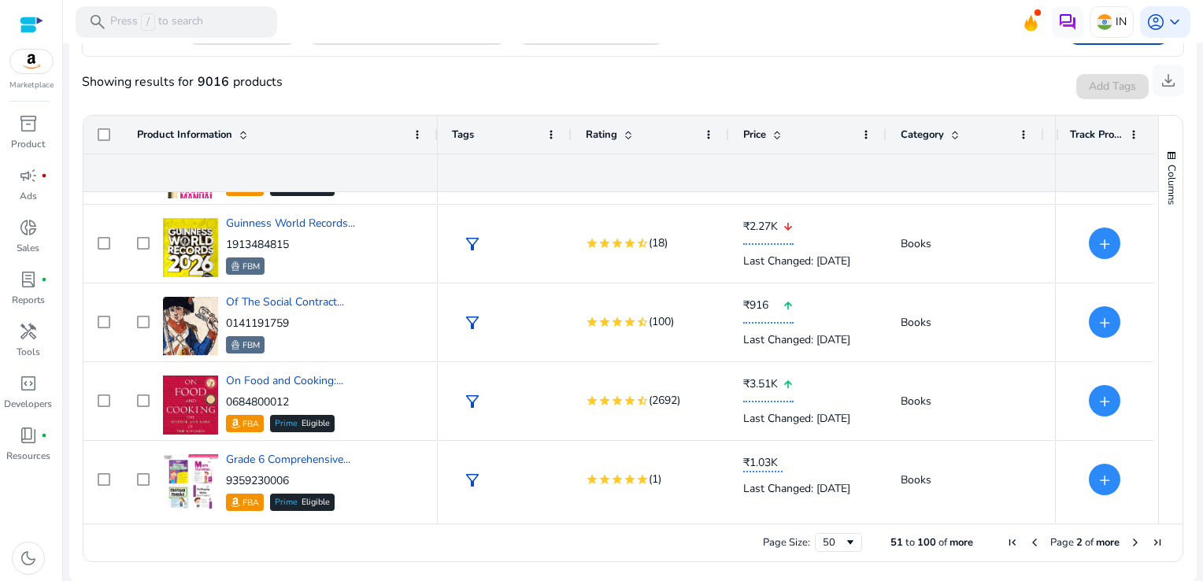
click at [1130, 540] on span "Next Page" at bounding box center [1135, 542] width 13 height 13
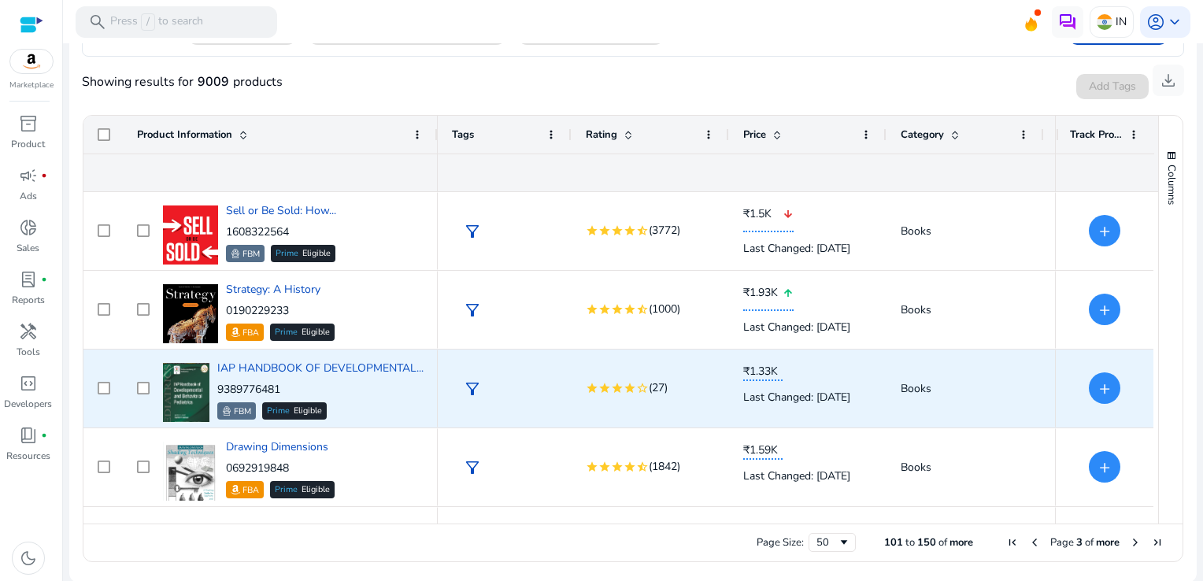
scroll to position [945, 0]
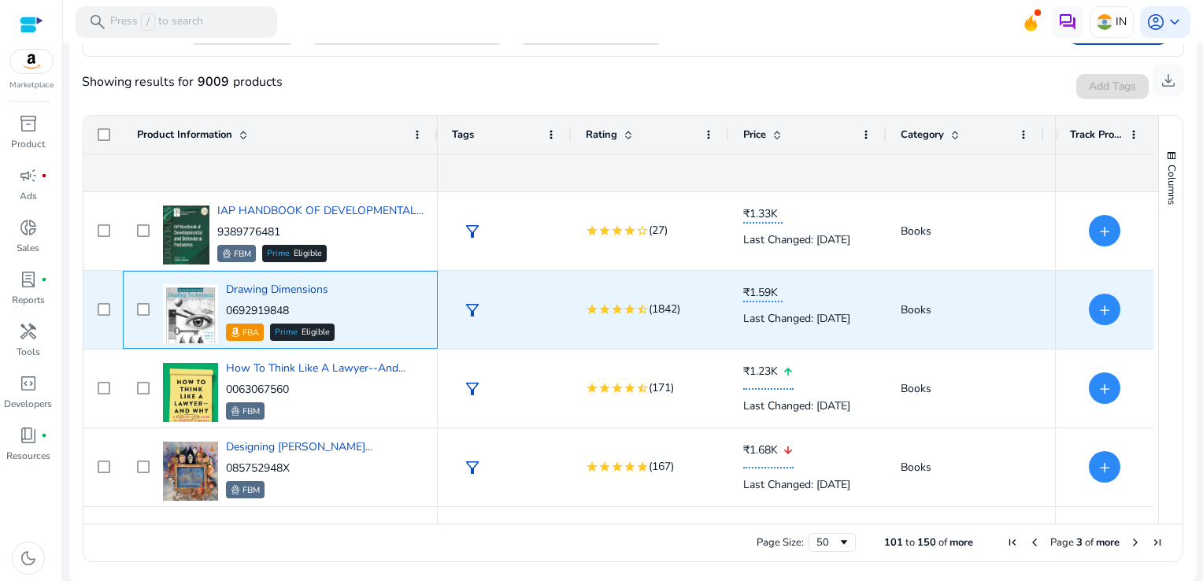
drag, startPoint x: 298, startPoint y: 309, endPoint x: 226, endPoint y: 313, distance: 71.8
click at [226, 313] on p "0692919848" at bounding box center [280, 311] width 109 height 16
copy p "0692919848"
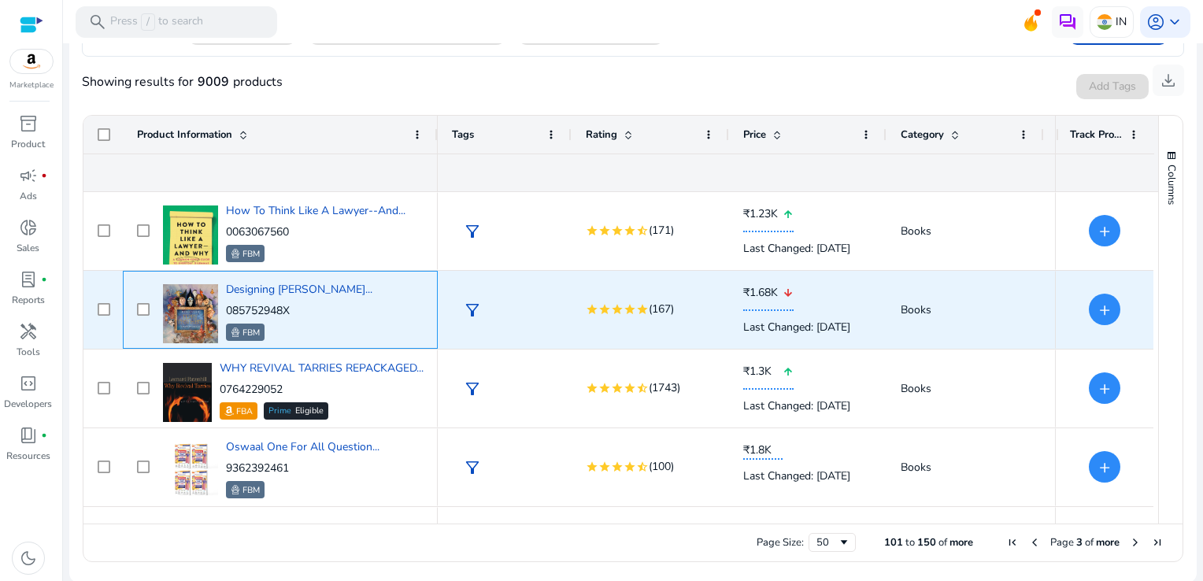
drag, startPoint x: 296, startPoint y: 311, endPoint x: 227, endPoint y: 313, distance: 69.3
click at [227, 313] on p "085752948X" at bounding box center [299, 311] width 146 height 16
copy p "085752948X"
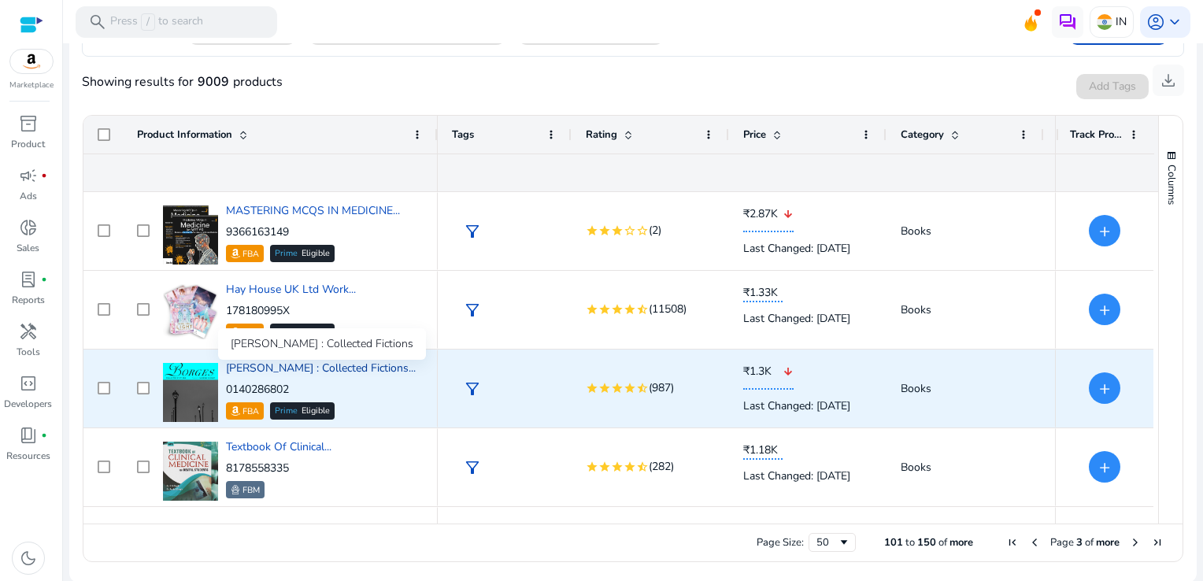
scroll to position [2028, 0]
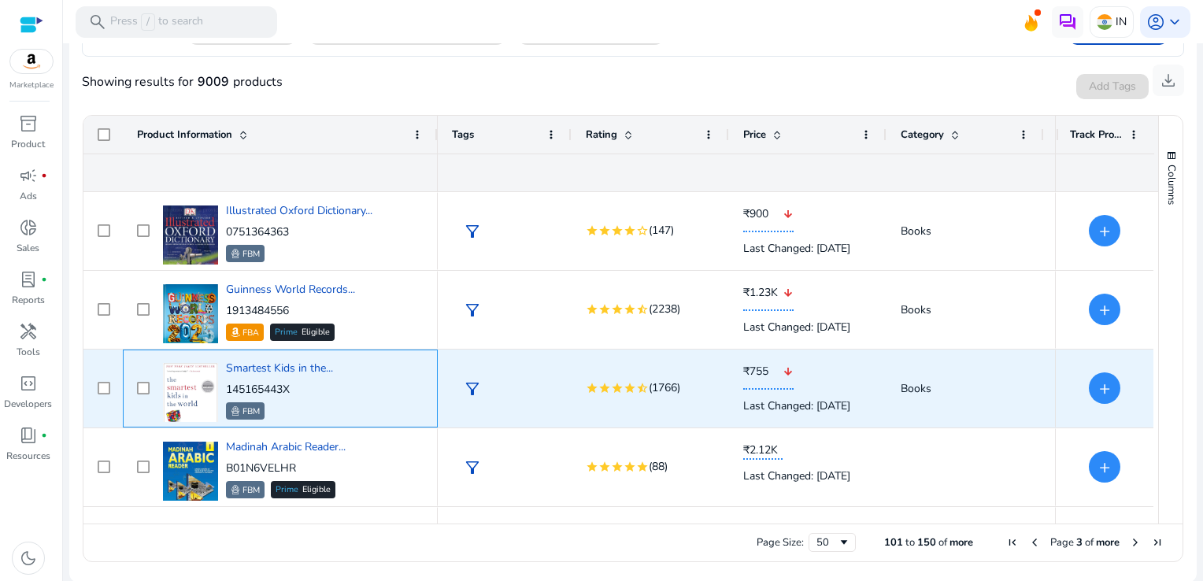
drag, startPoint x: 295, startPoint y: 386, endPoint x: 225, endPoint y: 389, distance: 70.1
click at [226, 389] on p "145165443X" at bounding box center [279, 390] width 107 height 16
copy p "145165443X"
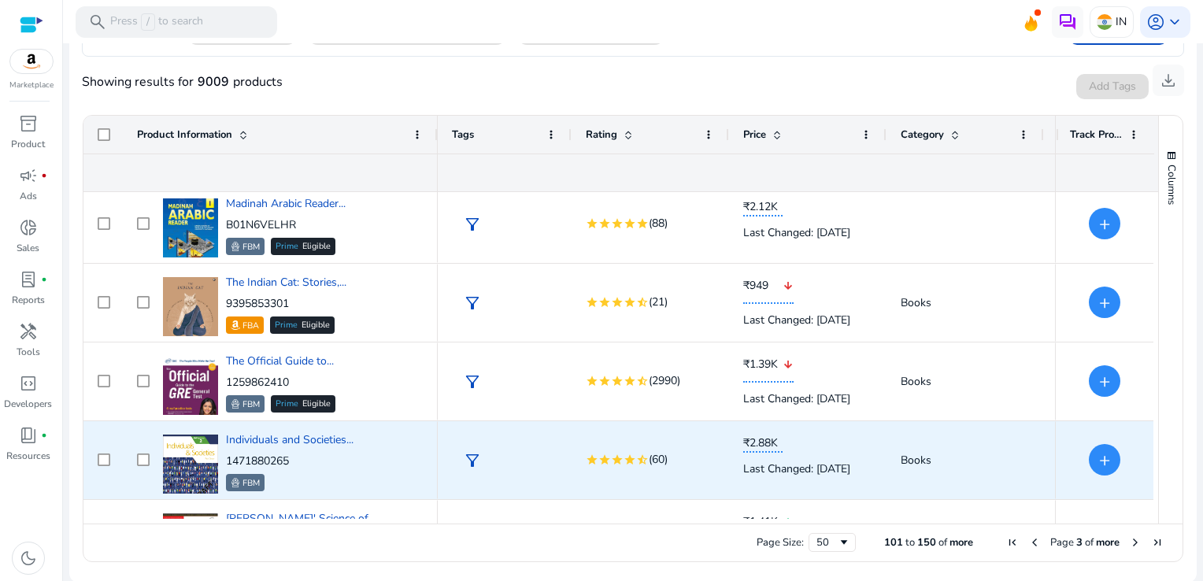
scroll to position [3609, 0]
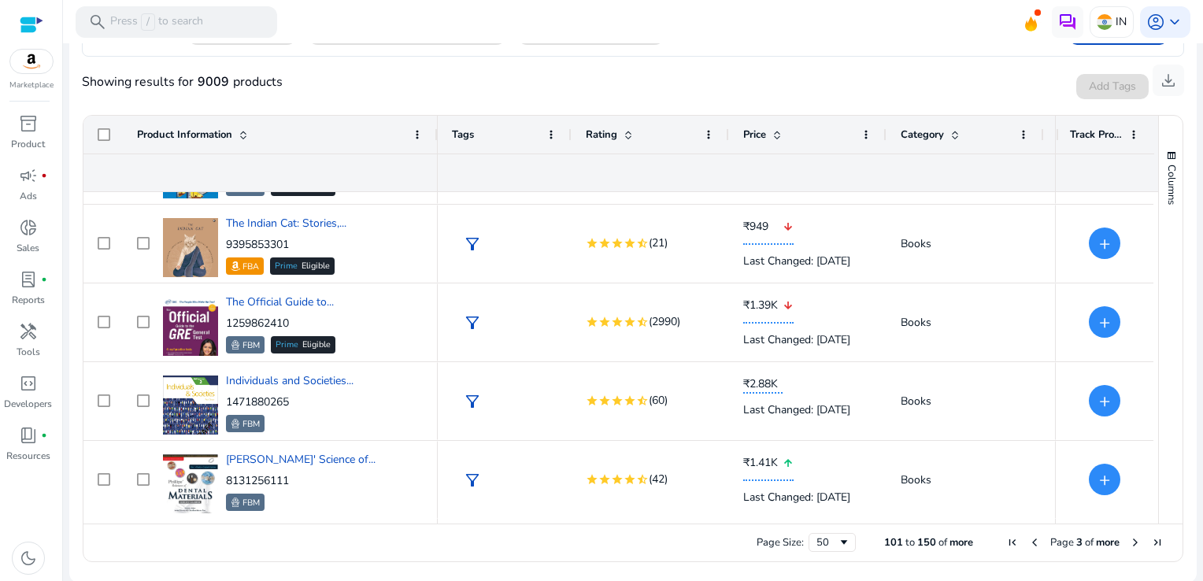
click at [1130, 542] on span "Next Page" at bounding box center [1135, 542] width 13 height 13
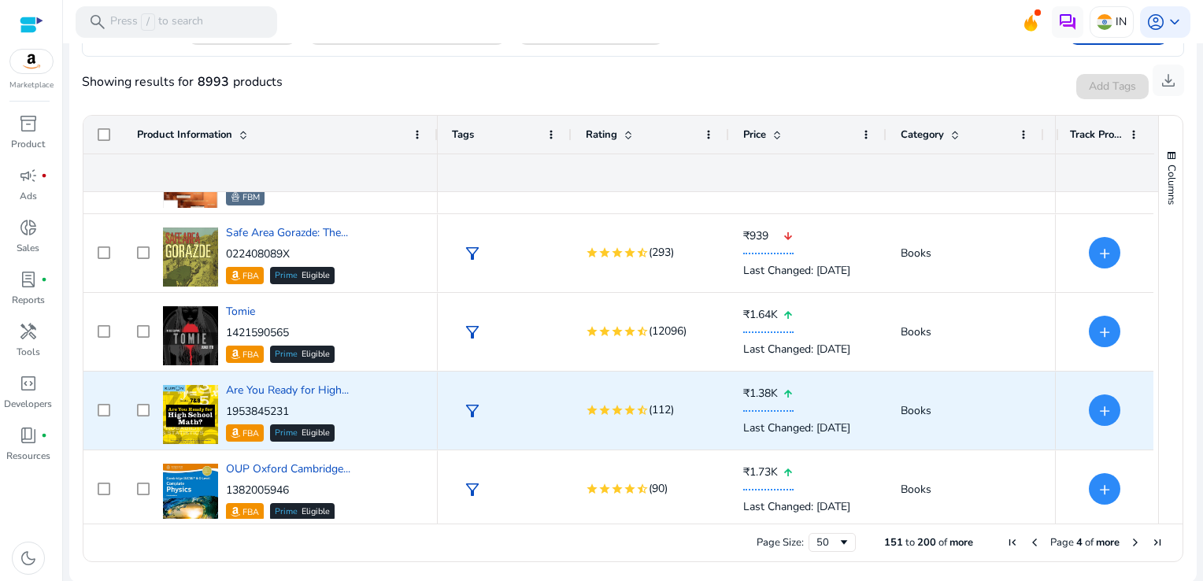
scroll to position [372, 0]
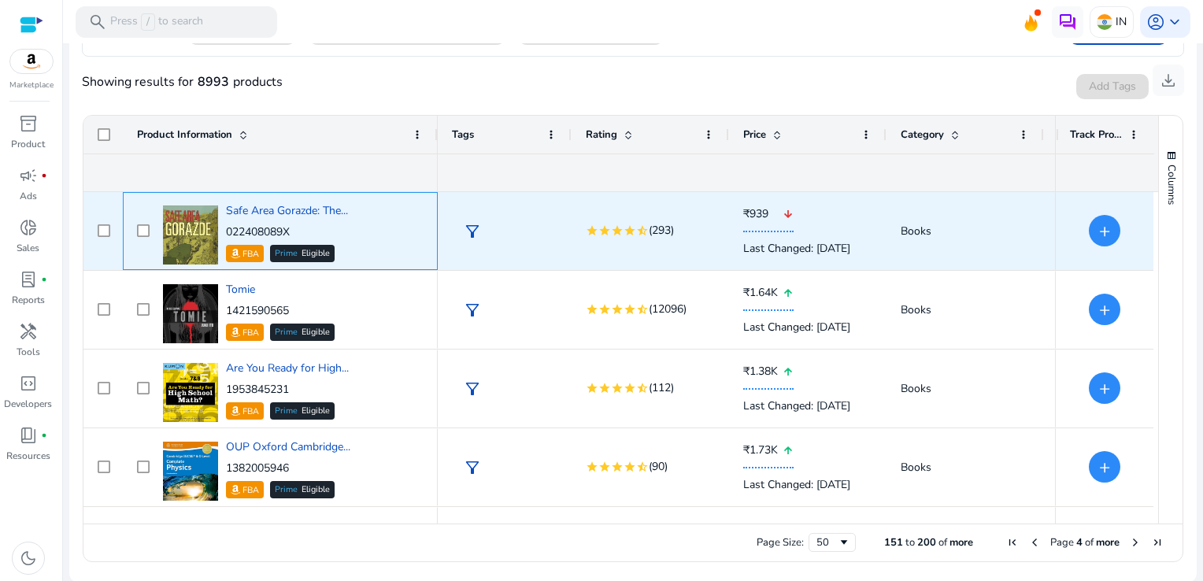
drag, startPoint x: 296, startPoint y: 231, endPoint x: 225, endPoint y: 231, distance: 70.9
click at [226, 231] on p "022408089X" at bounding box center [287, 232] width 122 height 16
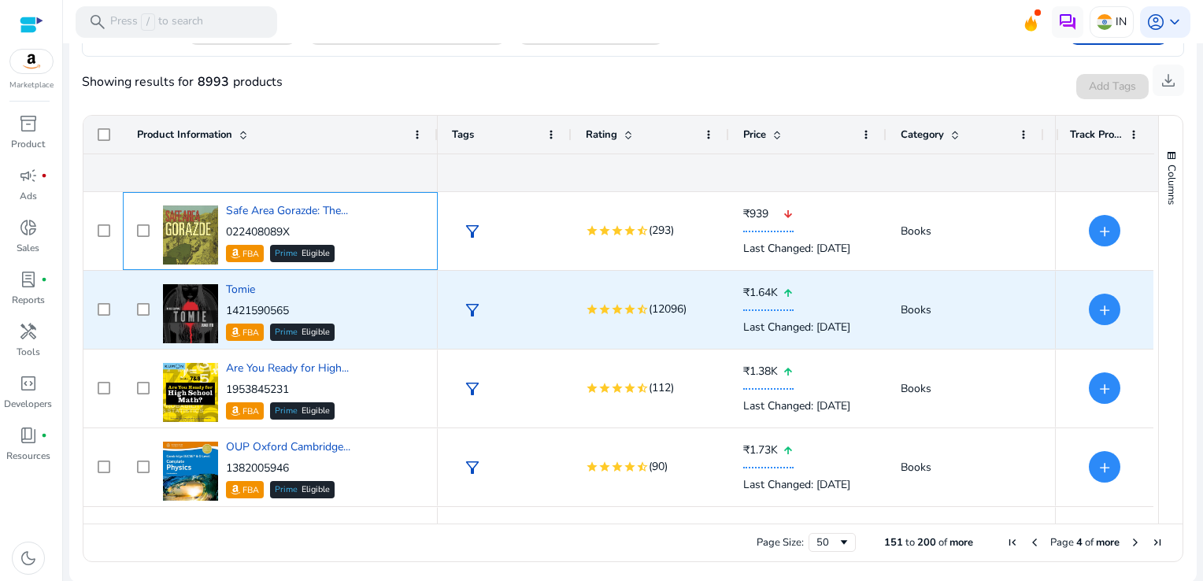
copy p "022408089X"
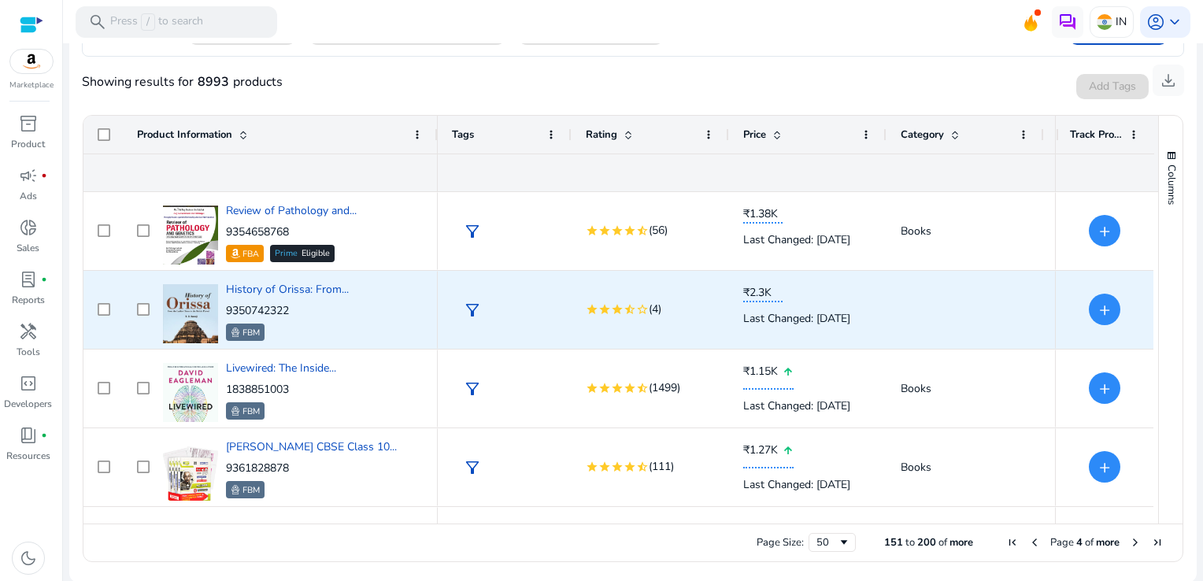
scroll to position [787, 0]
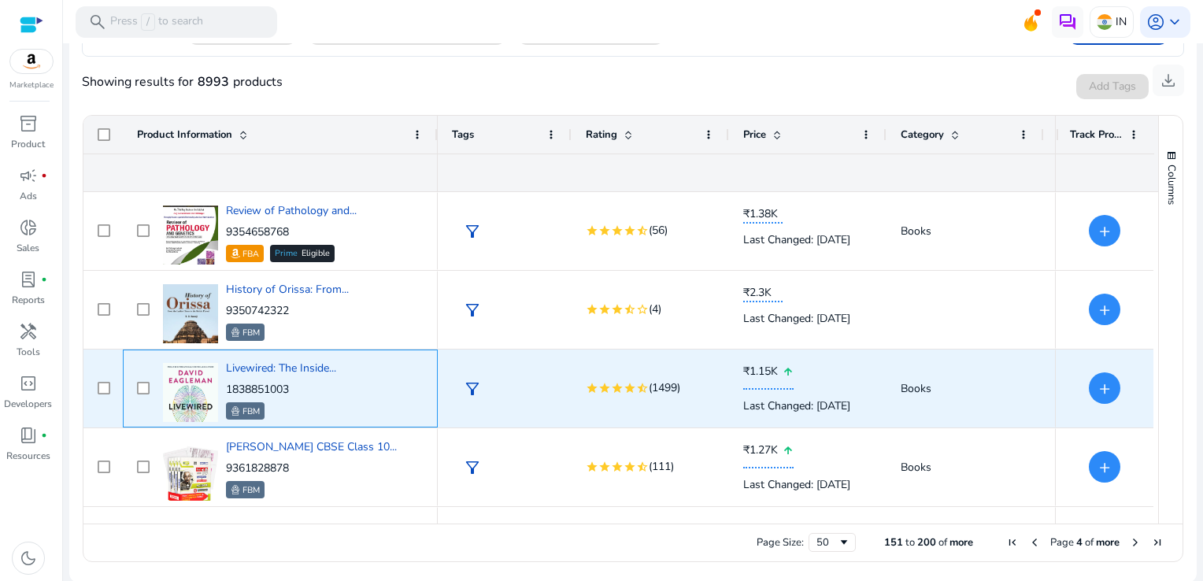
drag, startPoint x: 299, startPoint y: 391, endPoint x: 227, endPoint y: 389, distance: 72.5
click at [227, 389] on p "1838851003" at bounding box center [281, 390] width 110 height 16
copy p "1838851003"
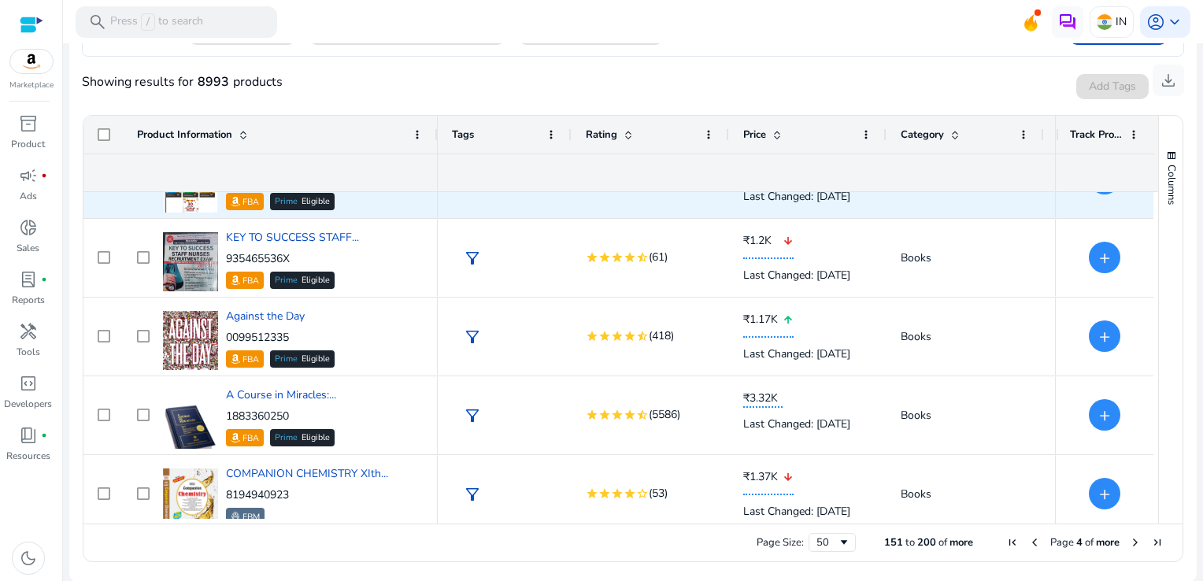
scroll to position [1338, 0]
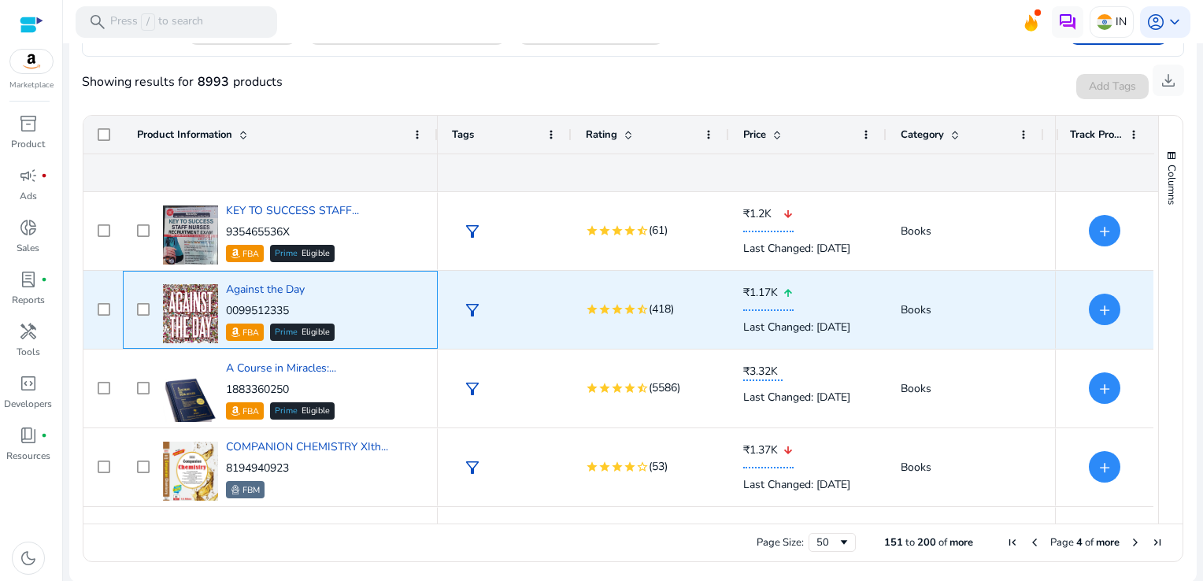
drag, startPoint x: 295, startPoint y: 313, endPoint x: 250, endPoint y: 309, distance: 45.1
click at [227, 309] on p "0099512335" at bounding box center [280, 311] width 109 height 16
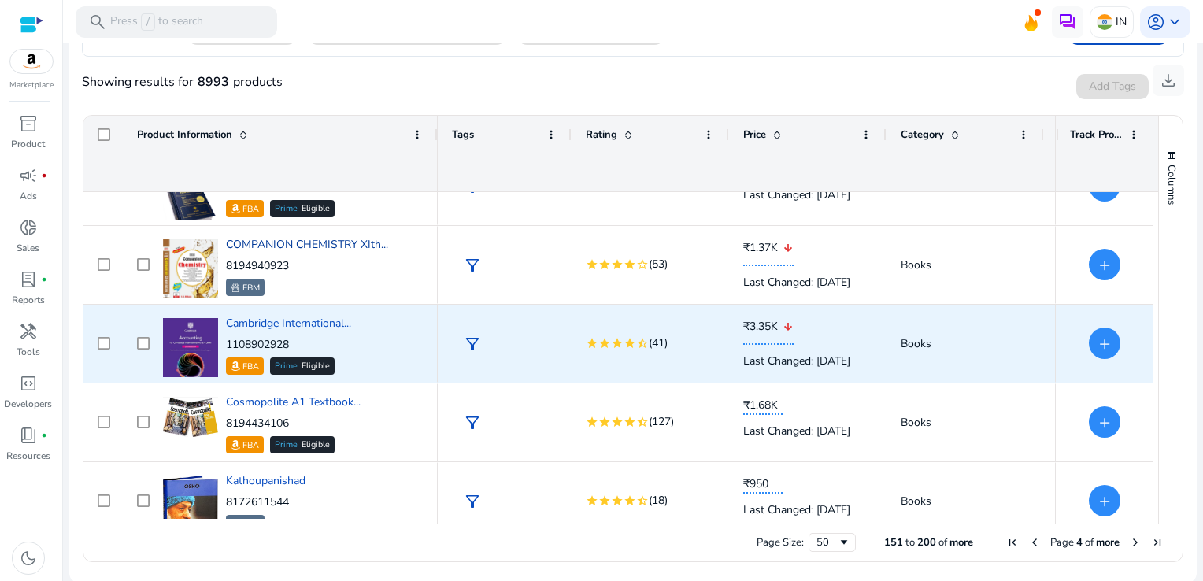
scroll to position [1575, 0]
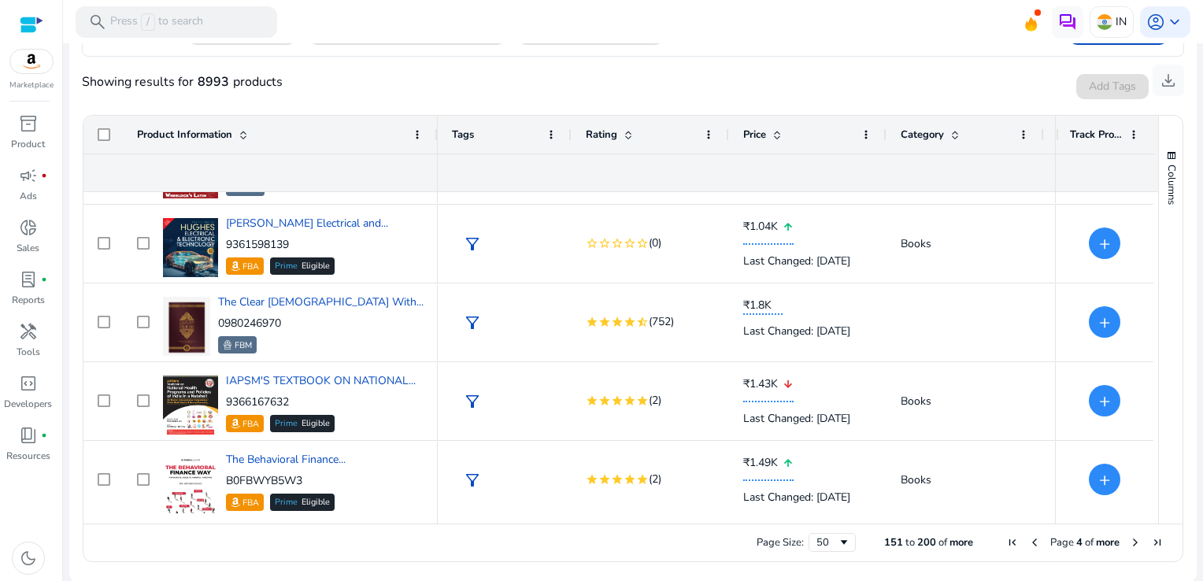
click at [1129, 542] on span "Next Page" at bounding box center [1135, 542] width 13 height 13
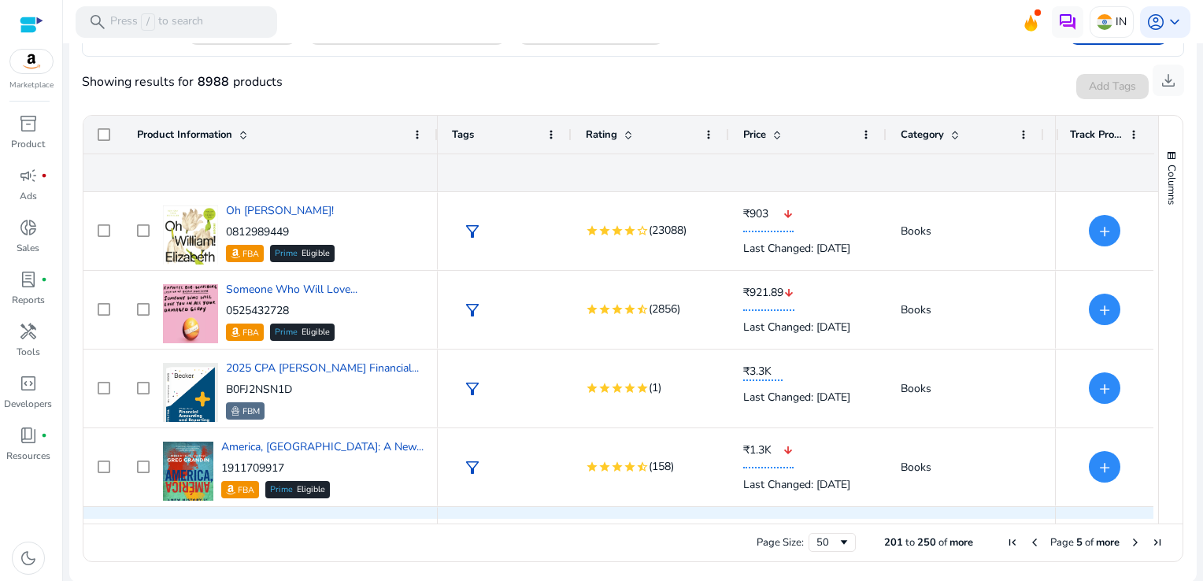
scroll to position [551, 0]
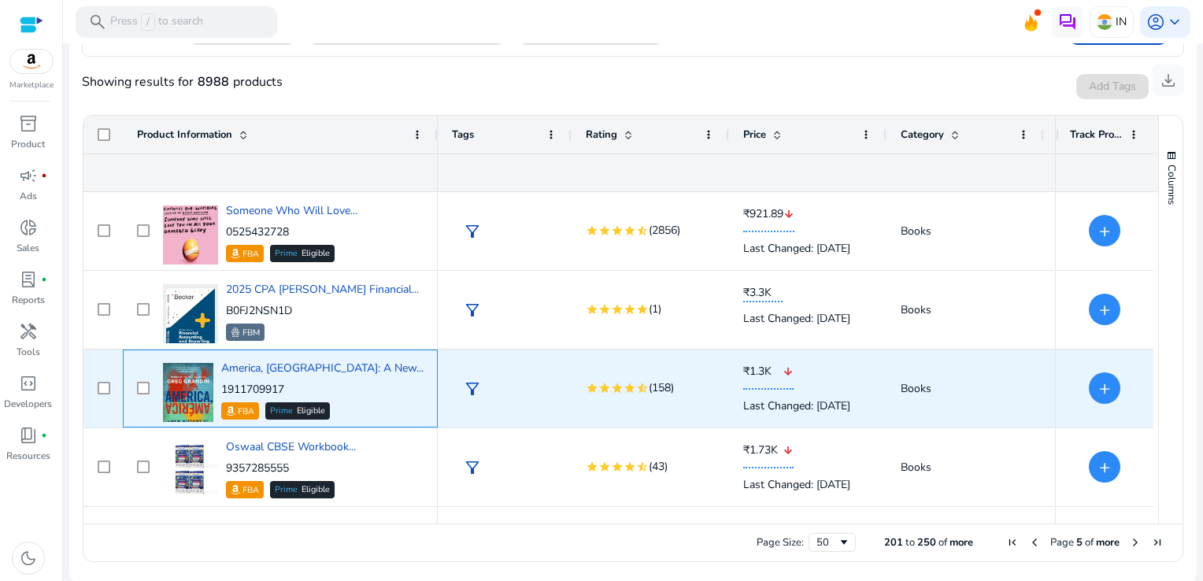
drag, startPoint x: 296, startPoint y: 383, endPoint x: 225, endPoint y: 387, distance: 71.0
click at [225, 387] on p "1911709917" at bounding box center [322, 390] width 202 height 16
copy p "1911709917"
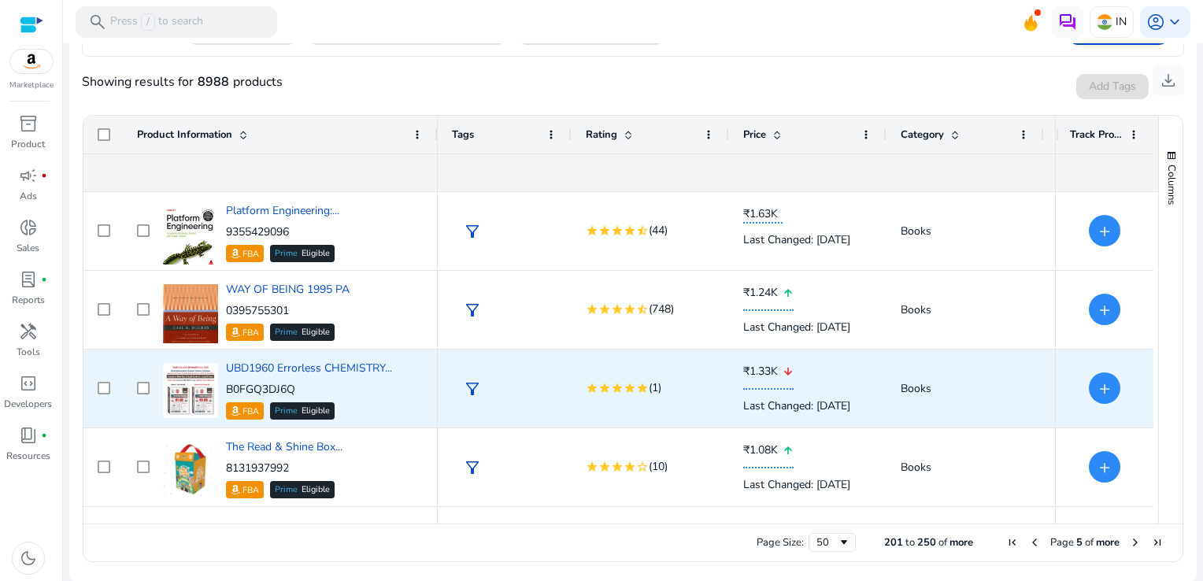
scroll to position [1181, 0]
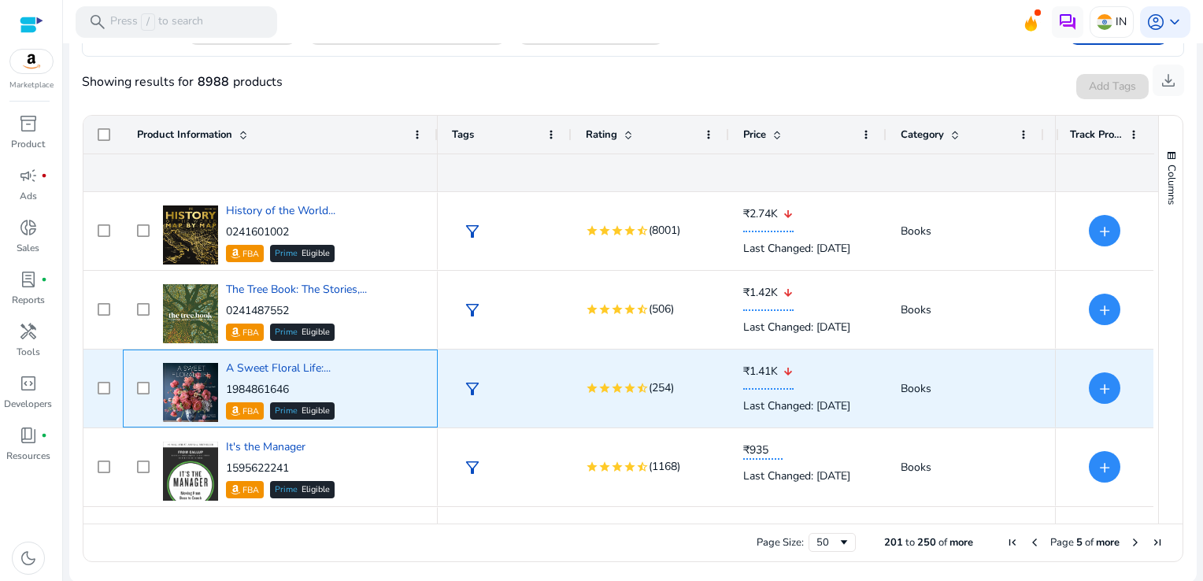
drag, startPoint x: 297, startPoint y: 387, endPoint x: 225, endPoint y: 390, distance: 71.7
click at [226, 390] on p "1984861646" at bounding box center [280, 390] width 109 height 16
copy p "1984861646"
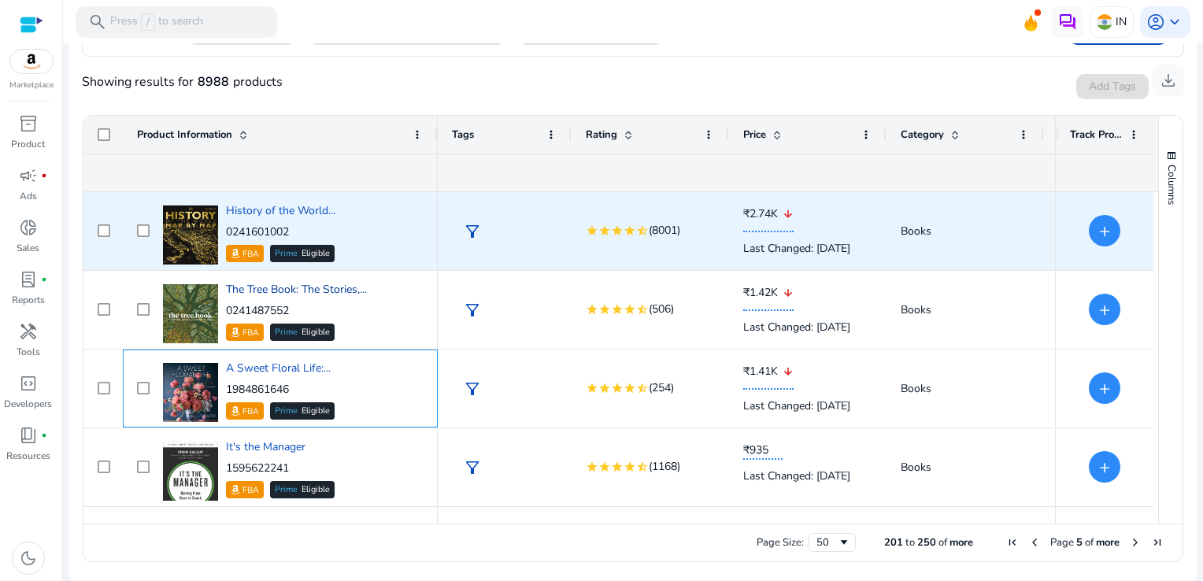
scroll to position [1575, 0]
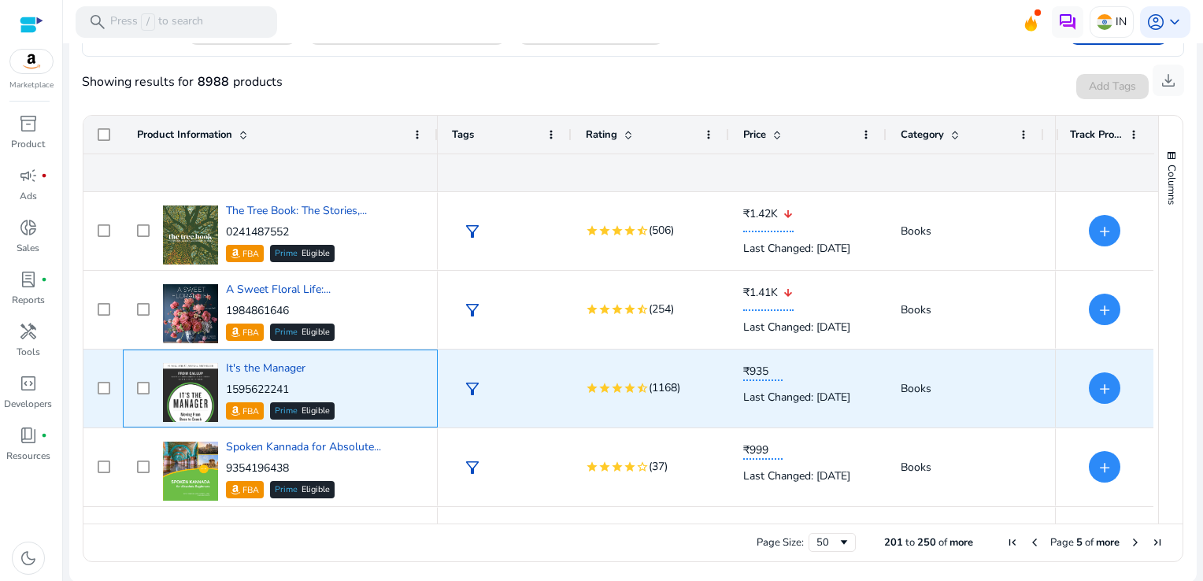
drag, startPoint x: 303, startPoint y: 386, endPoint x: 226, endPoint y: 391, distance: 77.3
click at [226, 391] on p "1595622241" at bounding box center [280, 390] width 109 height 16
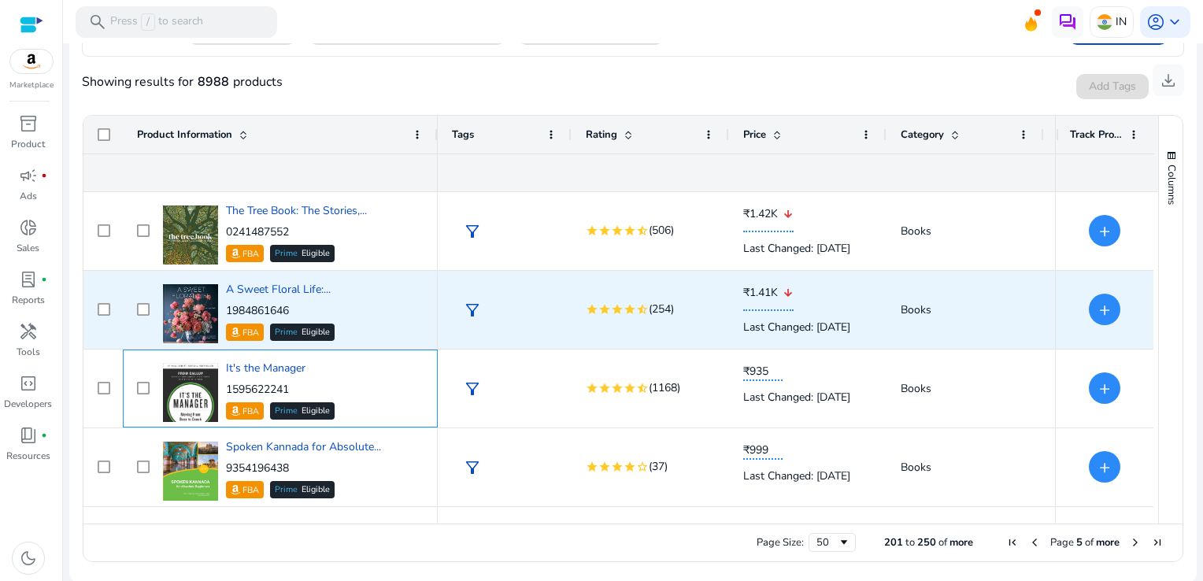
copy p "1595622241"
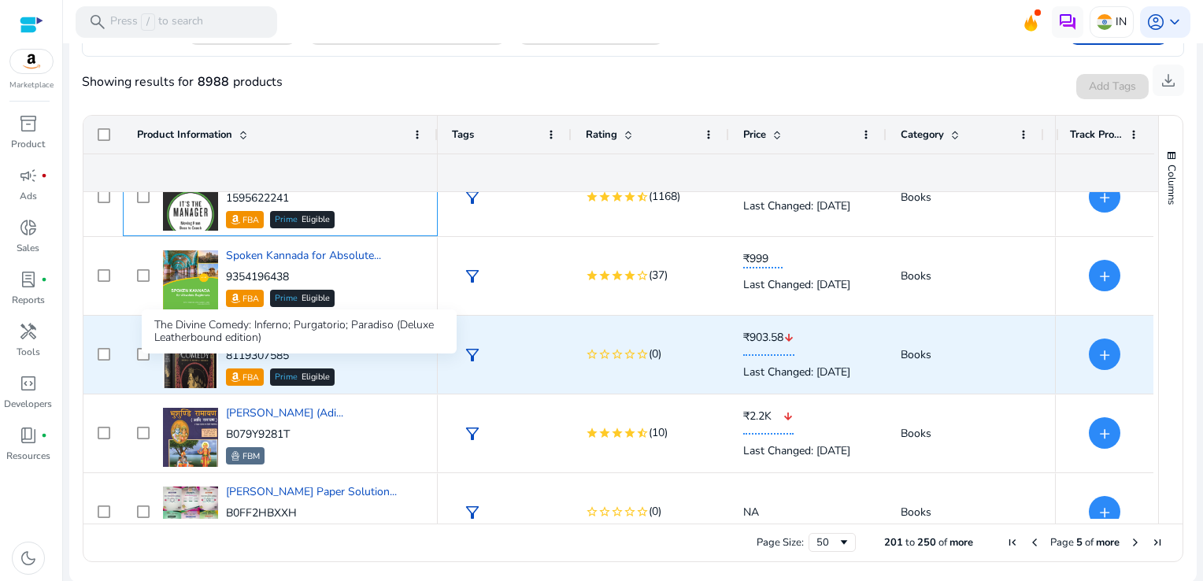
scroll to position [1732, 0]
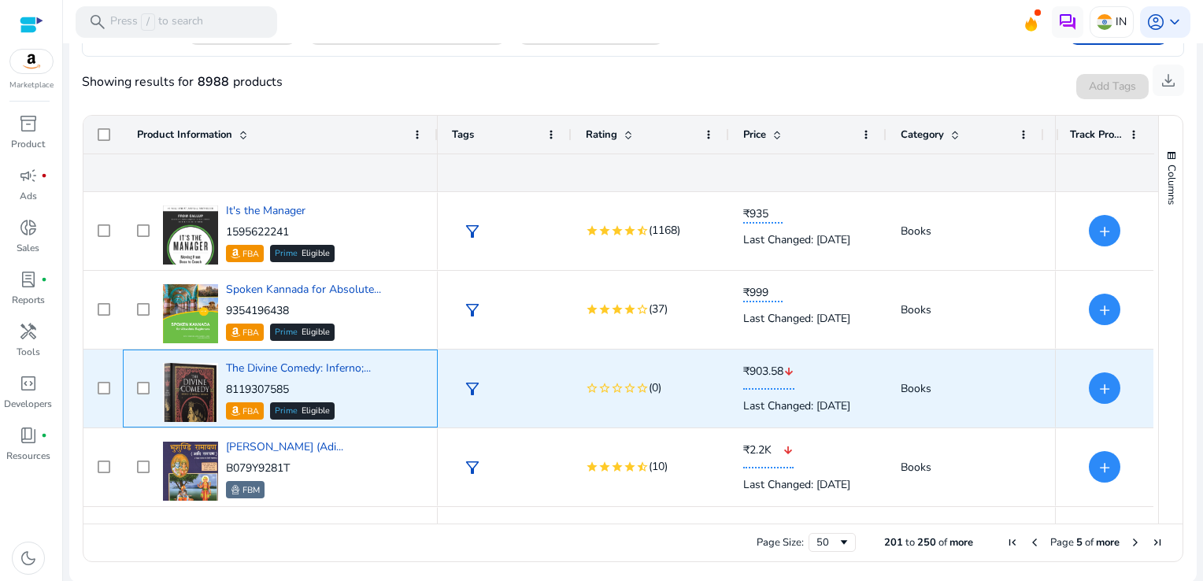
drag, startPoint x: 310, startPoint y: 387, endPoint x: 228, endPoint y: 387, distance: 81.9
click at [228, 387] on p "8119307585" at bounding box center [298, 390] width 145 height 16
copy p "8119307585"
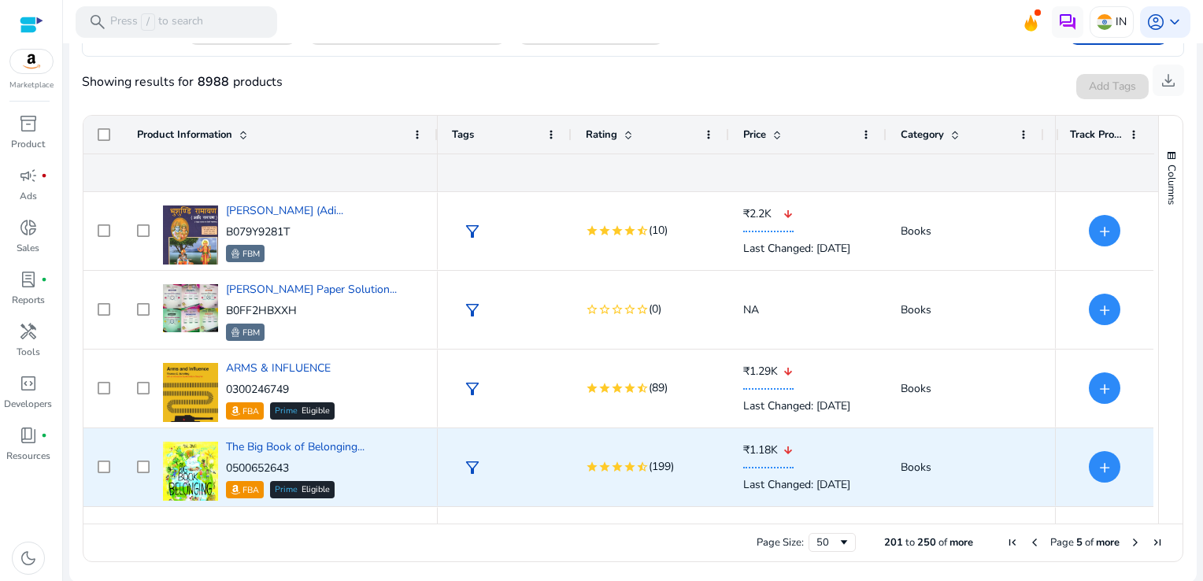
scroll to position [1968, 0]
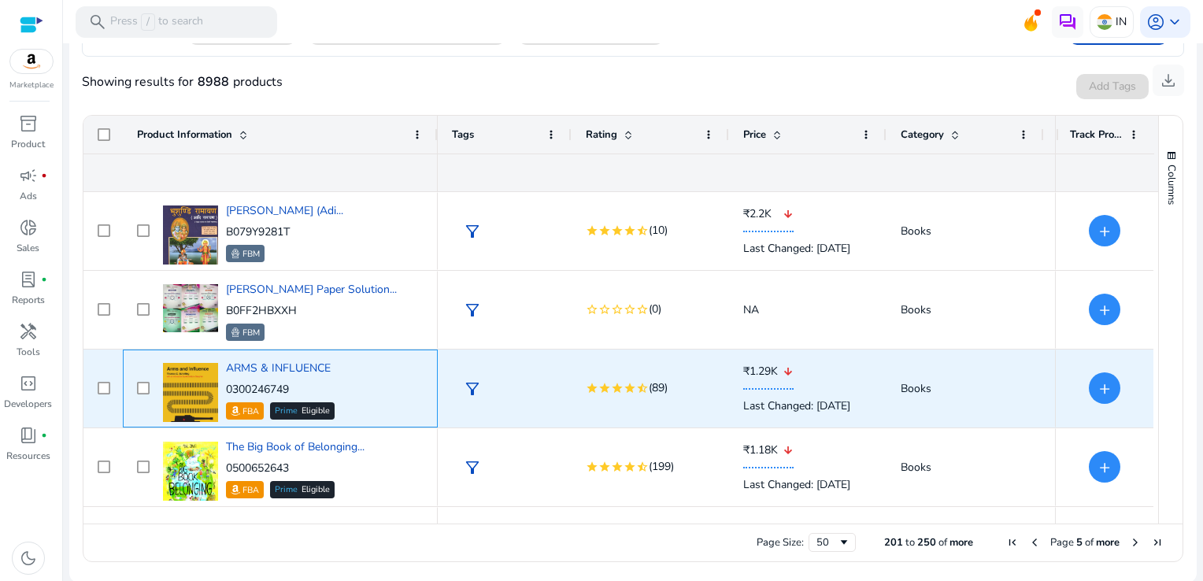
drag, startPoint x: 296, startPoint y: 388, endPoint x: 227, endPoint y: 393, distance: 69.4
click at [227, 393] on p "0300246749" at bounding box center [280, 390] width 109 height 16
copy p "0300246749"
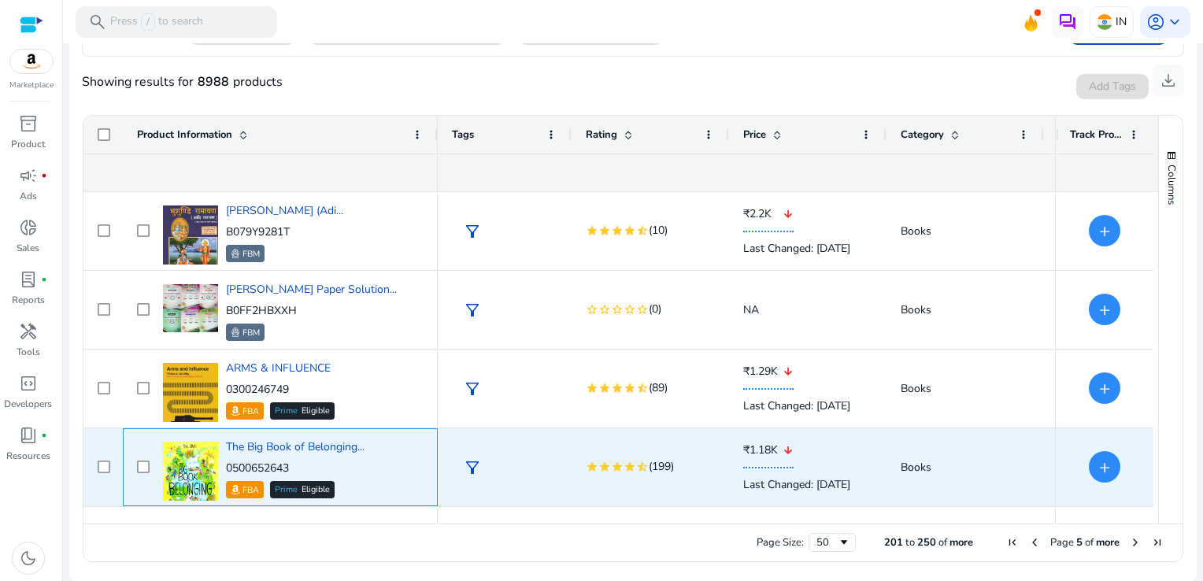
drag, startPoint x: 302, startPoint y: 461, endPoint x: 227, endPoint y: 465, distance: 75.7
click at [227, 465] on p "0500652643" at bounding box center [295, 469] width 139 height 16
copy p "0500652643"
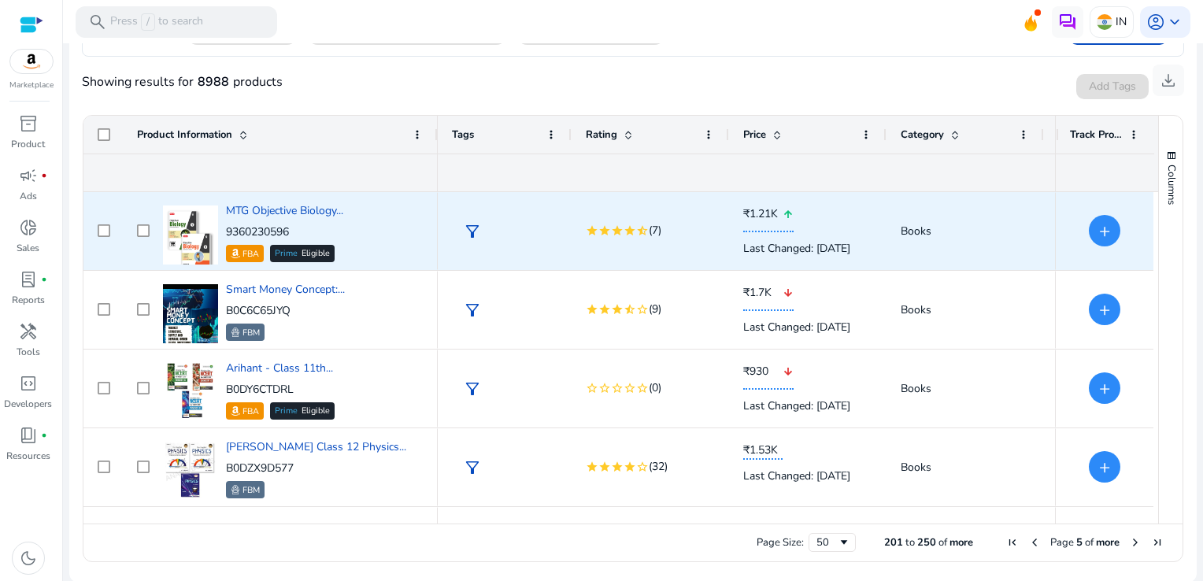
scroll to position [2913, 0]
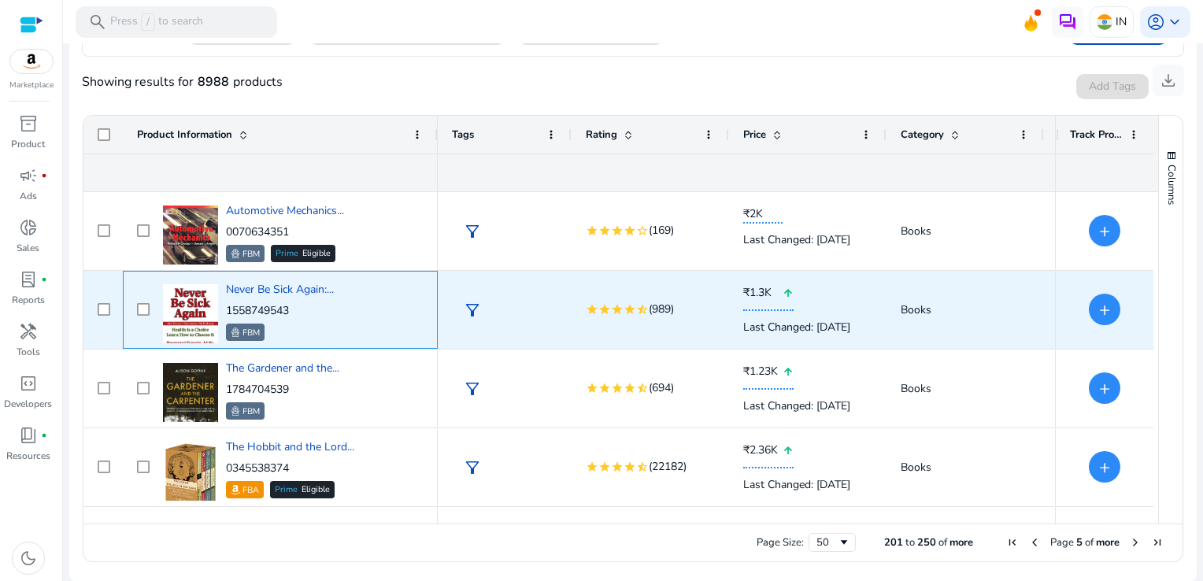
drag, startPoint x: 306, startPoint y: 309, endPoint x: 228, endPoint y: 310, distance: 78.0
click at [228, 310] on p "1558749543" at bounding box center [280, 311] width 108 height 16
copy p "1558749543"
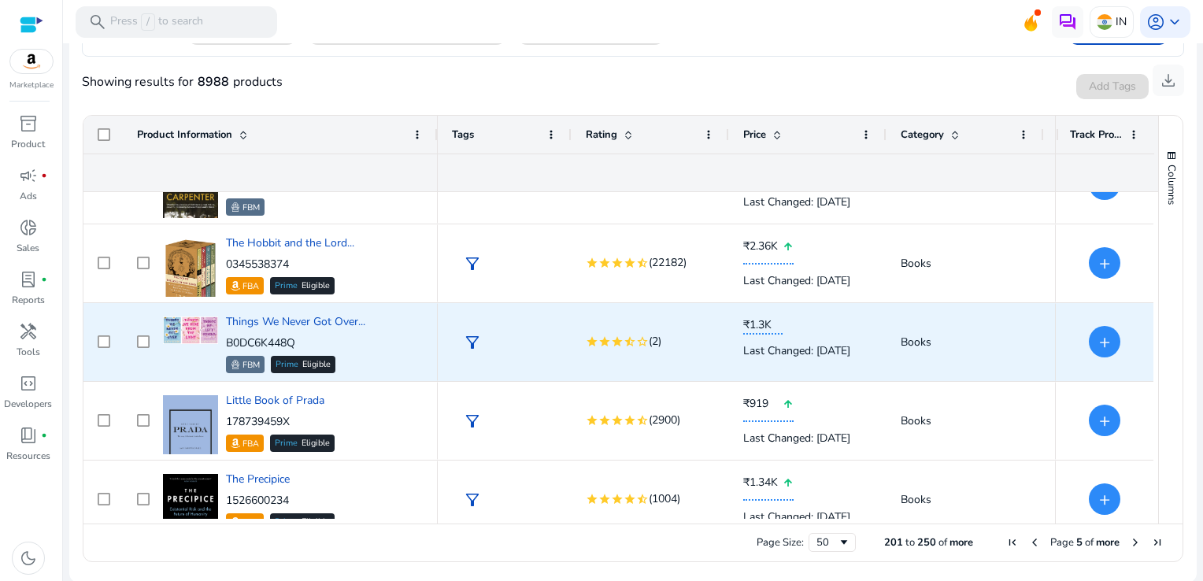
scroll to position [3609, 0]
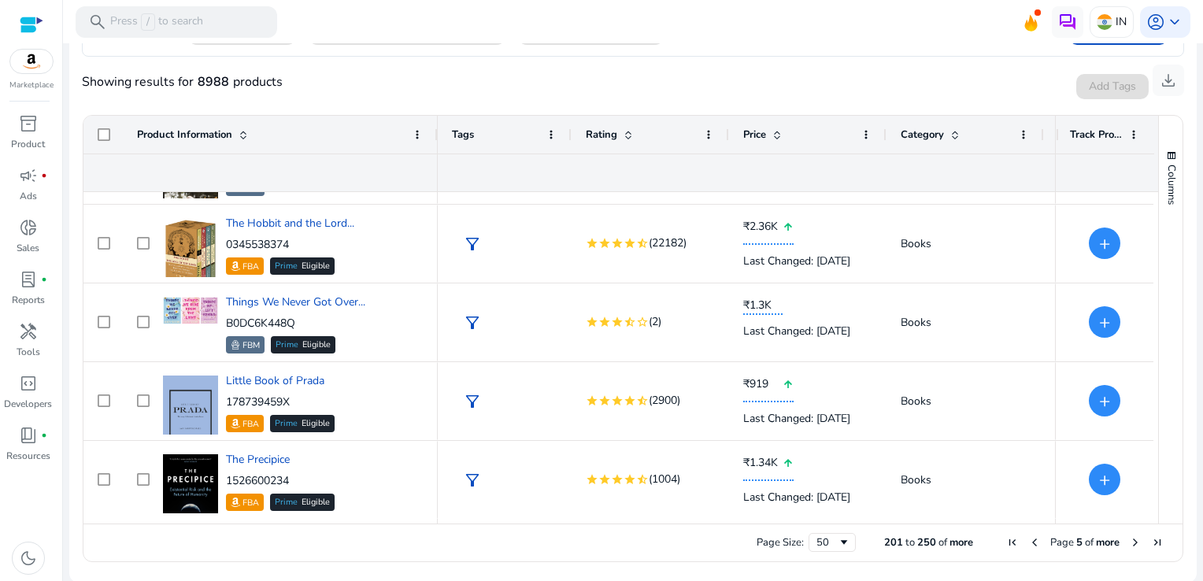
click at [1129, 539] on span "Next Page" at bounding box center [1135, 542] width 13 height 13
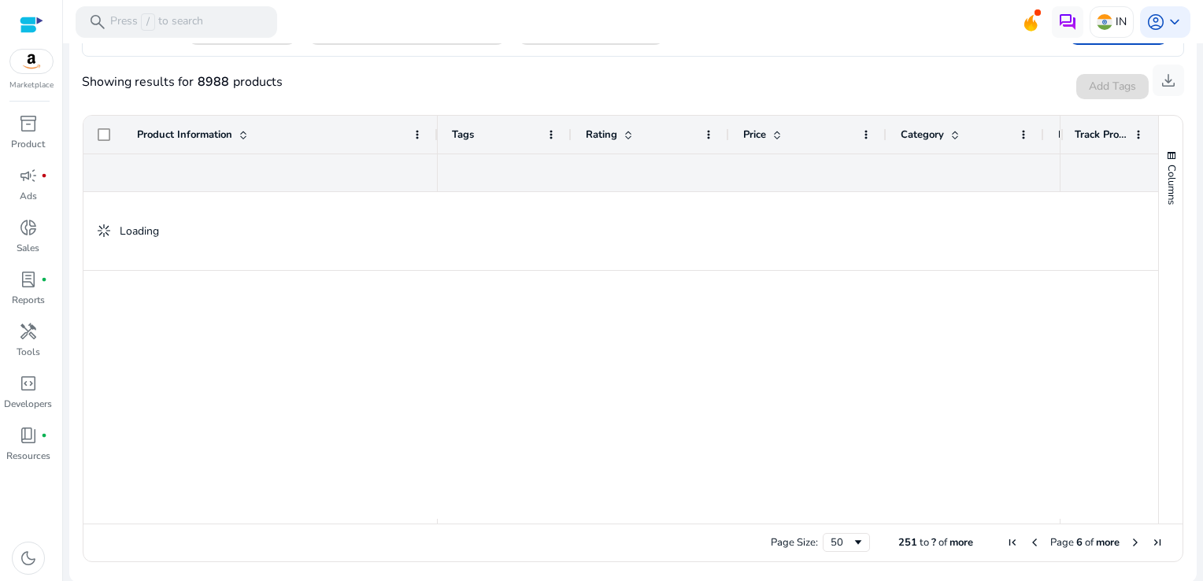
scroll to position [0, 0]
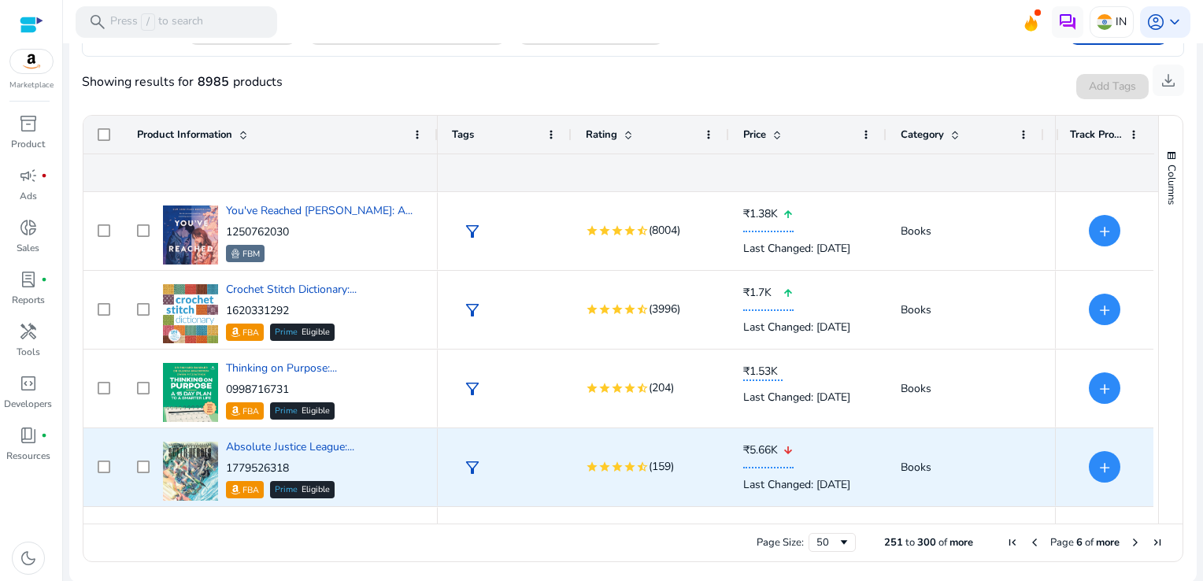
scroll to position [394, 0]
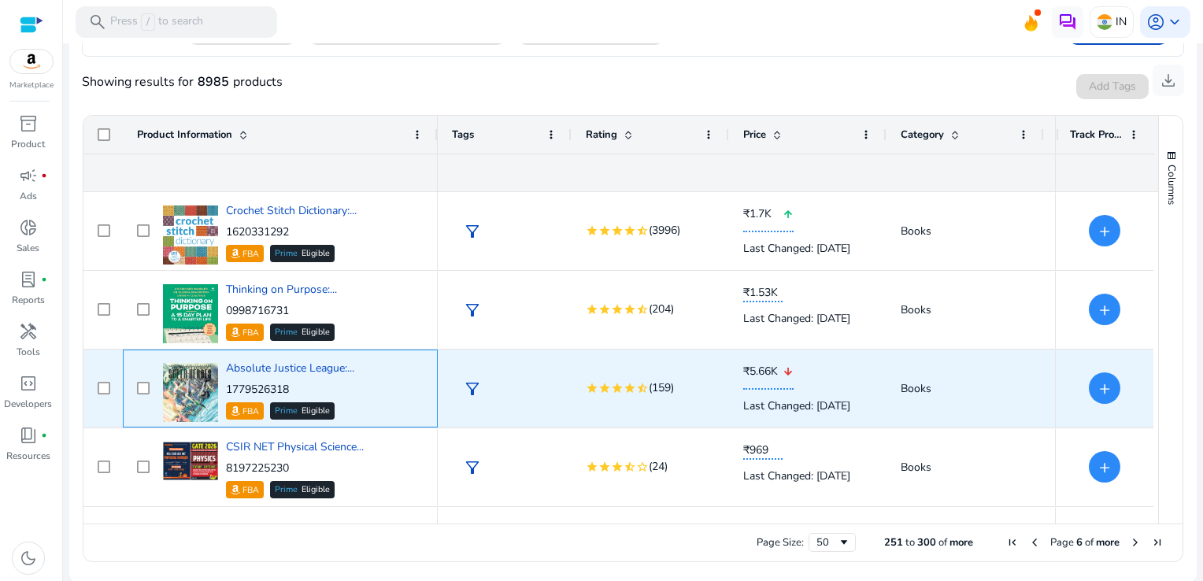
drag, startPoint x: 295, startPoint y: 386, endPoint x: 214, endPoint y: 392, distance: 81.3
click at [214, 392] on div "Absolute Justice League:... 1779526318 FBA Prime Eligible" at bounding box center [291, 388] width 265 height 67
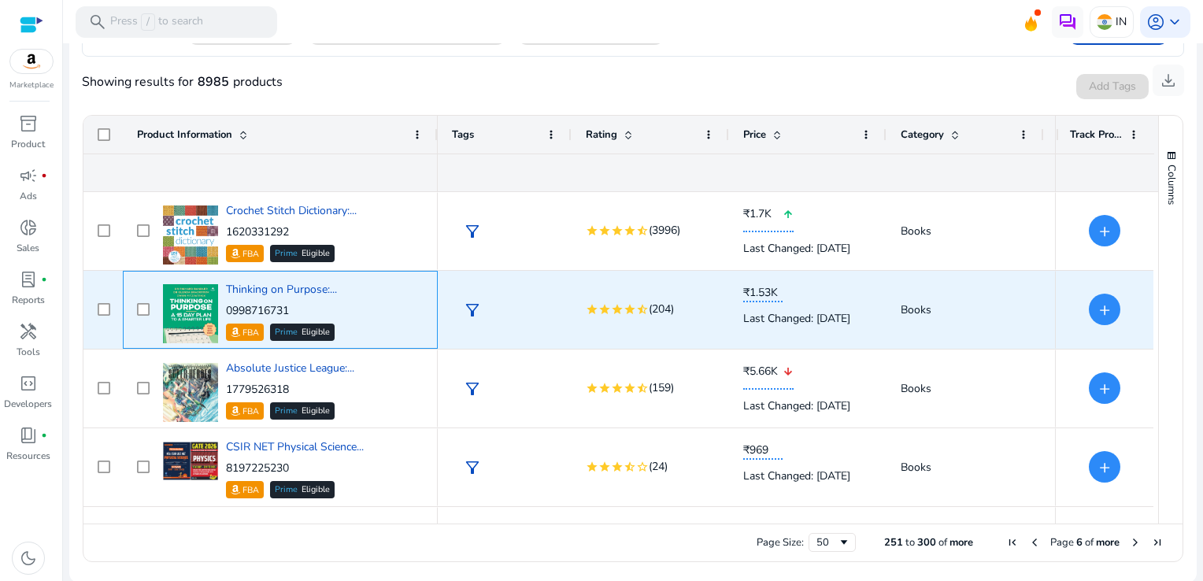
drag, startPoint x: 214, startPoint y: 392, endPoint x: 394, endPoint y: 316, distance: 195.1
click at [394, 316] on div "Thinking on Purpose:... 0998716731 FBA Prime Eligible" at bounding box center [291, 309] width 265 height 67
drag, startPoint x: 309, startPoint y: 307, endPoint x: 224, endPoint y: 313, distance: 85.2
click at [224, 313] on div "Thinking on Purpose:... 0998716731 FBA Prime Eligible" at bounding box center [291, 309] width 265 height 67
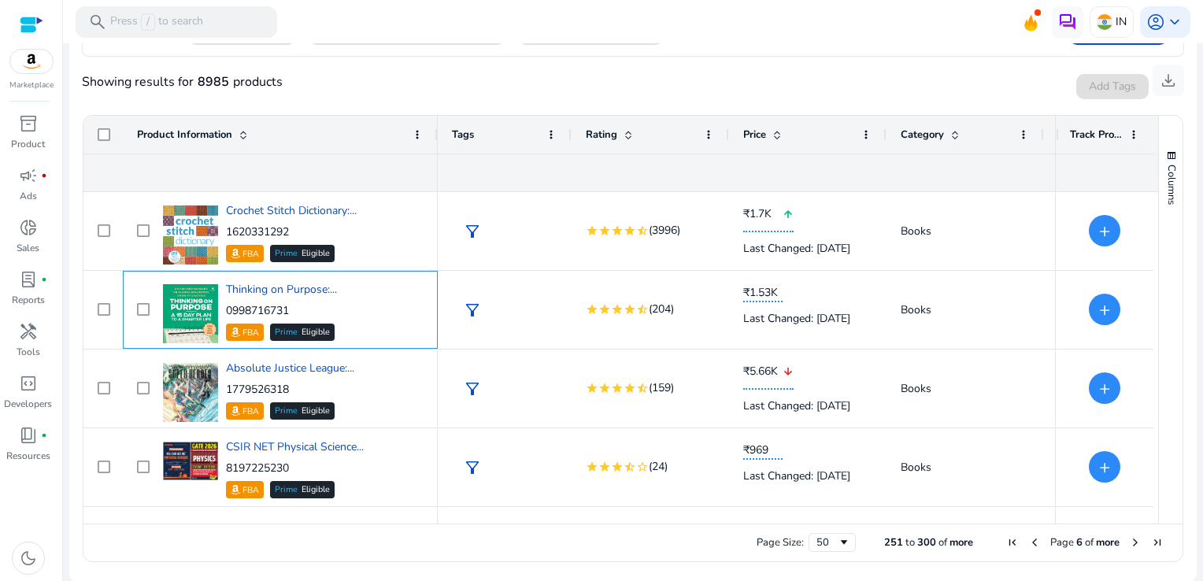
copy p "0998716731"
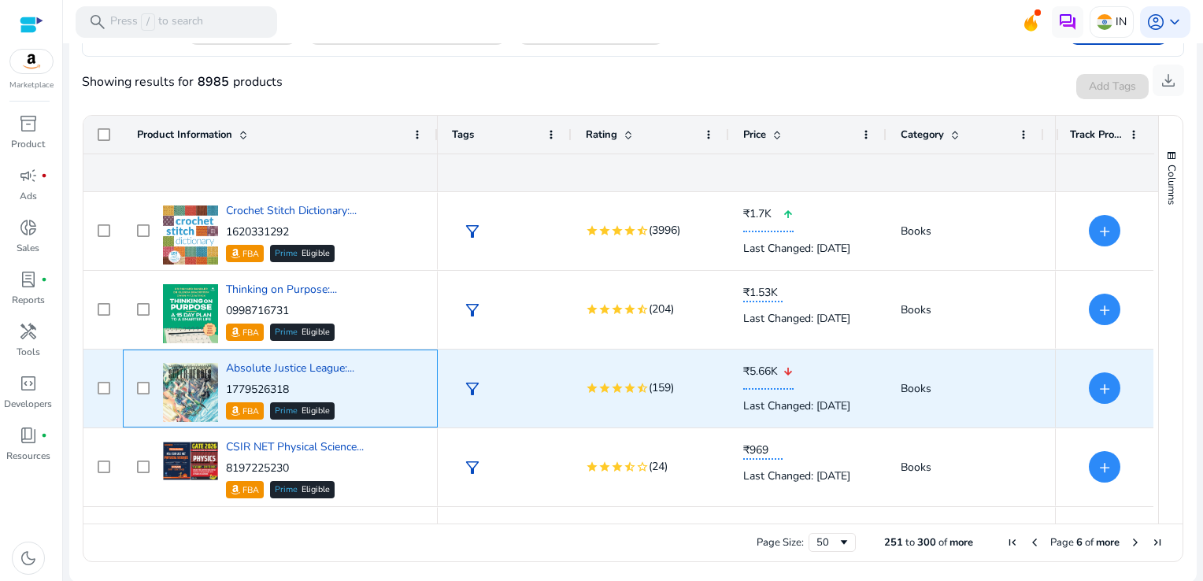
drag, startPoint x: 312, startPoint y: 387, endPoint x: 226, endPoint y: 390, distance: 85.9
click at [226, 390] on p "1779526318" at bounding box center [290, 390] width 128 height 16
copy p "1779526318"
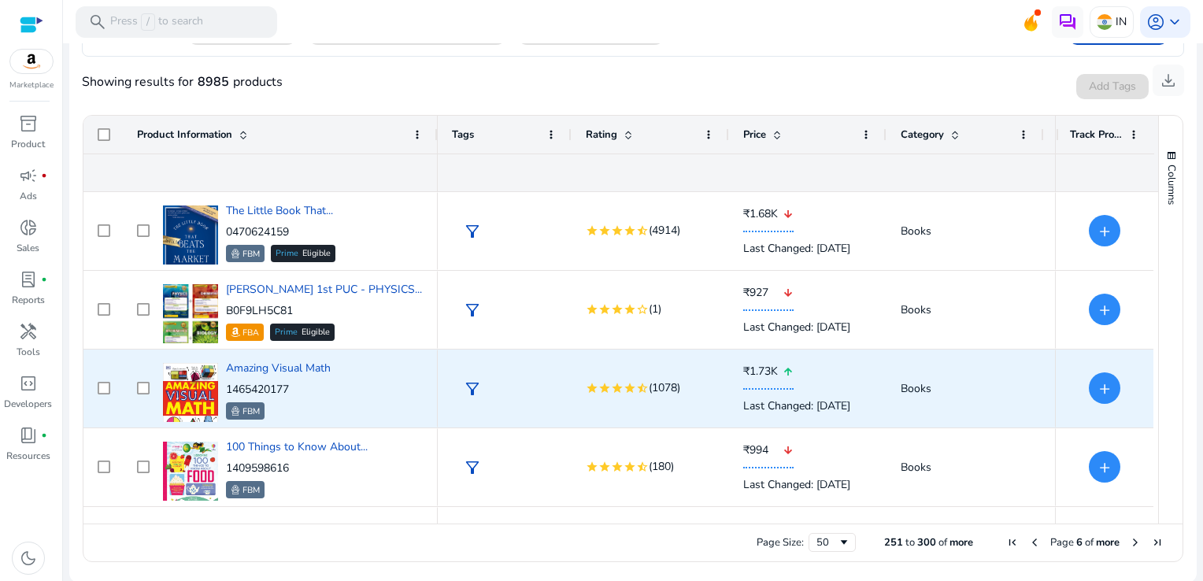
scroll to position [0, 0]
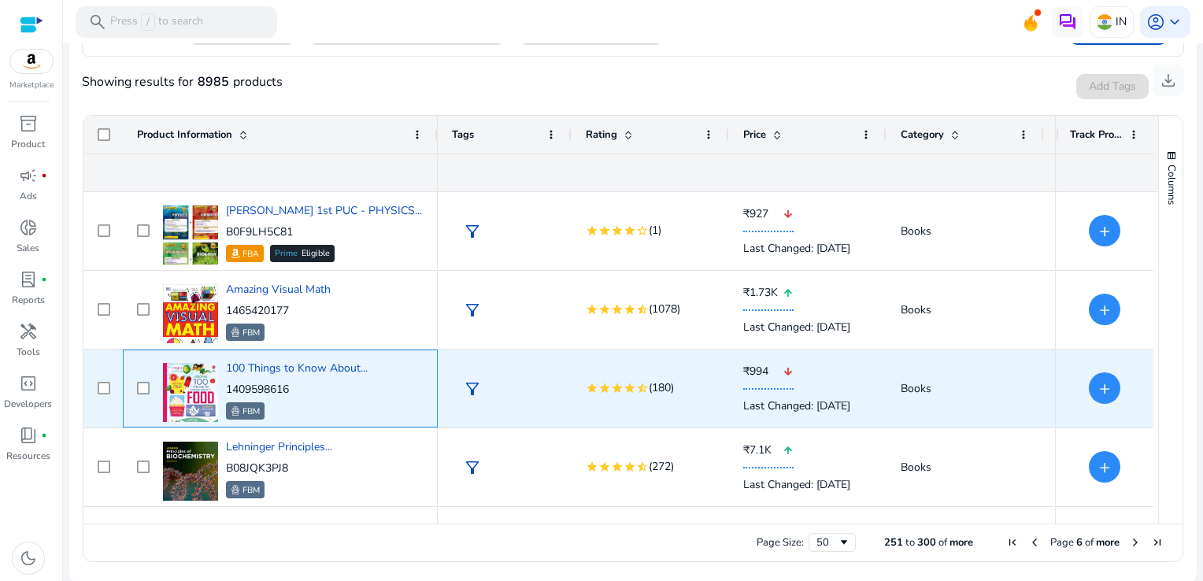
drag, startPoint x: 293, startPoint y: 385, endPoint x: 227, endPoint y: 388, distance: 66.2
click at [227, 388] on p "1409598616" at bounding box center [297, 390] width 142 height 16
copy p "1409598616"
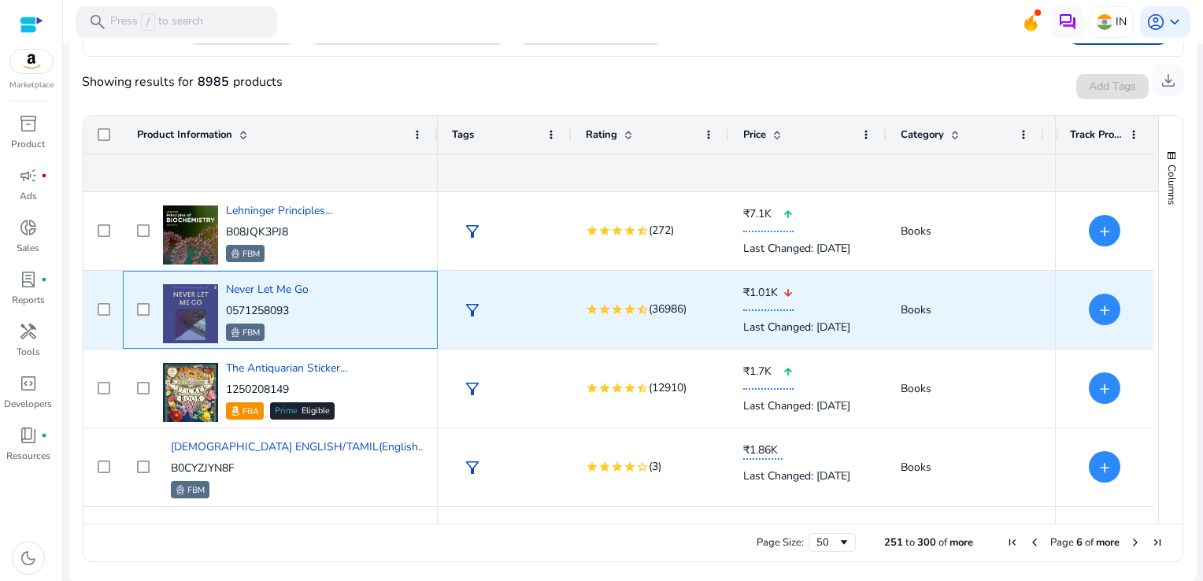
drag, startPoint x: 293, startPoint y: 309, endPoint x: 226, endPoint y: 313, distance: 67.0
click at [226, 313] on p "0571258093" at bounding box center [267, 311] width 83 height 16
copy p "0571258093"
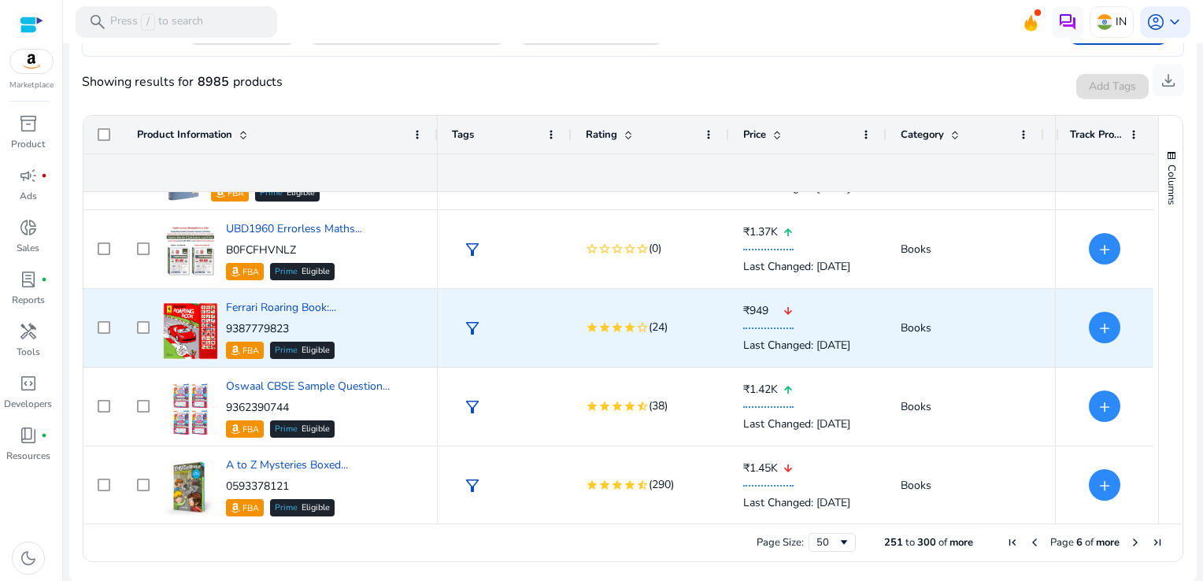
scroll to position [2283, 0]
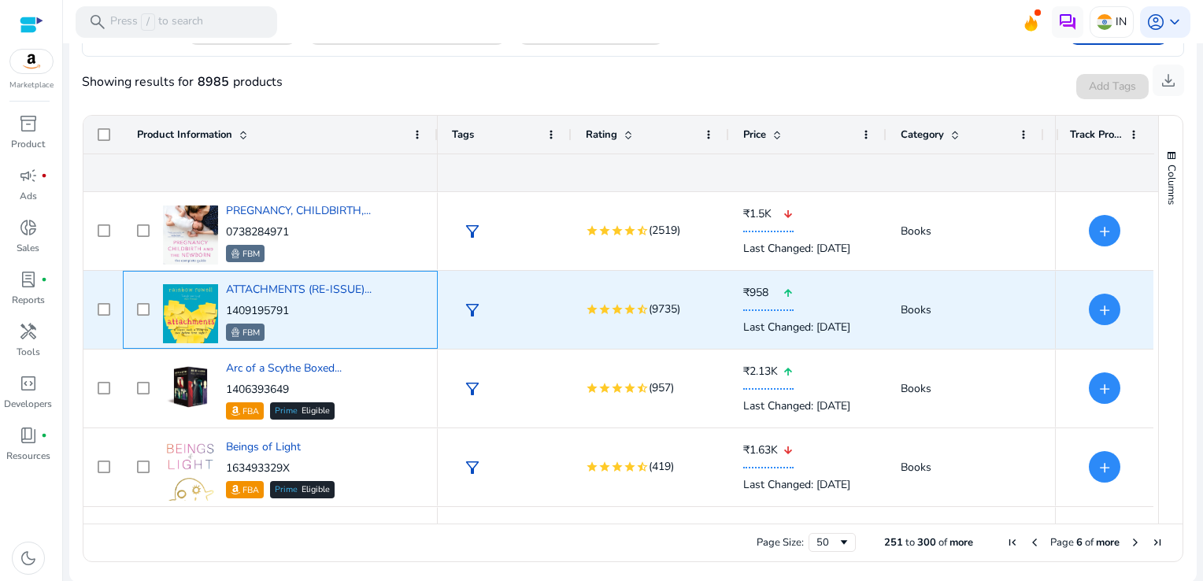
drag, startPoint x: 305, startPoint y: 313, endPoint x: 224, endPoint y: 310, distance: 81.2
click at [224, 310] on div "ATTACHMENTS (RE-ISSUE)... 1409195791 FBM" at bounding box center [291, 309] width 265 height 67
copy p "1409195791"
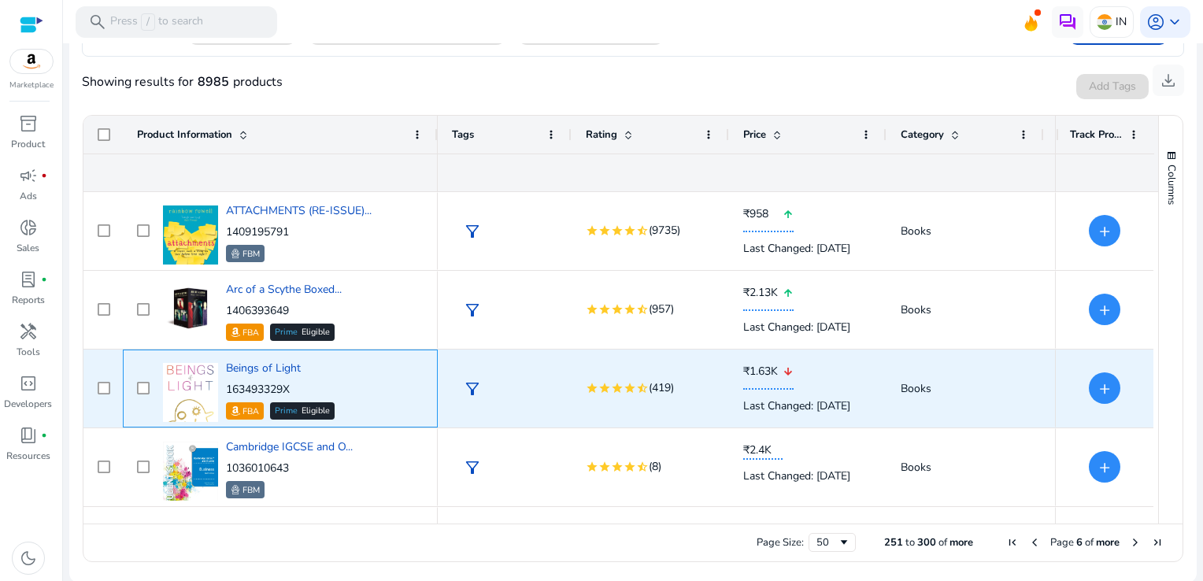
drag, startPoint x: 295, startPoint y: 391, endPoint x: 224, endPoint y: 389, distance: 71.7
click at [224, 389] on div "Beings of Light 163493329X FBA Prime Eligible" at bounding box center [291, 388] width 265 height 67
copy p "163493329X"
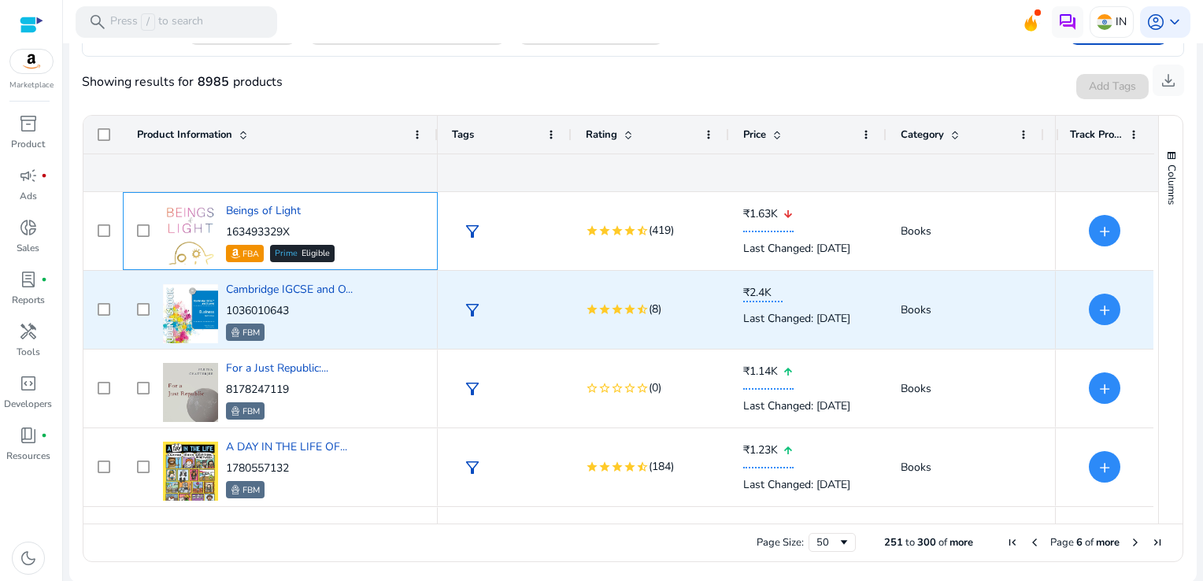
scroll to position [3609, 0]
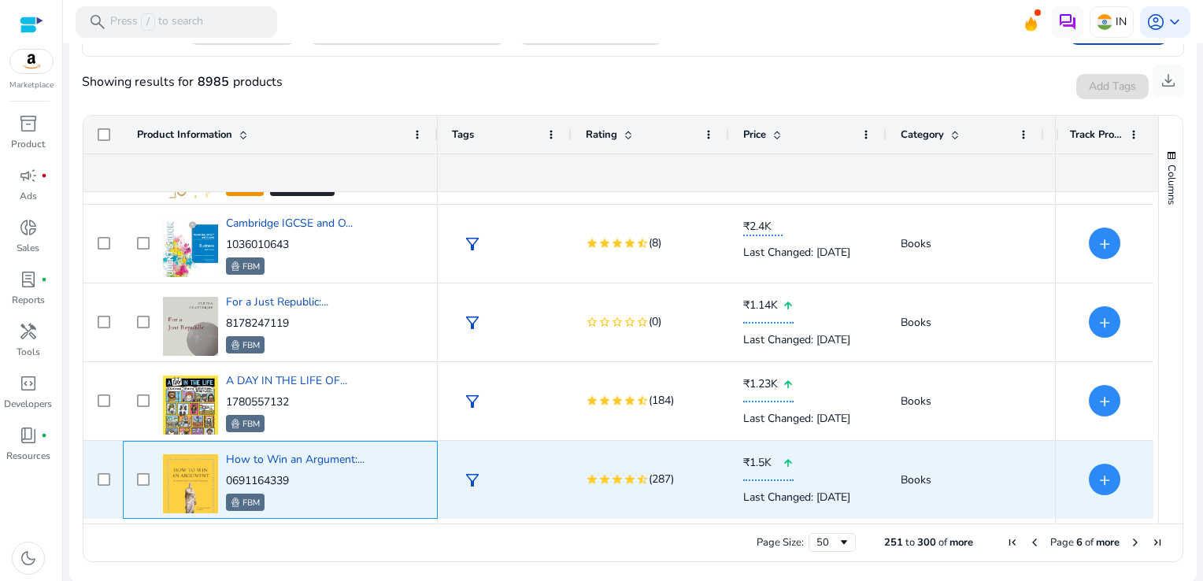
drag, startPoint x: 303, startPoint y: 481, endPoint x: 228, endPoint y: 479, distance: 75.6
click at [228, 479] on p "0691164339" at bounding box center [295, 481] width 139 height 16
copy p "0691164339"
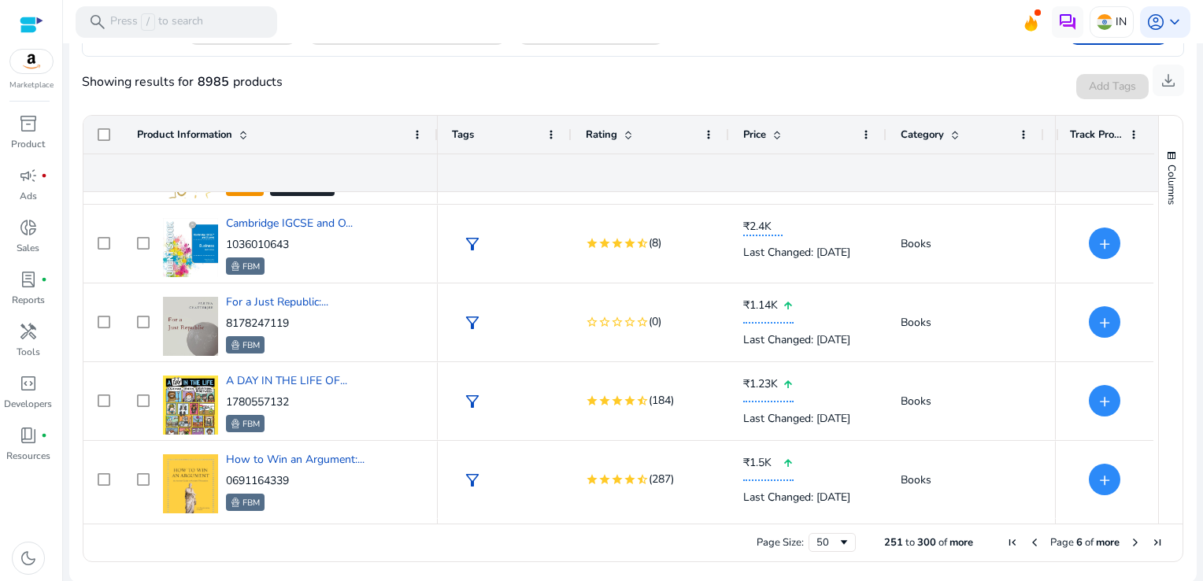
click at [1129, 540] on span "Next Page" at bounding box center [1135, 542] width 13 height 13
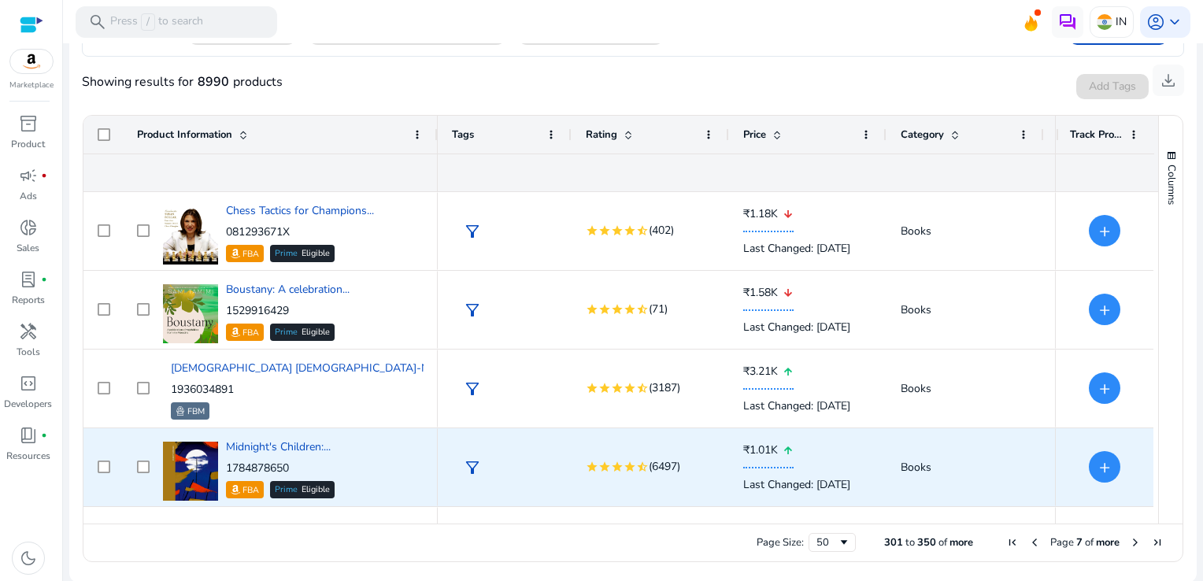
scroll to position [315, 0]
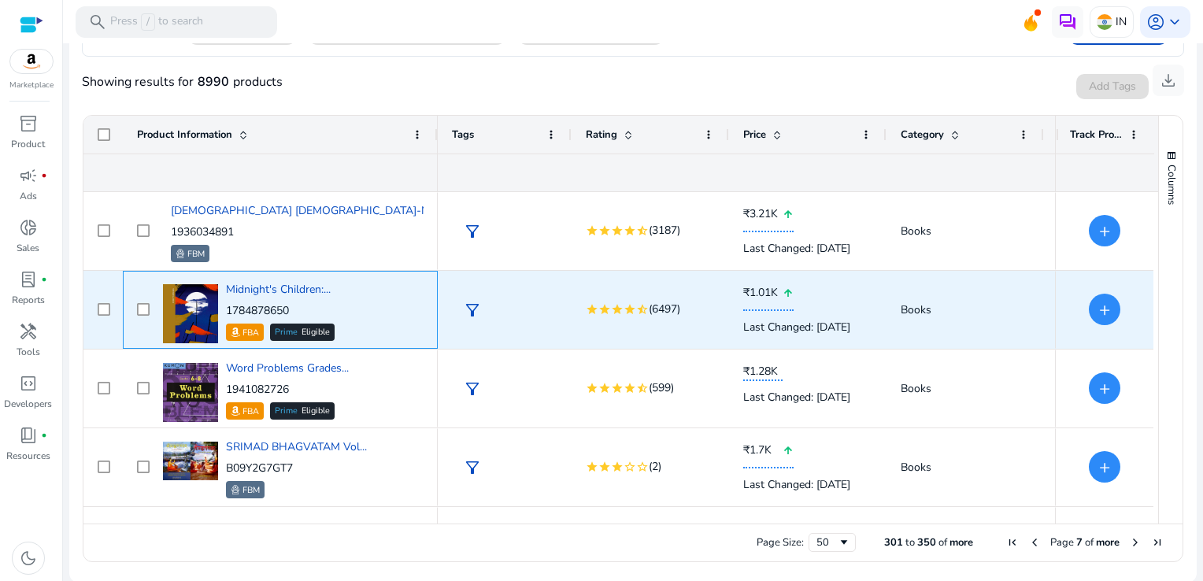
drag, startPoint x: 298, startPoint y: 305, endPoint x: 226, endPoint y: 310, distance: 71.8
click at [226, 310] on p "1784878650" at bounding box center [280, 311] width 109 height 16
copy p "1784878650"
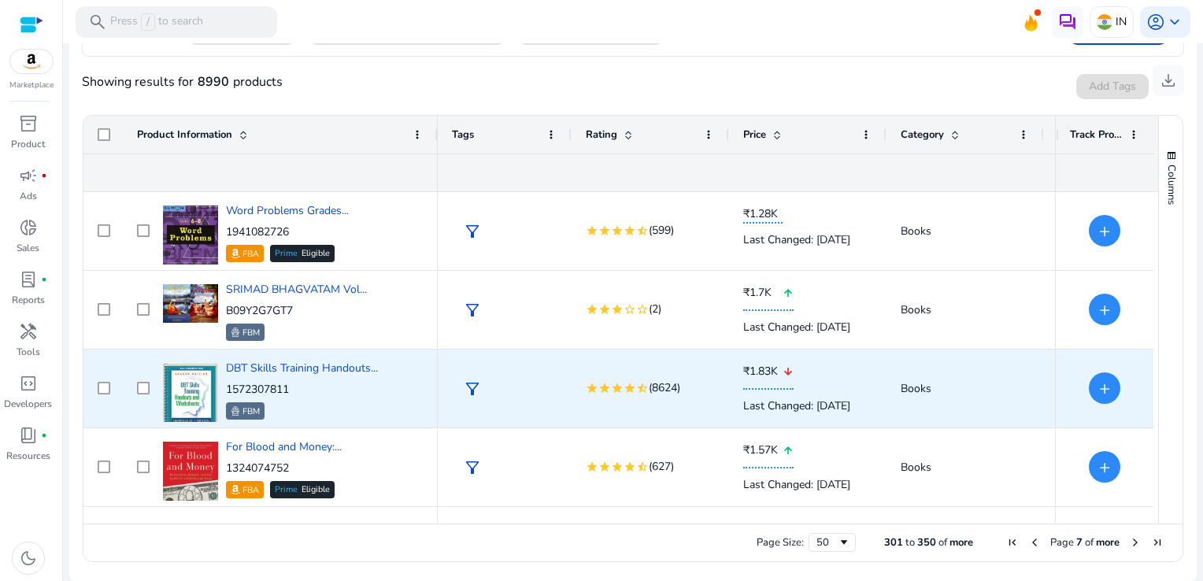
scroll to position [551, 0]
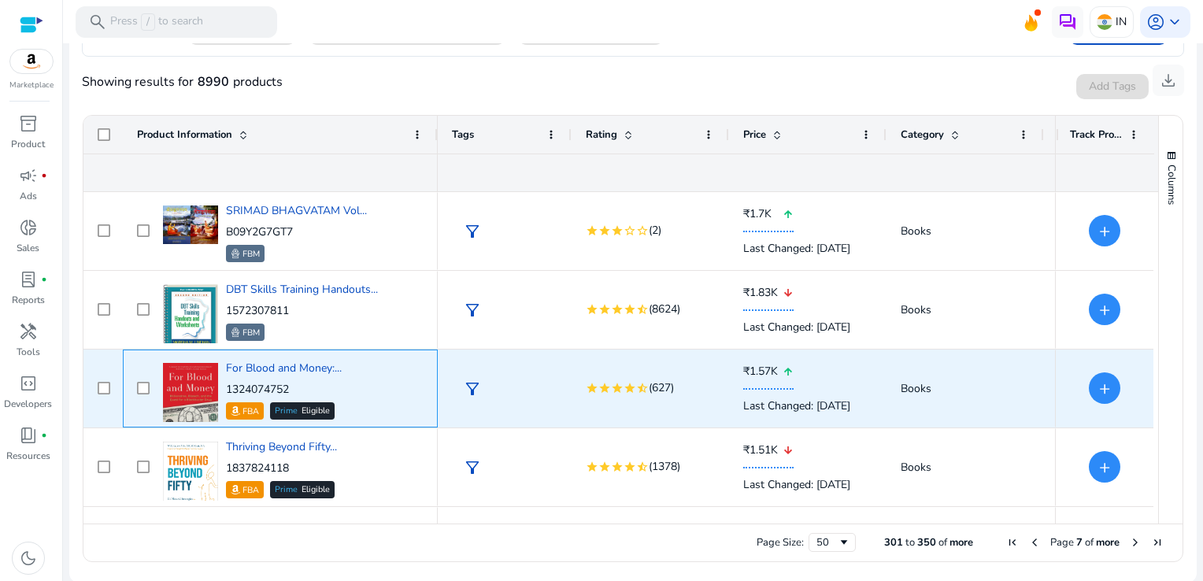
drag, startPoint x: 299, startPoint y: 386, endPoint x: 224, endPoint y: 385, distance: 75.6
click at [224, 385] on div "For Blood and Money:... 1324074752 FBA Prime Eligible" at bounding box center [291, 388] width 265 height 67
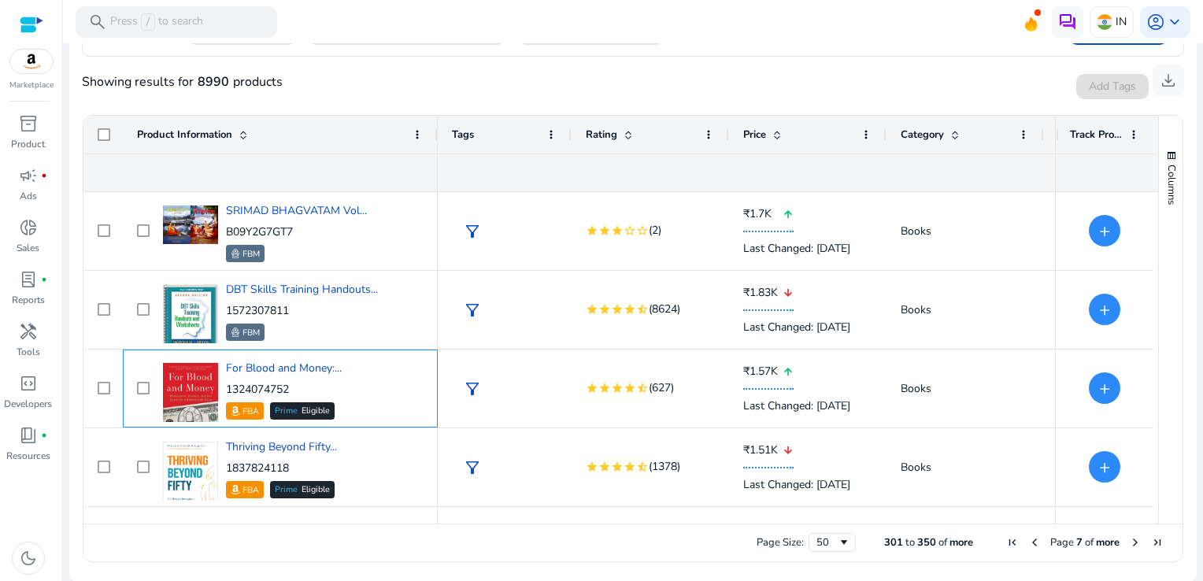
copy p "1324074752"
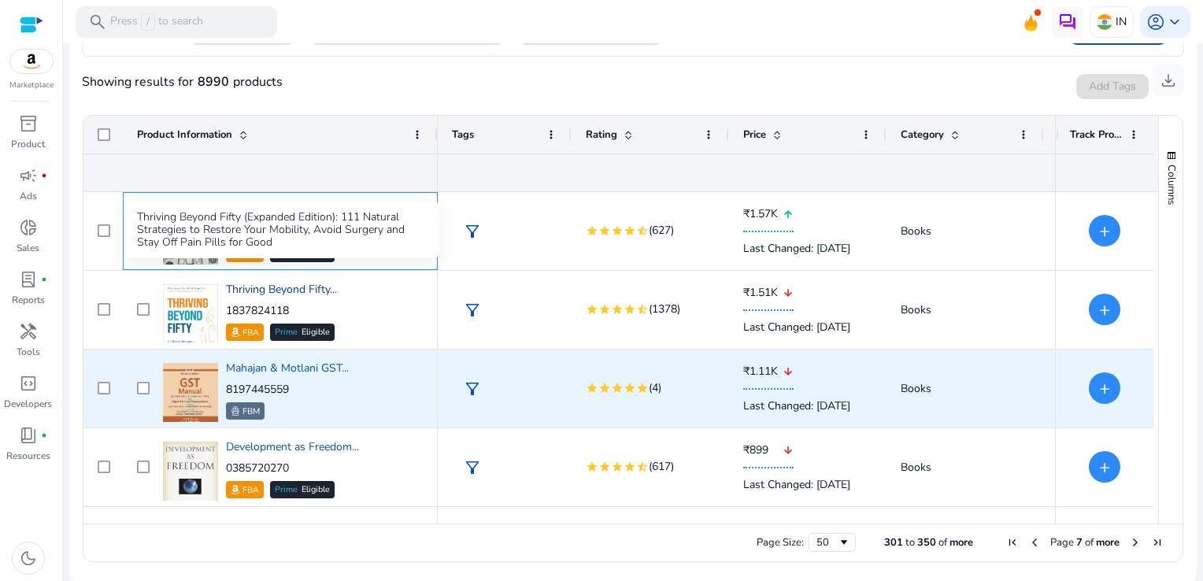
scroll to position [866, 0]
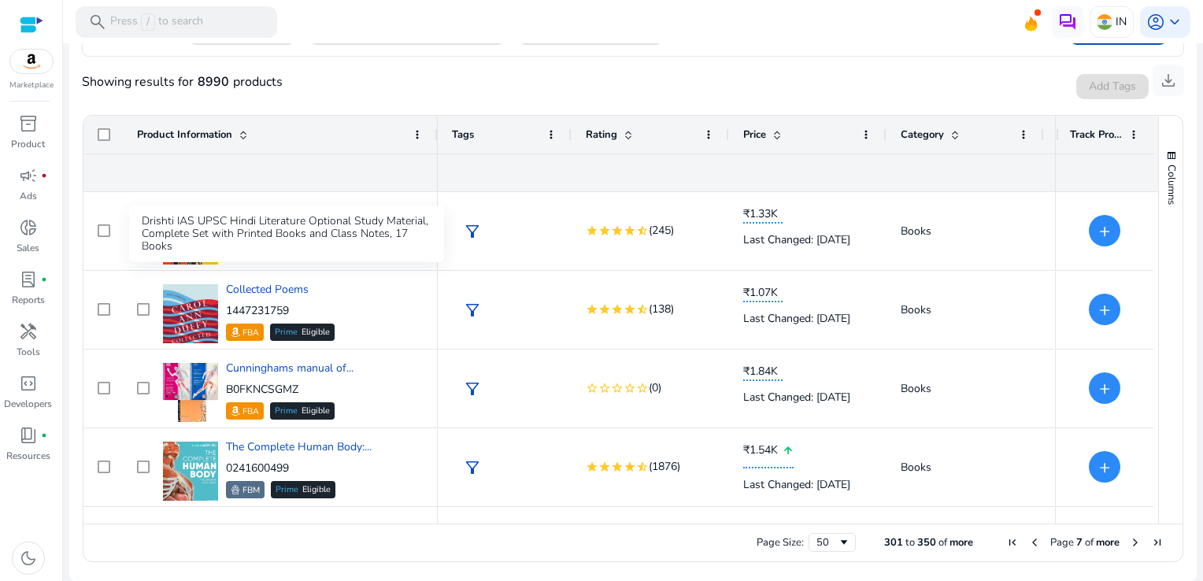
scroll to position [1102, 0]
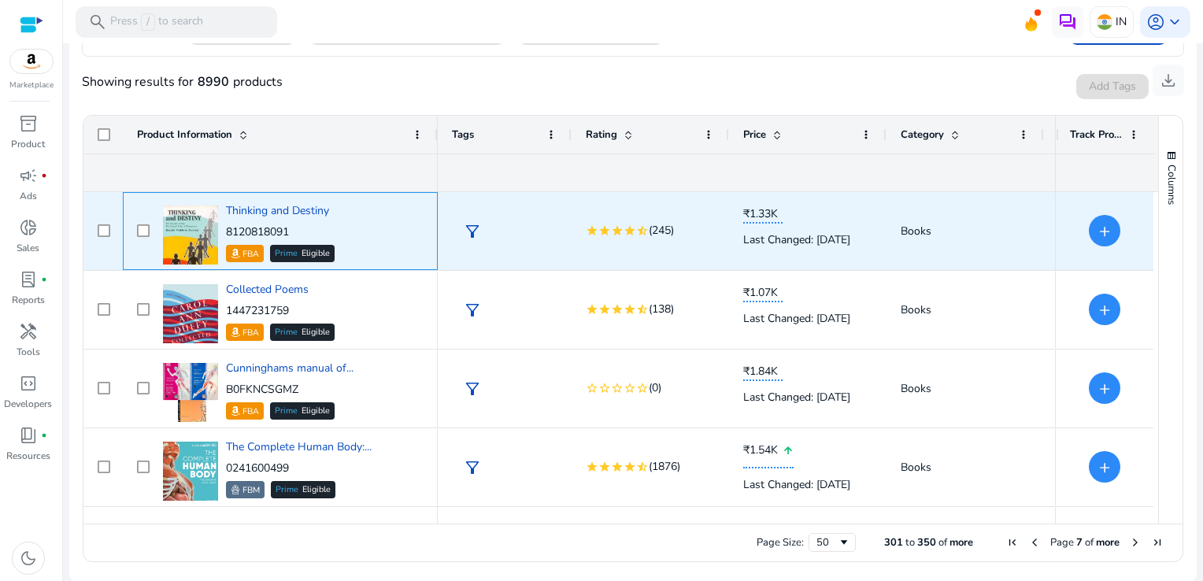
drag, startPoint x: 279, startPoint y: 235, endPoint x: 227, endPoint y: 231, distance: 52.1
click at [227, 231] on p "8120818091" at bounding box center [280, 232] width 109 height 16
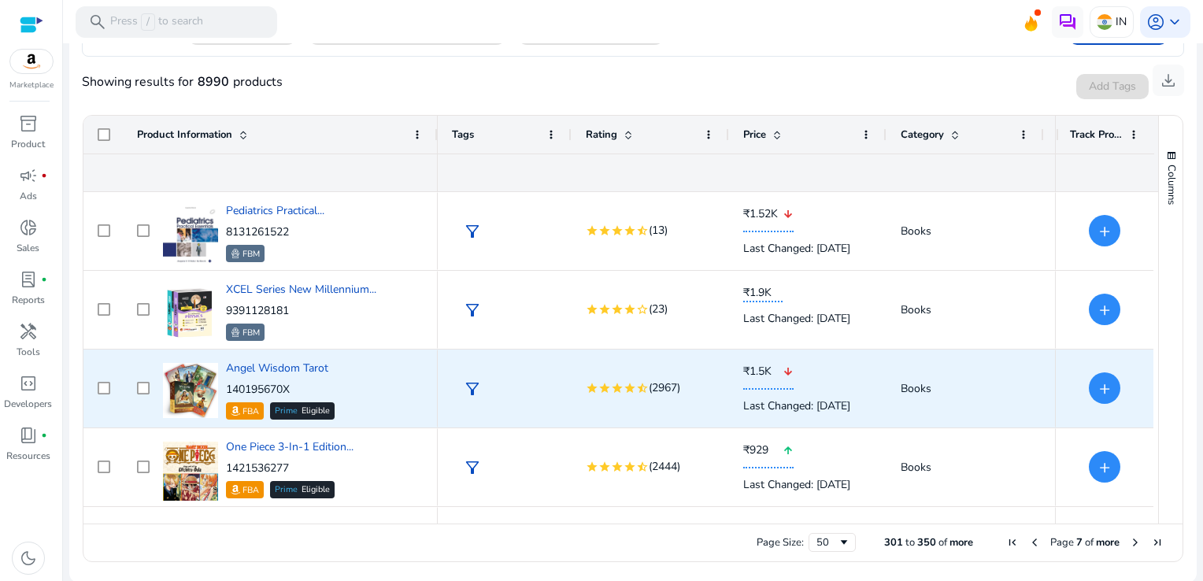
scroll to position [0, 0]
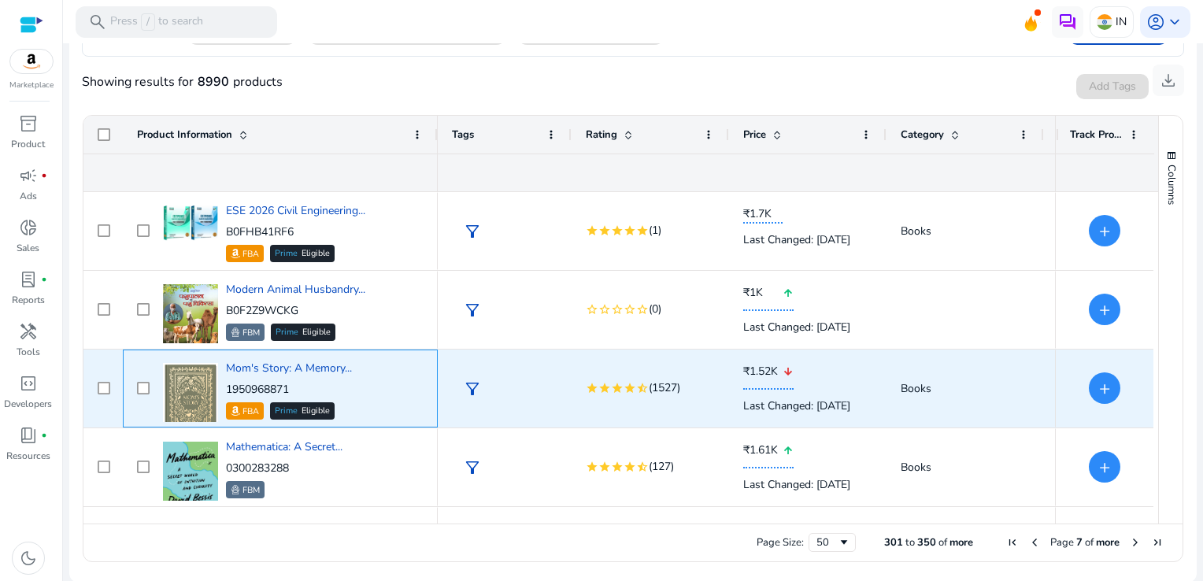
drag, startPoint x: 302, startPoint y: 385, endPoint x: 225, endPoint y: 387, distance: 77.2
click at [226, 387] on p "1950968871" at bounding box center [289, 390] width 126 height 16
copy p "1950968871"
